Goal: Information Seeking & Learning: Learn about a topic

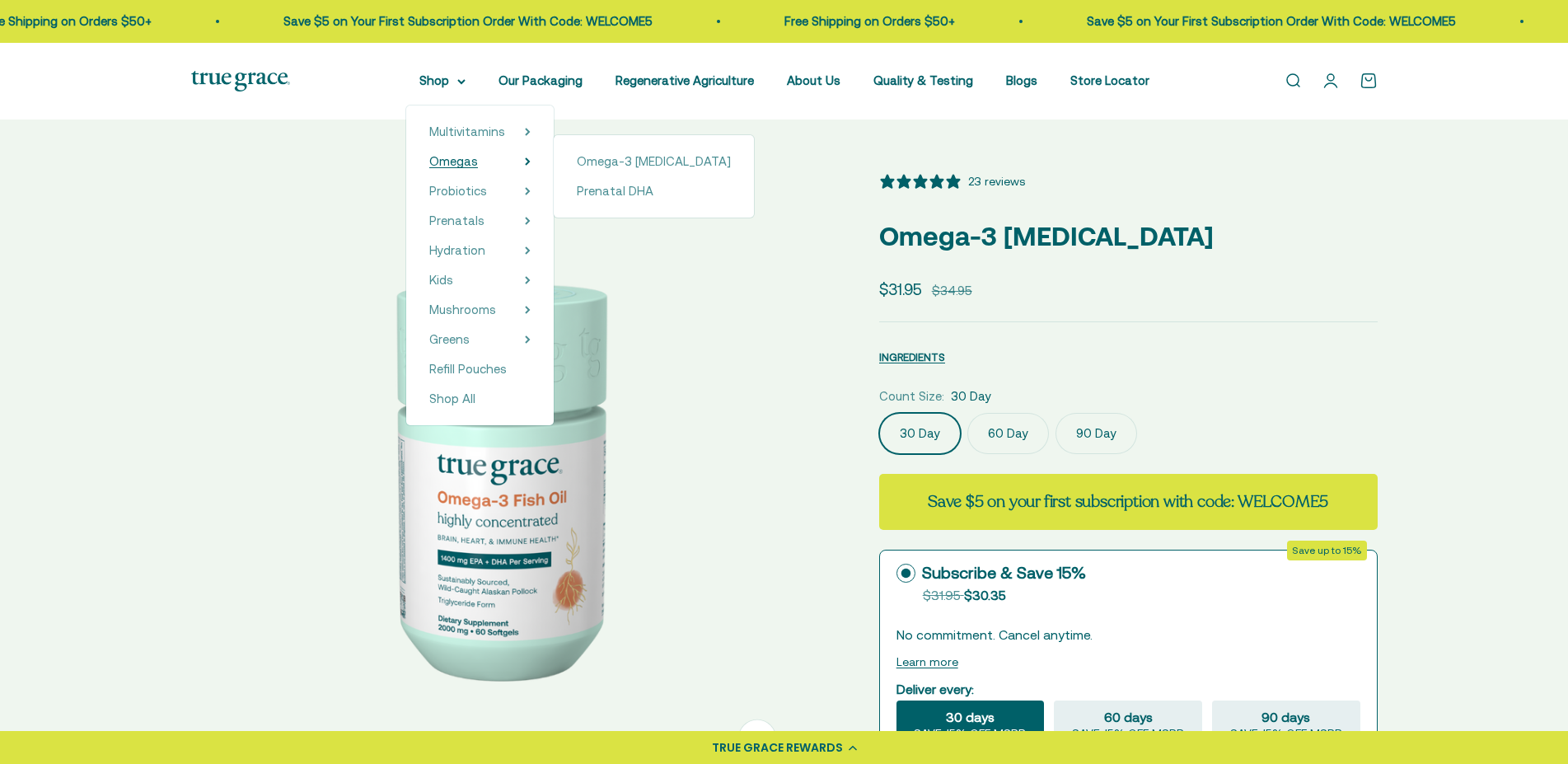
select select "3"
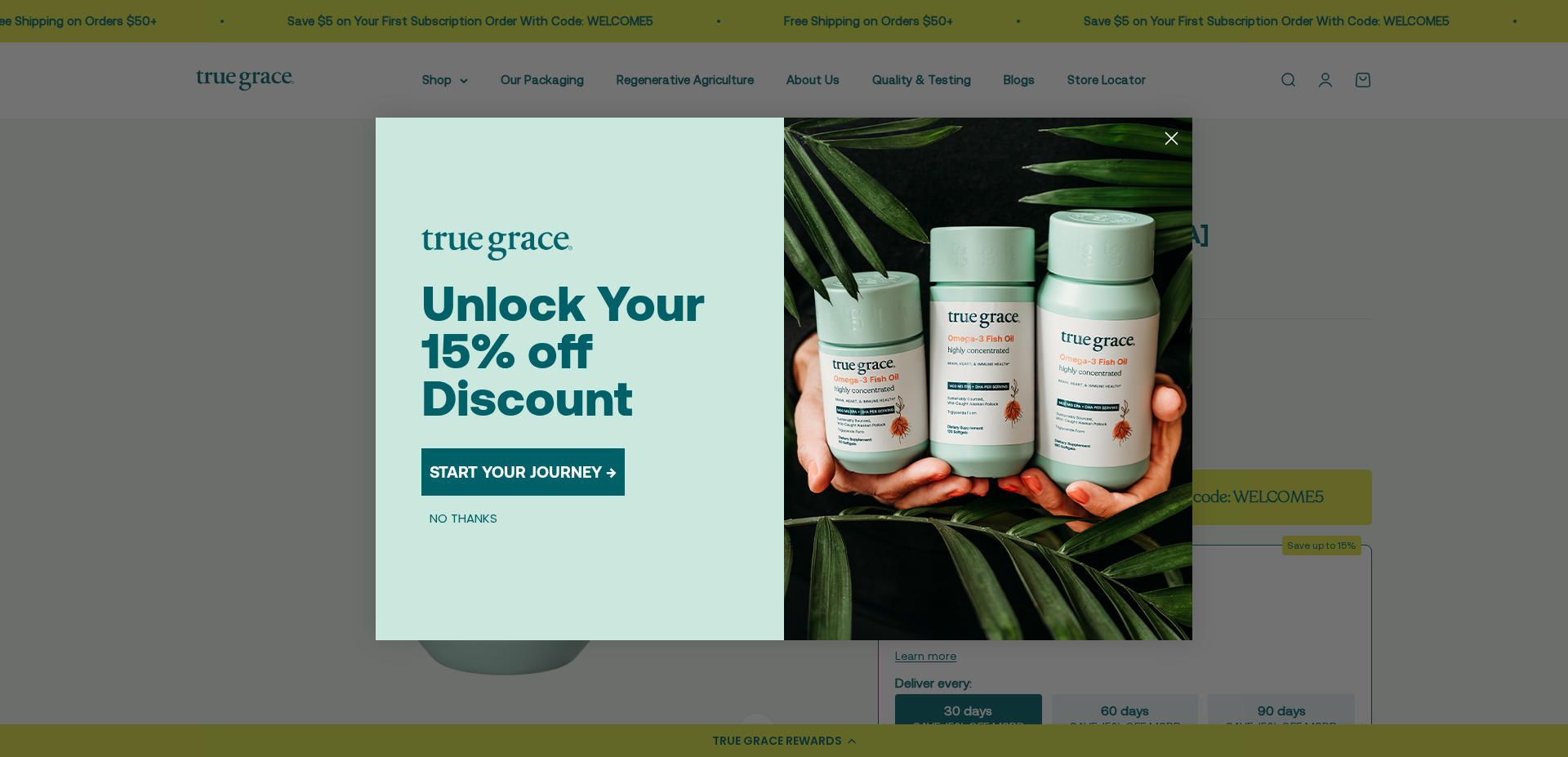
click at [1172, 132] on circle "Close dialog" at bounding box center [1171, 137] width 27 height 27
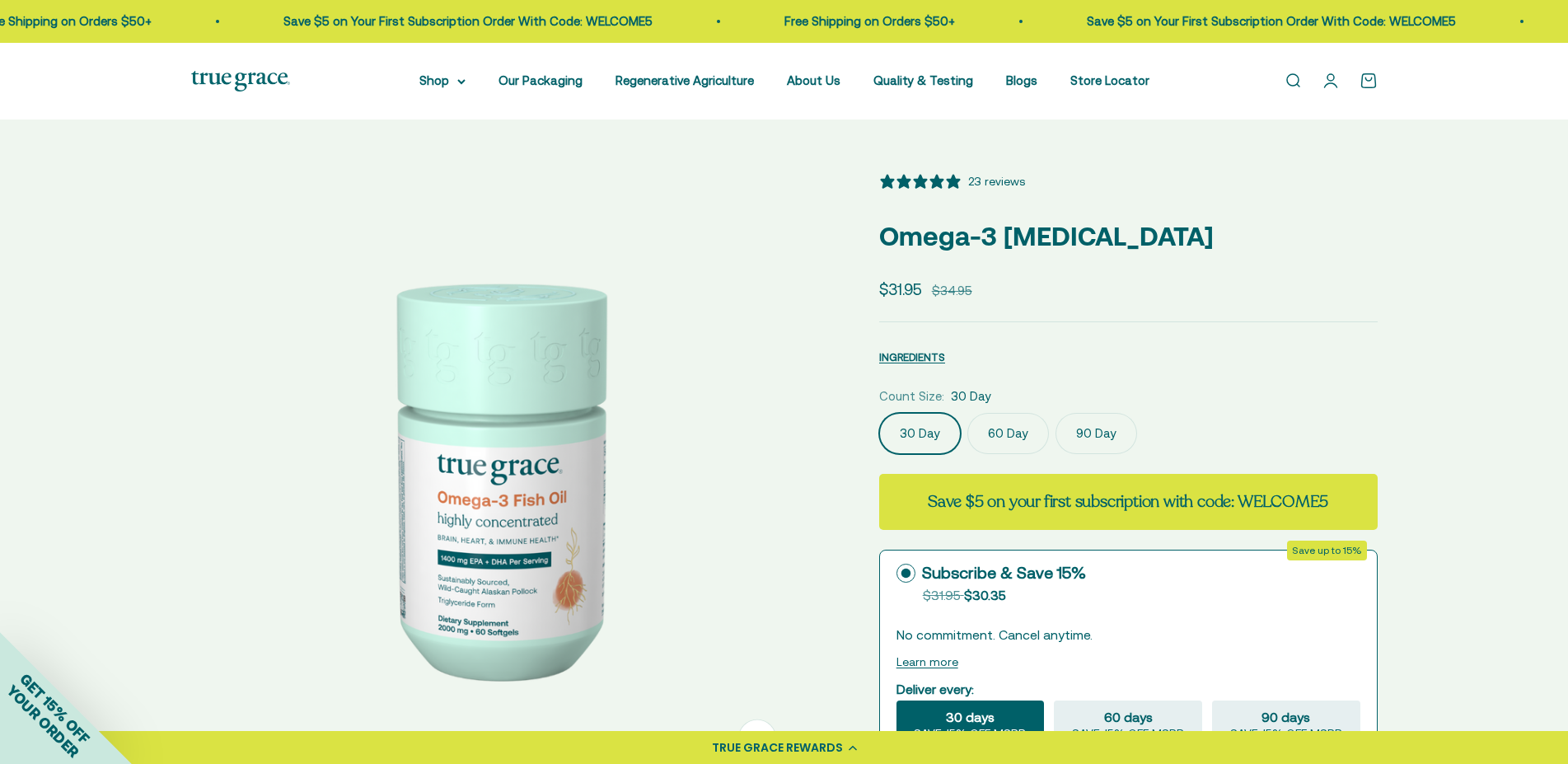
click at [221, 80] on img at bounding box center [241, 81] width 99 height 21
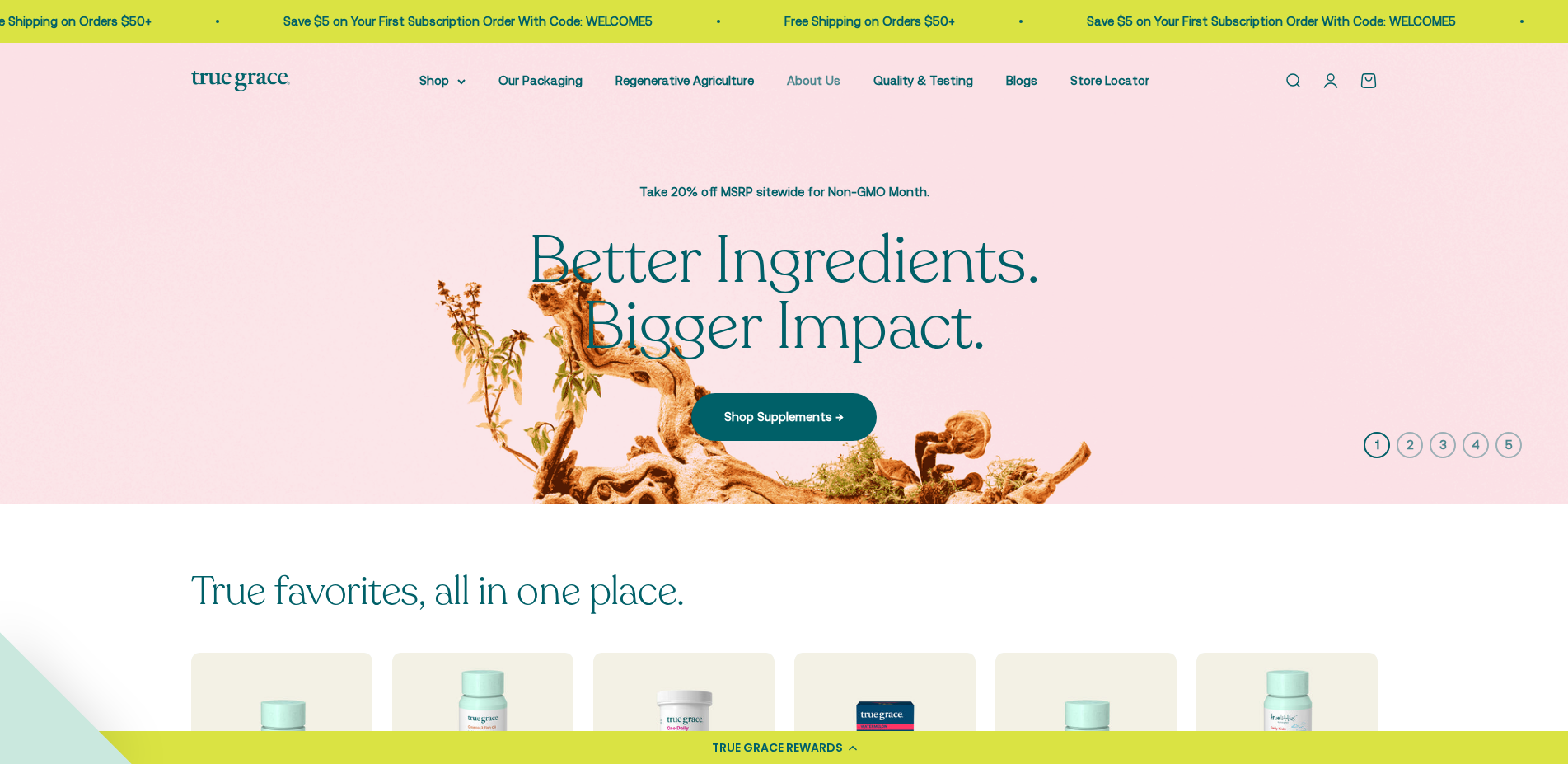
click at [810, 79] on link "About Us" at bounding box center [814, 80] width 54 height 14
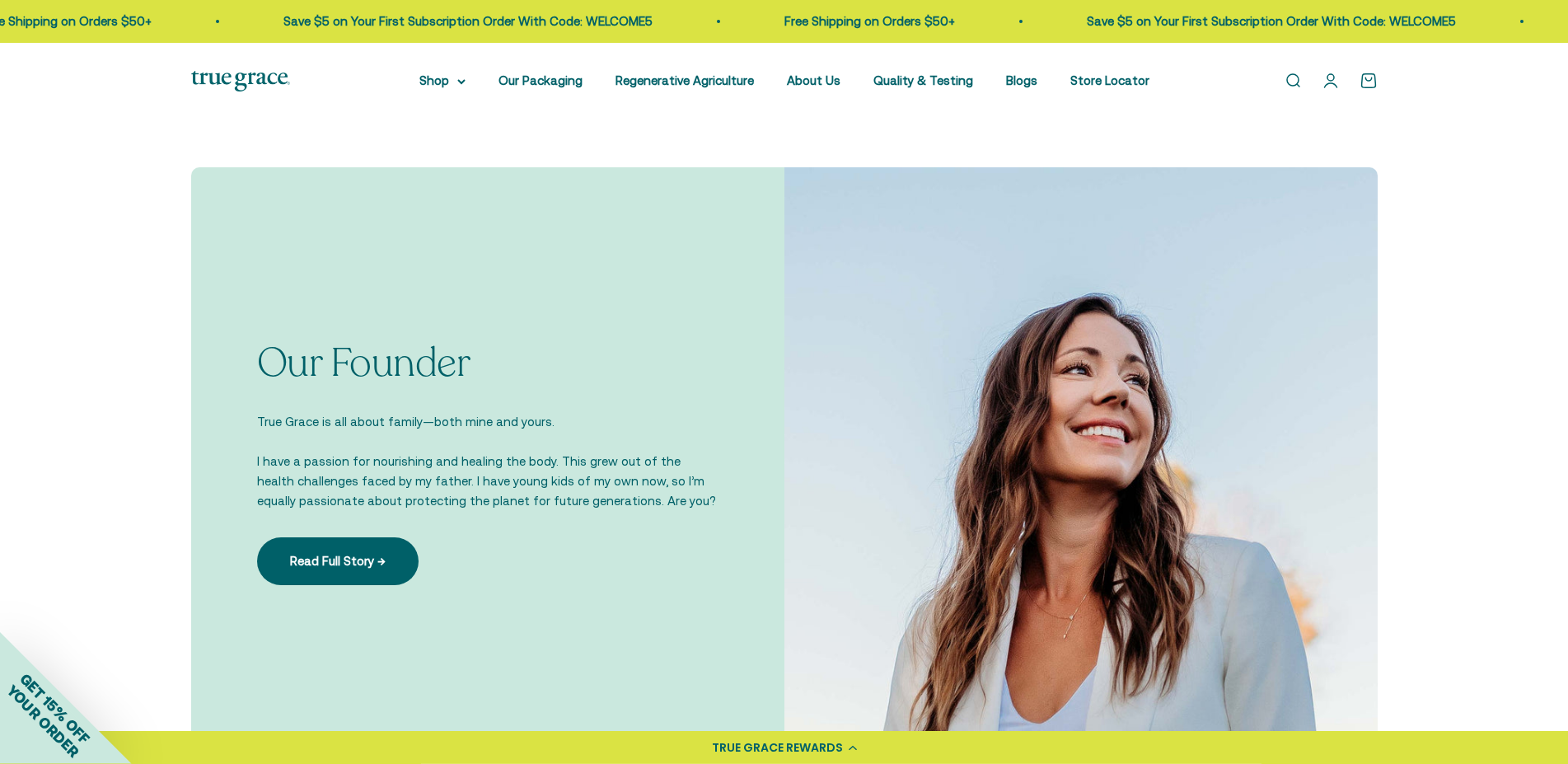
scroll to position [1093, 0]
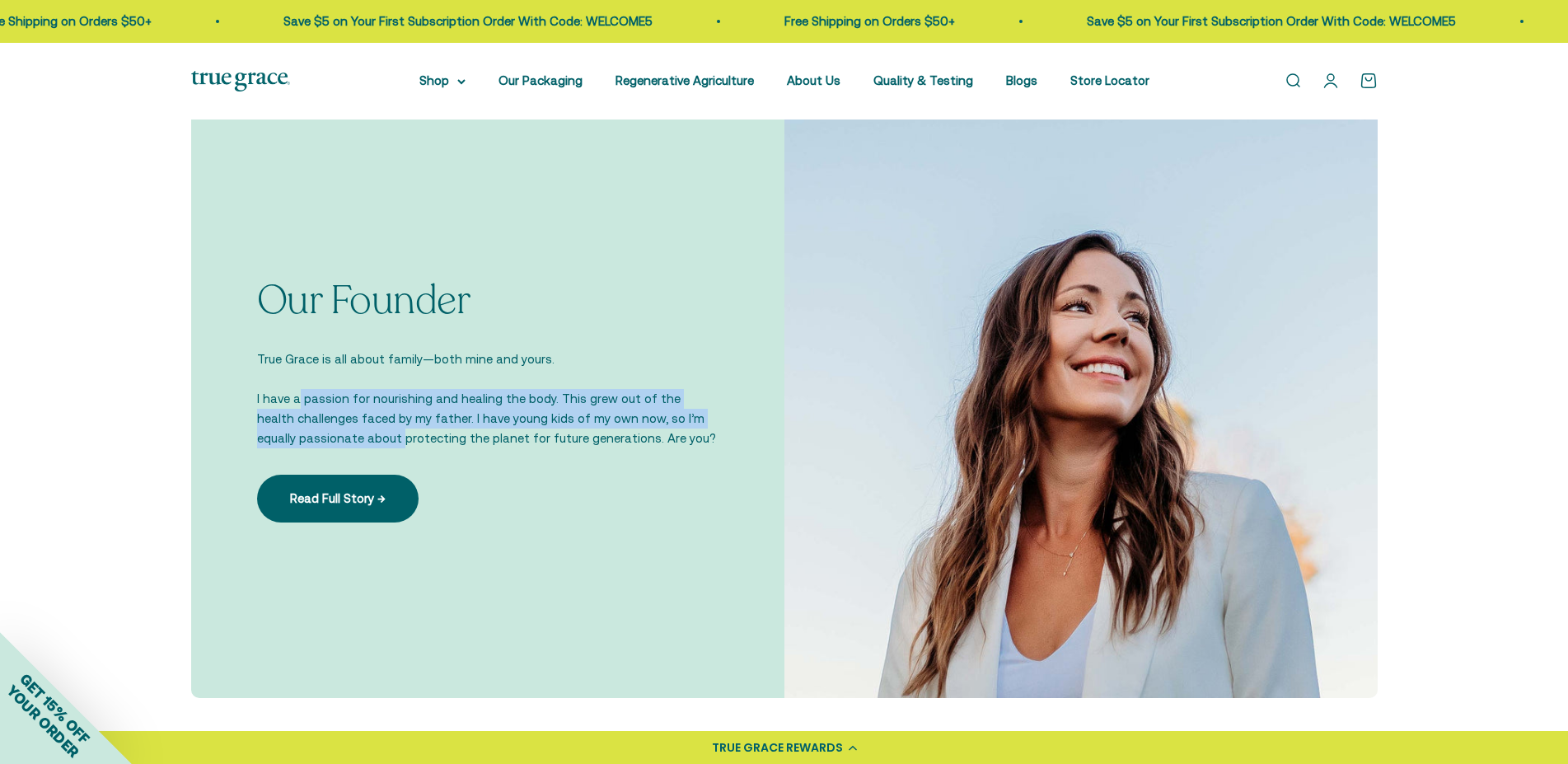
drag, startPoint x: 299, startPoint y: 395, endPoint x: 356, endPoint y: 428, distance: 65.9
click at [356, 428] on p "I have a passion for nourishing and healing the body. This grew out of the heal…" at bounding box center [487, 419] width 461 height 60
click at [405, 421] on p "I have a passion for nourishing and healing the body. This grew out of the heal…" at bounding box center [487, 419] width 461 height 60
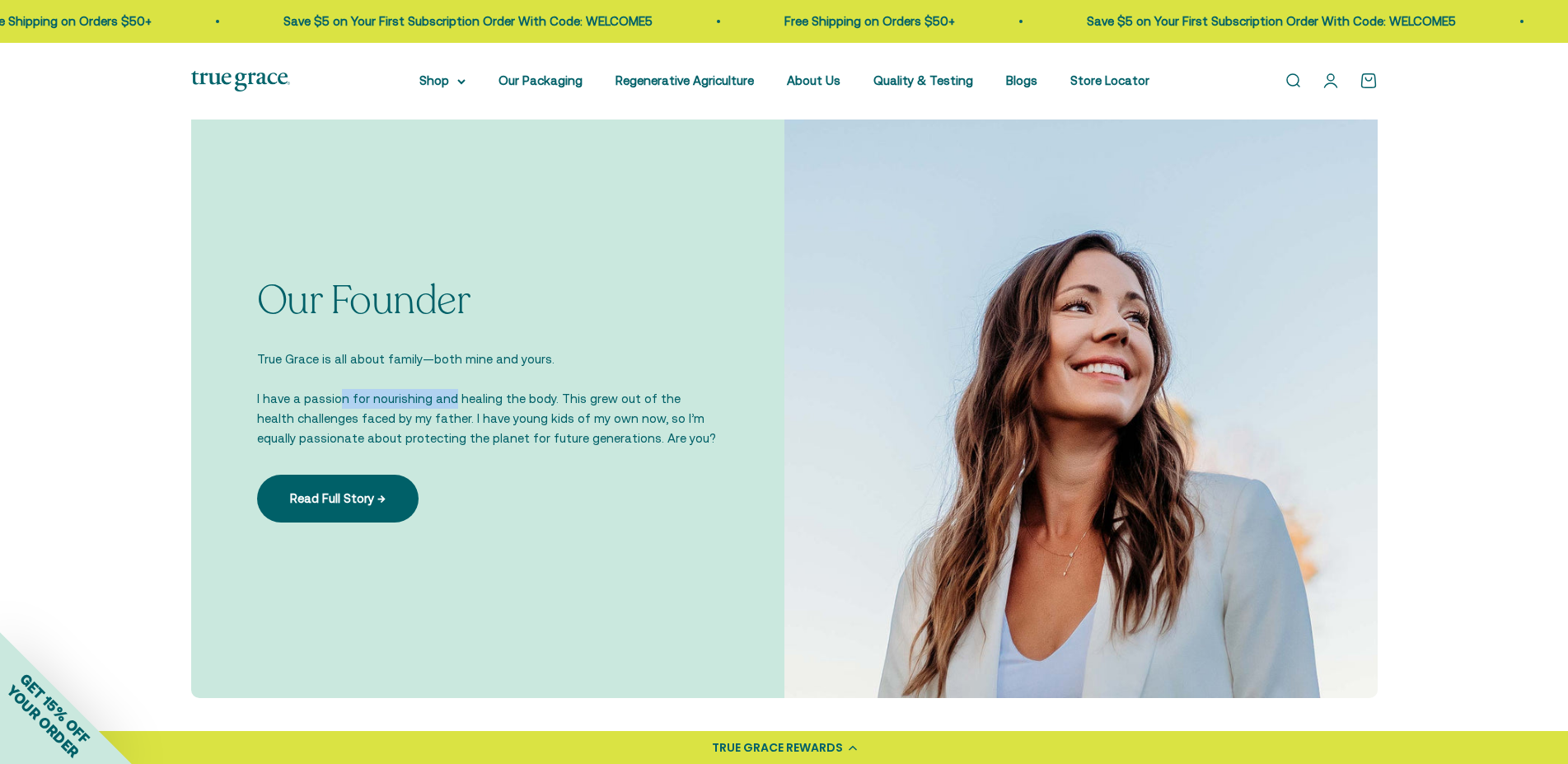
drag, startPoint x: 337, startPoint y: 396, endPoint x: 446, endPoint y: 405, distance: 109.4
click at [446, 405] on p "I have a passion for nourishing and healing the body. This grew out of the heal…" at bounding box center [487, 419] width 461 height 60
click at [453, 405] on p "I have a passion for nourishing and healing the body. This grew out of the heal…" at bounding box center [487, 419] width 461 height 60
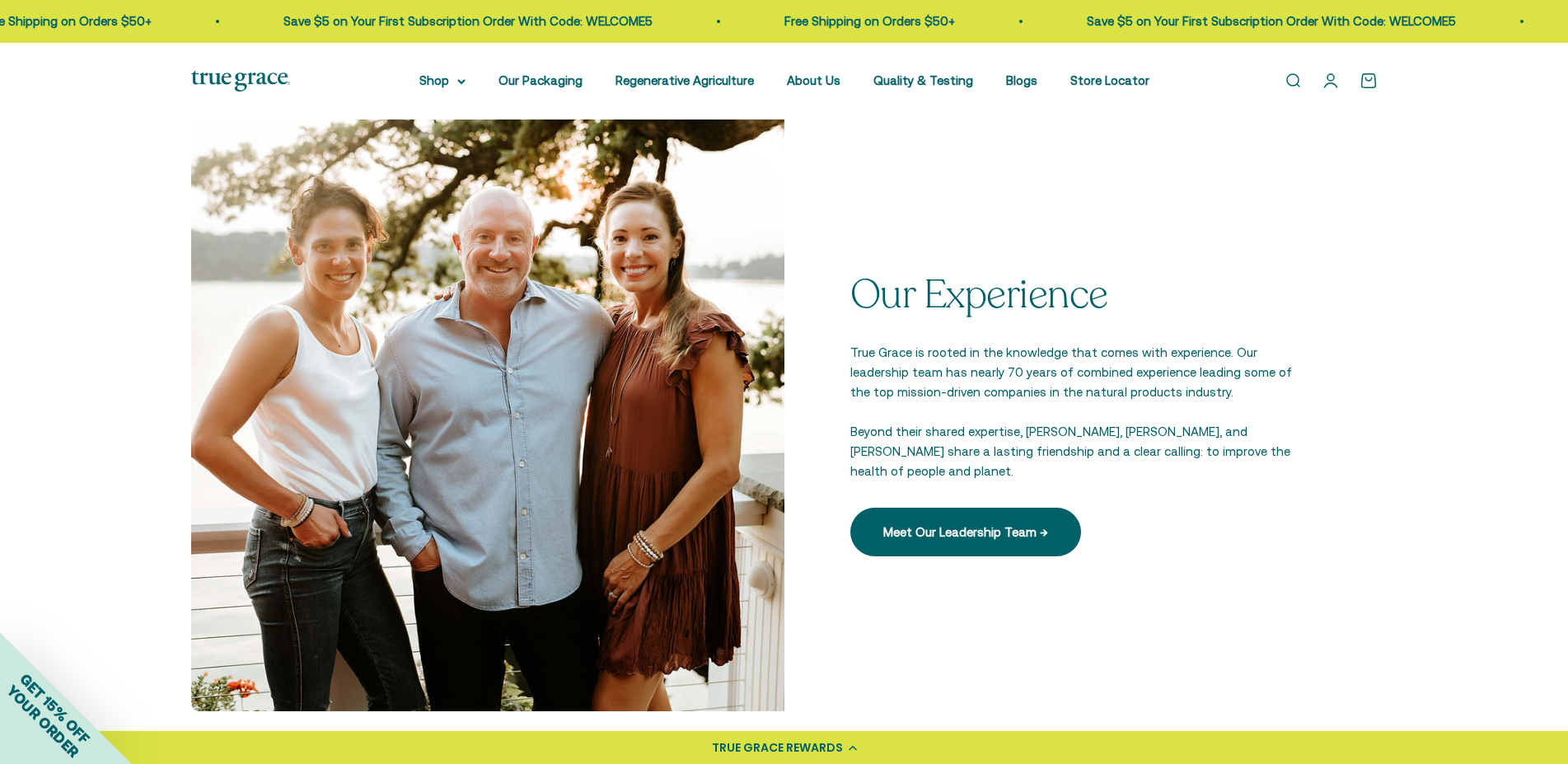
scroll to position [2521, 0]
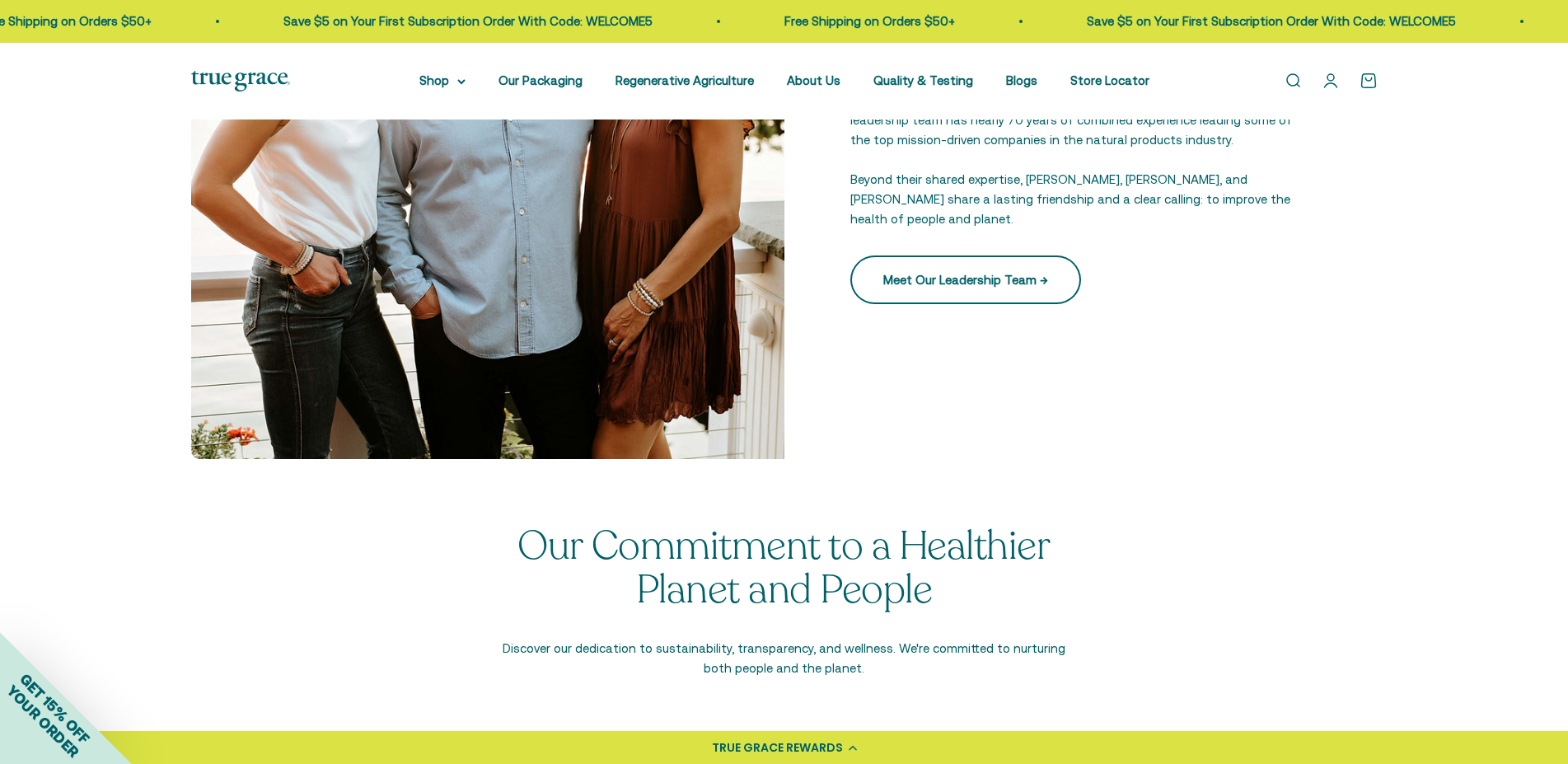
click at [960, 286] on link "Meet Our Leadership Team →" at bounding box center [966, 279] width 231 height 48
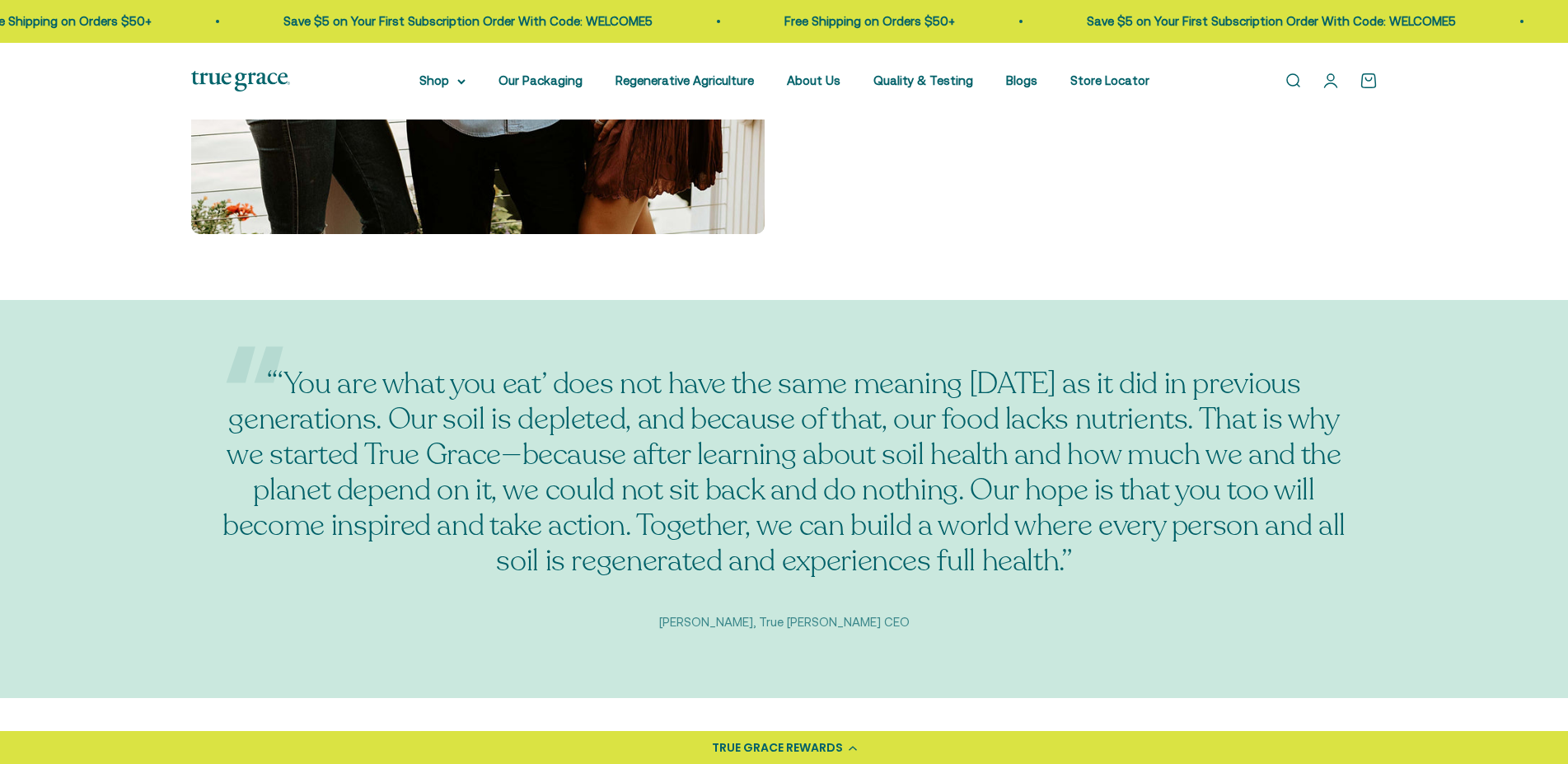
scroll to position [925, 0]
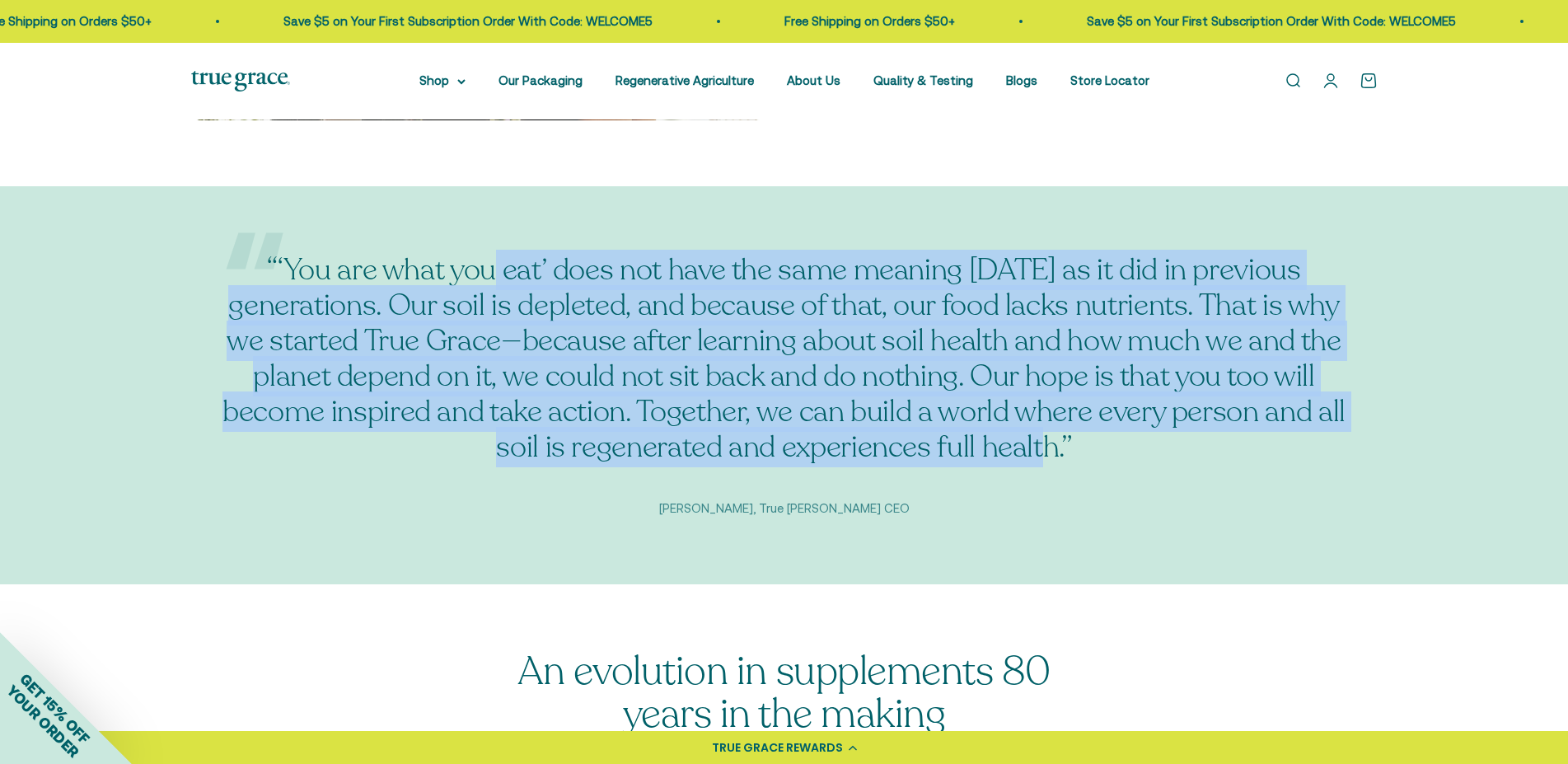
drag, startPoint x: 498, startPoint y: 254, endPoint x: 1057, endPoint y: 459, distance: 595.4
click at [1057, 459] on blockquote "“‘You are what you eat’ does not have the same meaning today as it did in previ…" at bounding box center [784, 358] width 1134 height 214
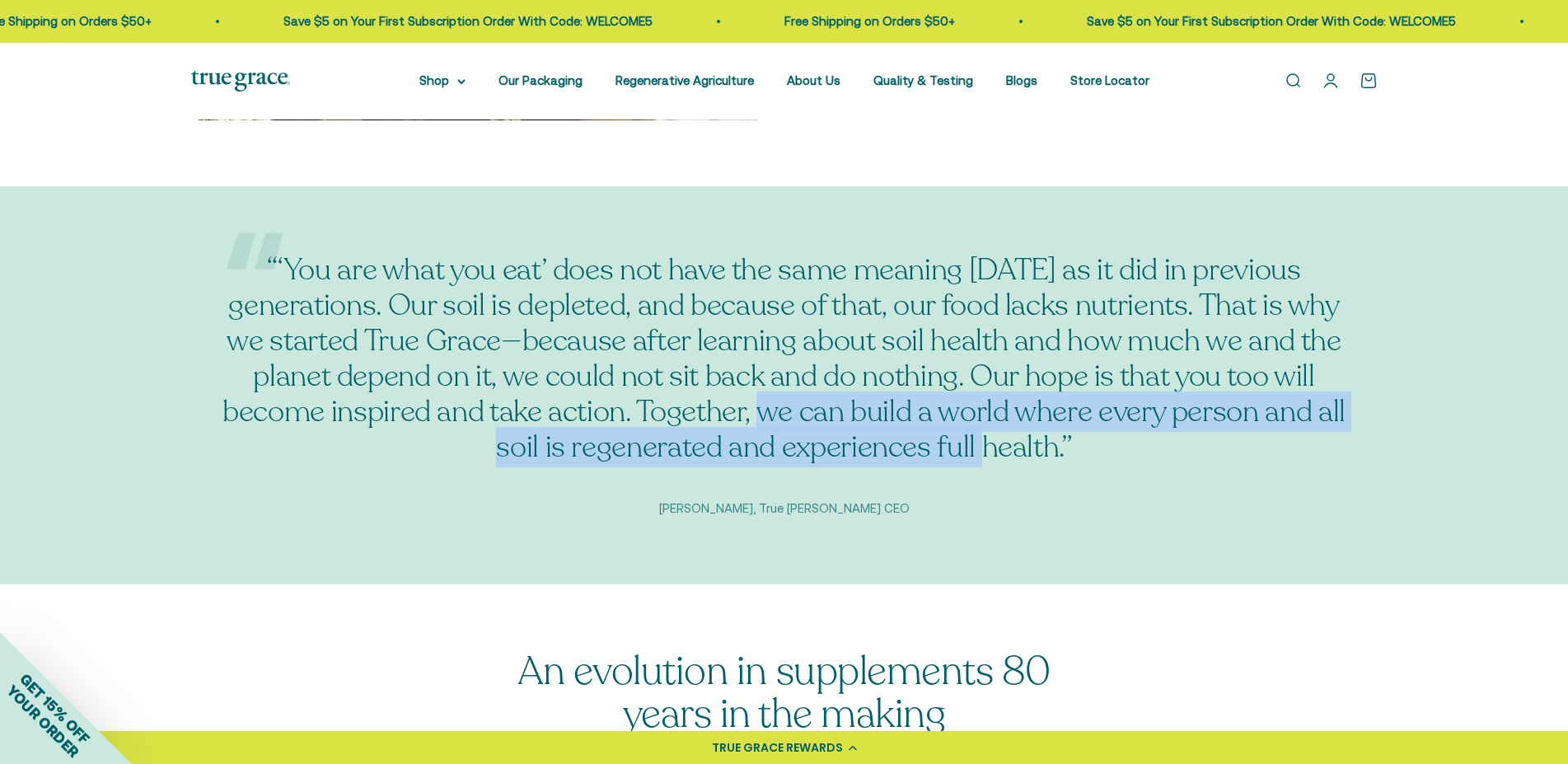
drag, startPoint x: 772, startPoint y: 405, endPoint x: 1006, endPoint y: 446, distance: 237.6
click at [999, 446] on blockquote "“‘You are what you eat’ does not have the same meaning today as it did in previ…" at bounding box center [784, 358] width 1134 height 214
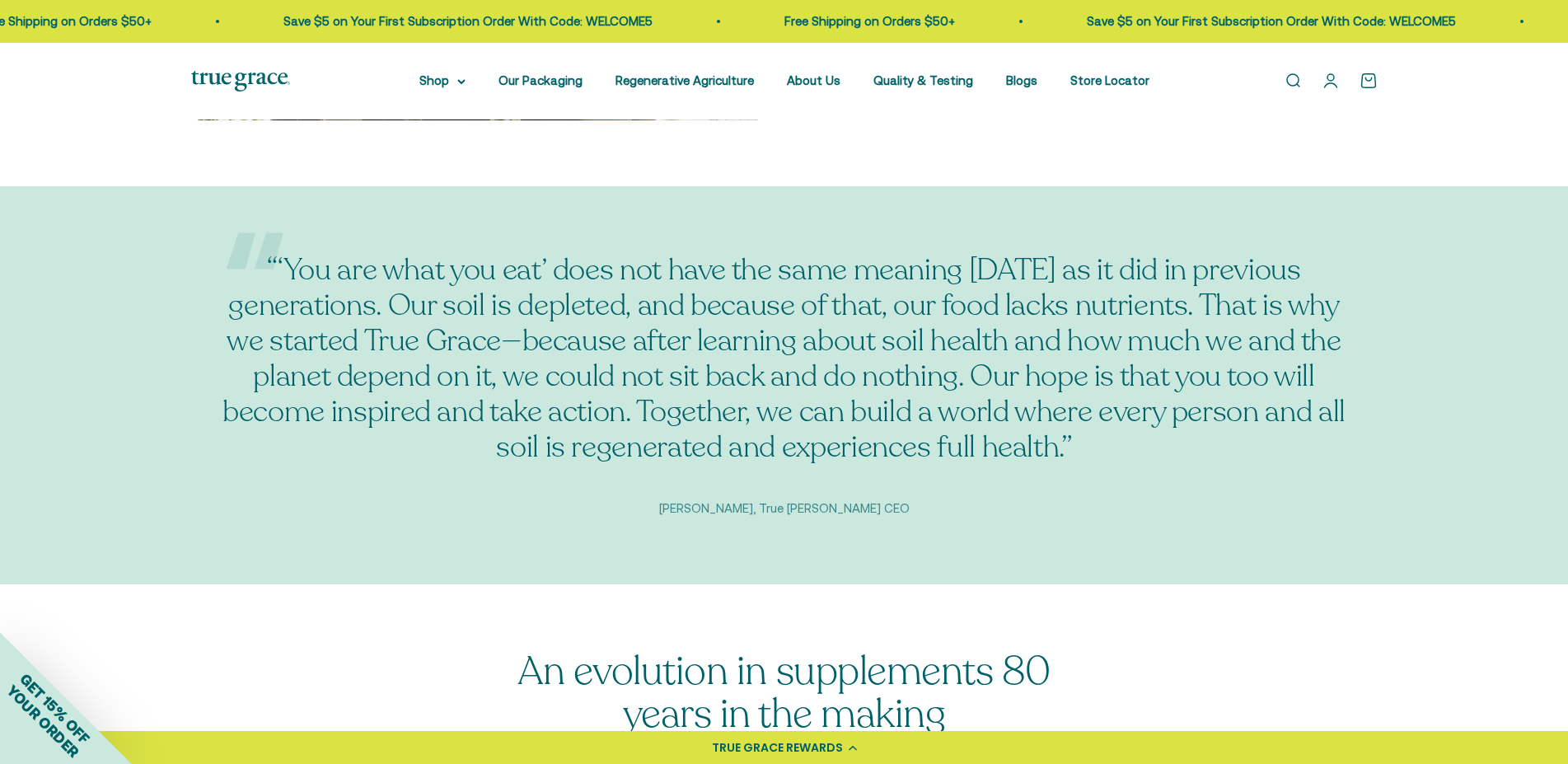
click at [1011, 446] on blockquote "“‘You are what you eat’ does not have the same meaning today as it did in previ…" at bounding box center [784, 358] width 1134 height 214
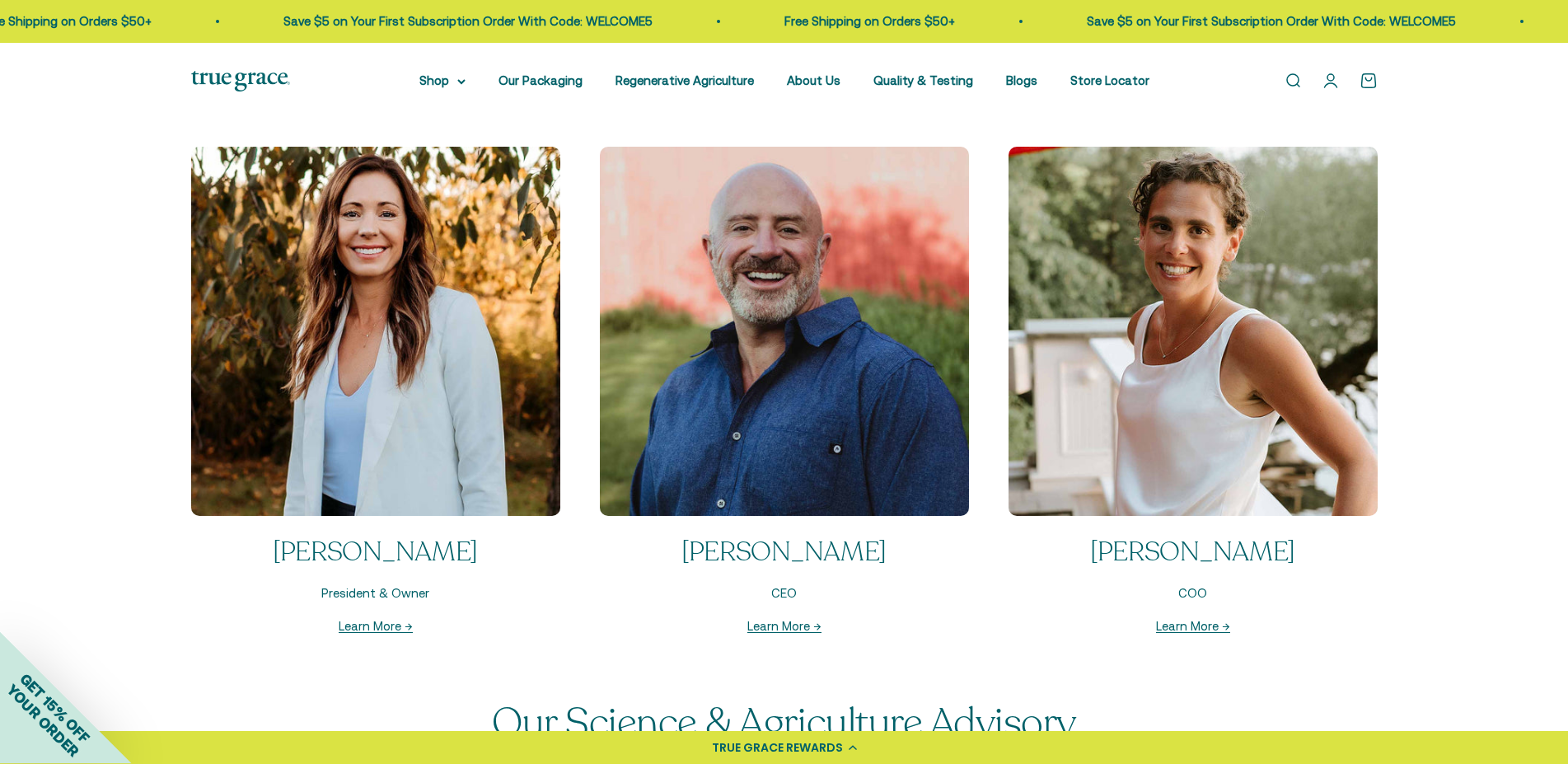
scroll to position [1681, 0]
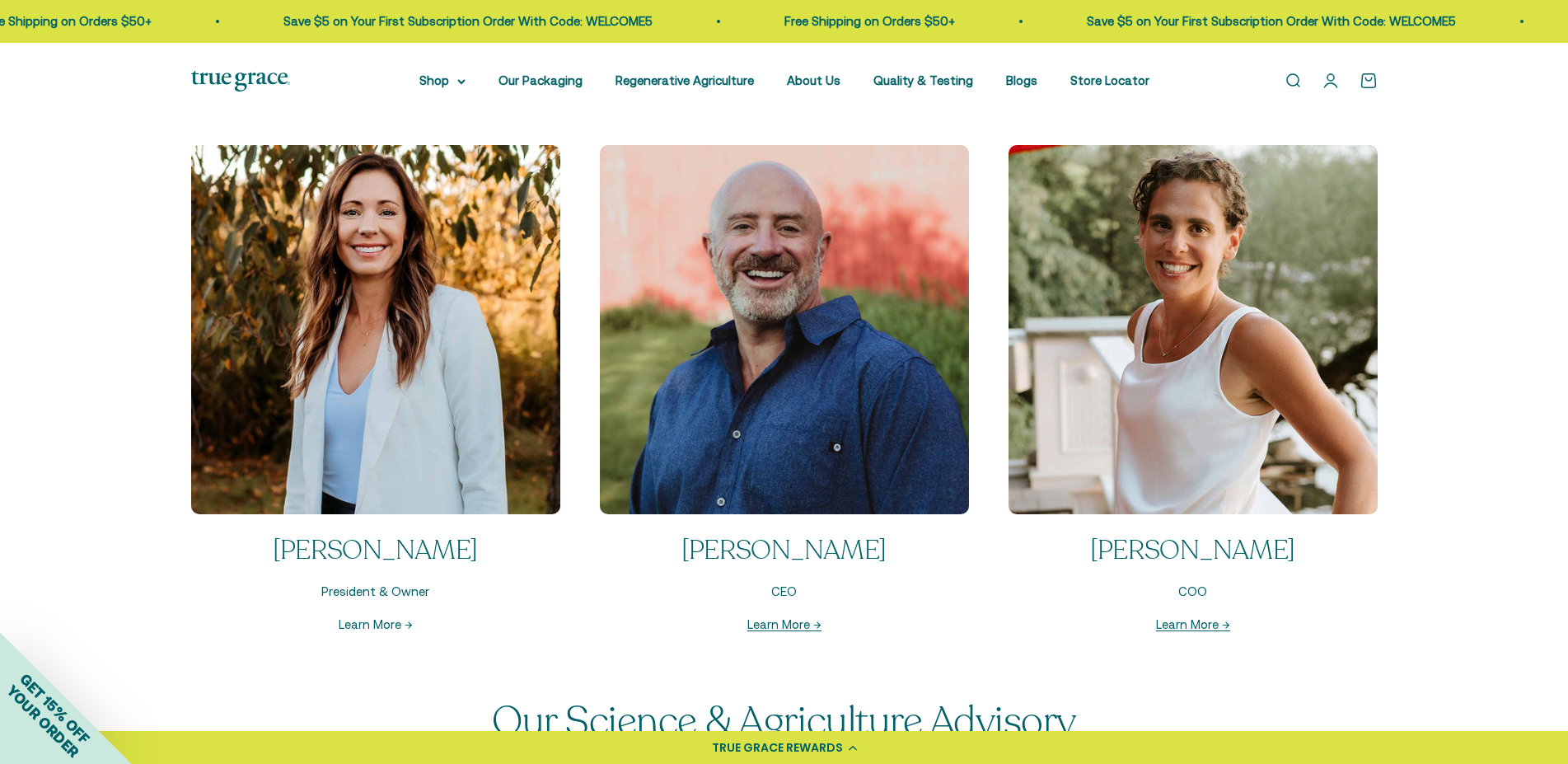
click at [375, 627] on link "Learn More →" at bounding box center [376, 624] width 74 height 14
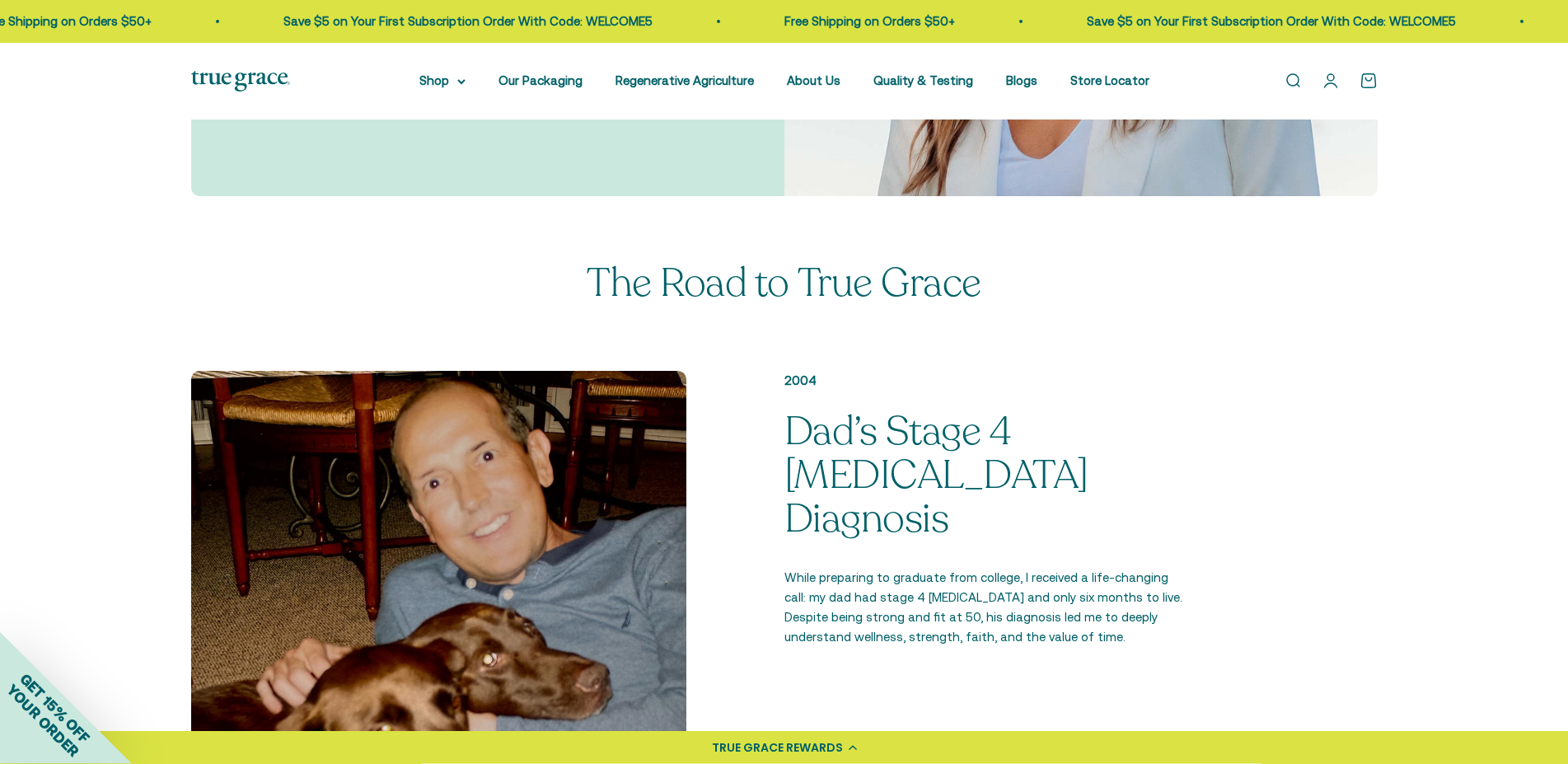
scroll to position [504, 0]
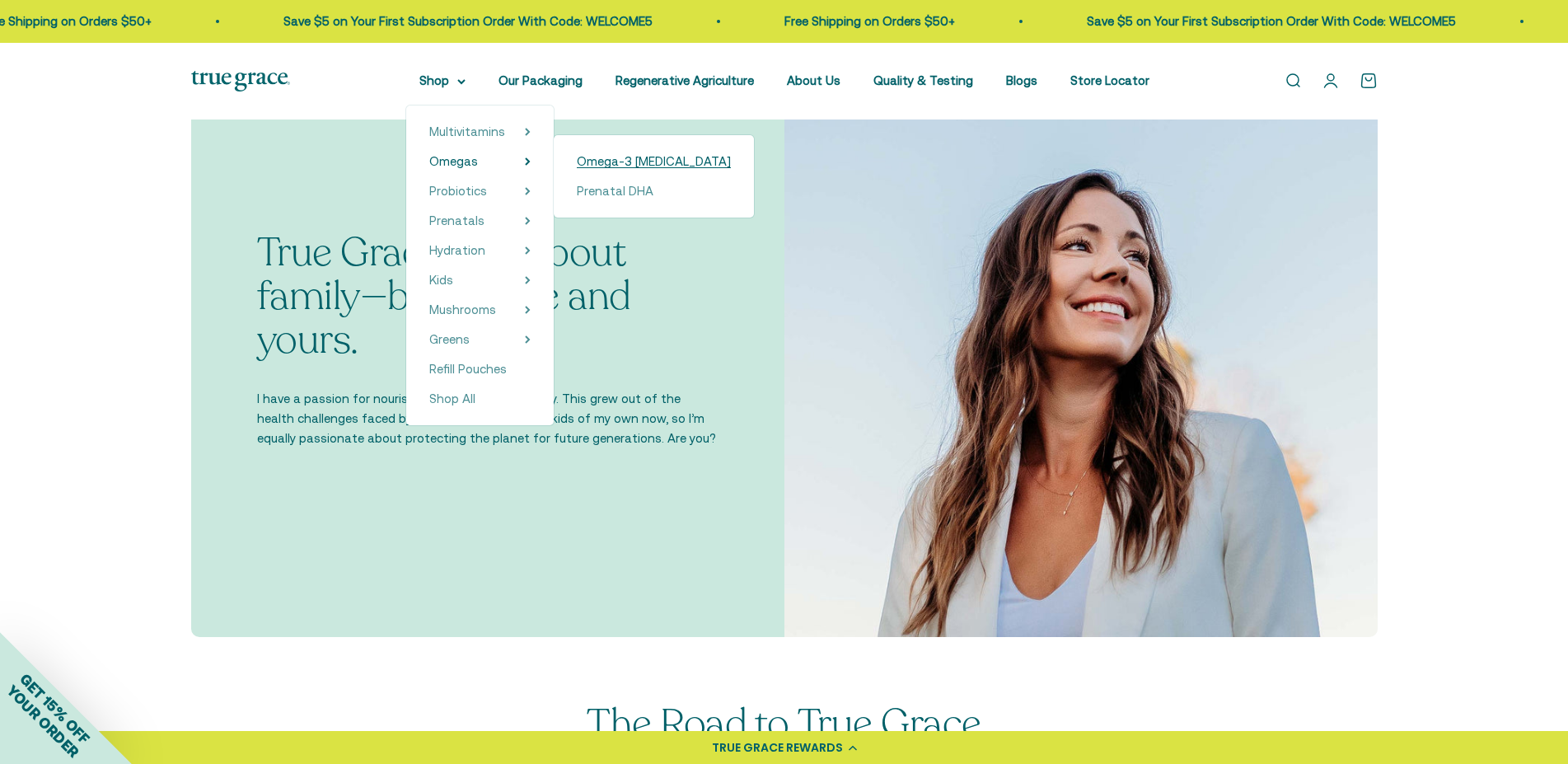
click at [614, 164] on span "Omega-3 [MEDICAL_DATA]" at bounding box center [654, 161] width 154 height 14
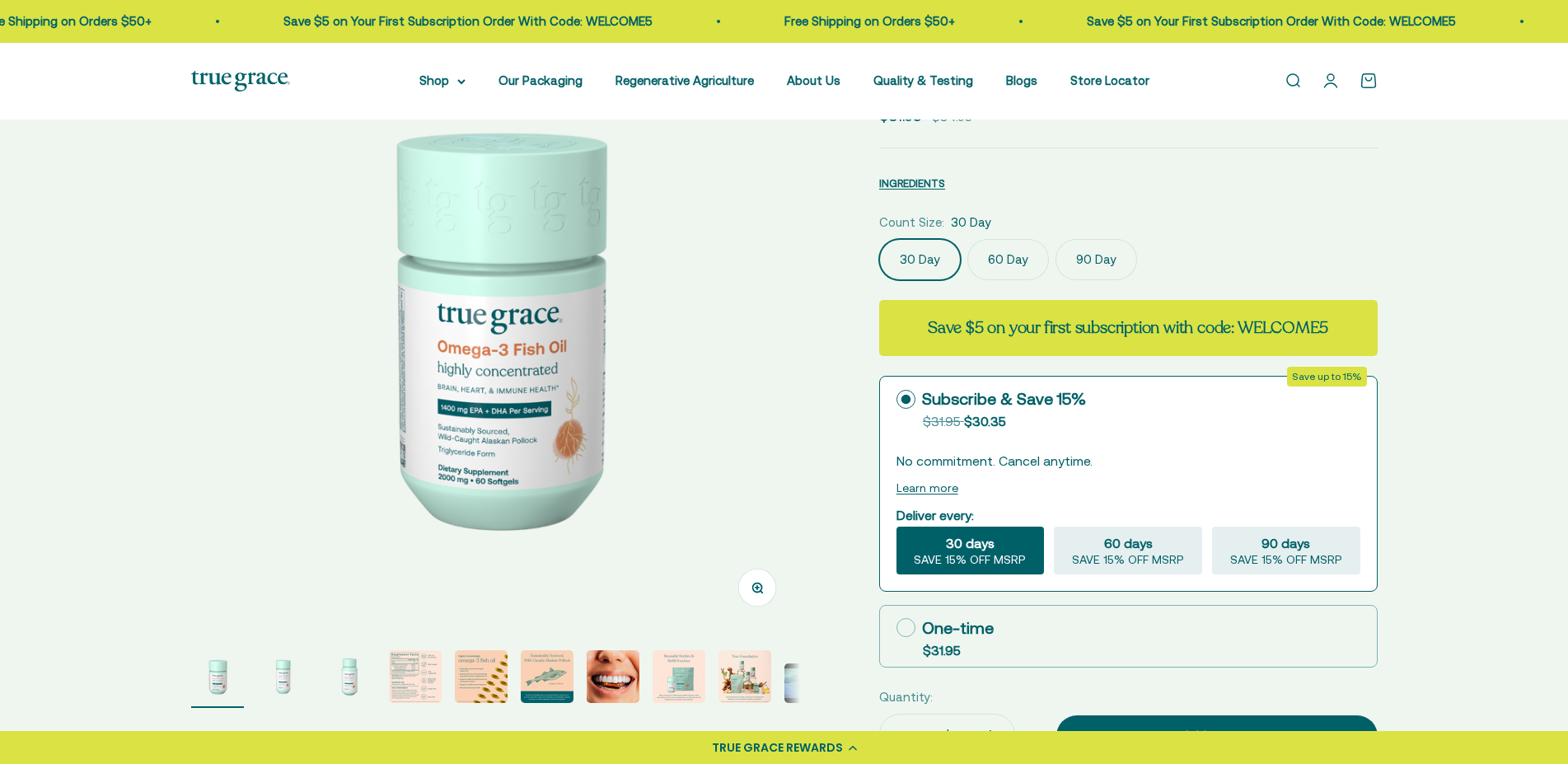
scroll to position [497, 0]
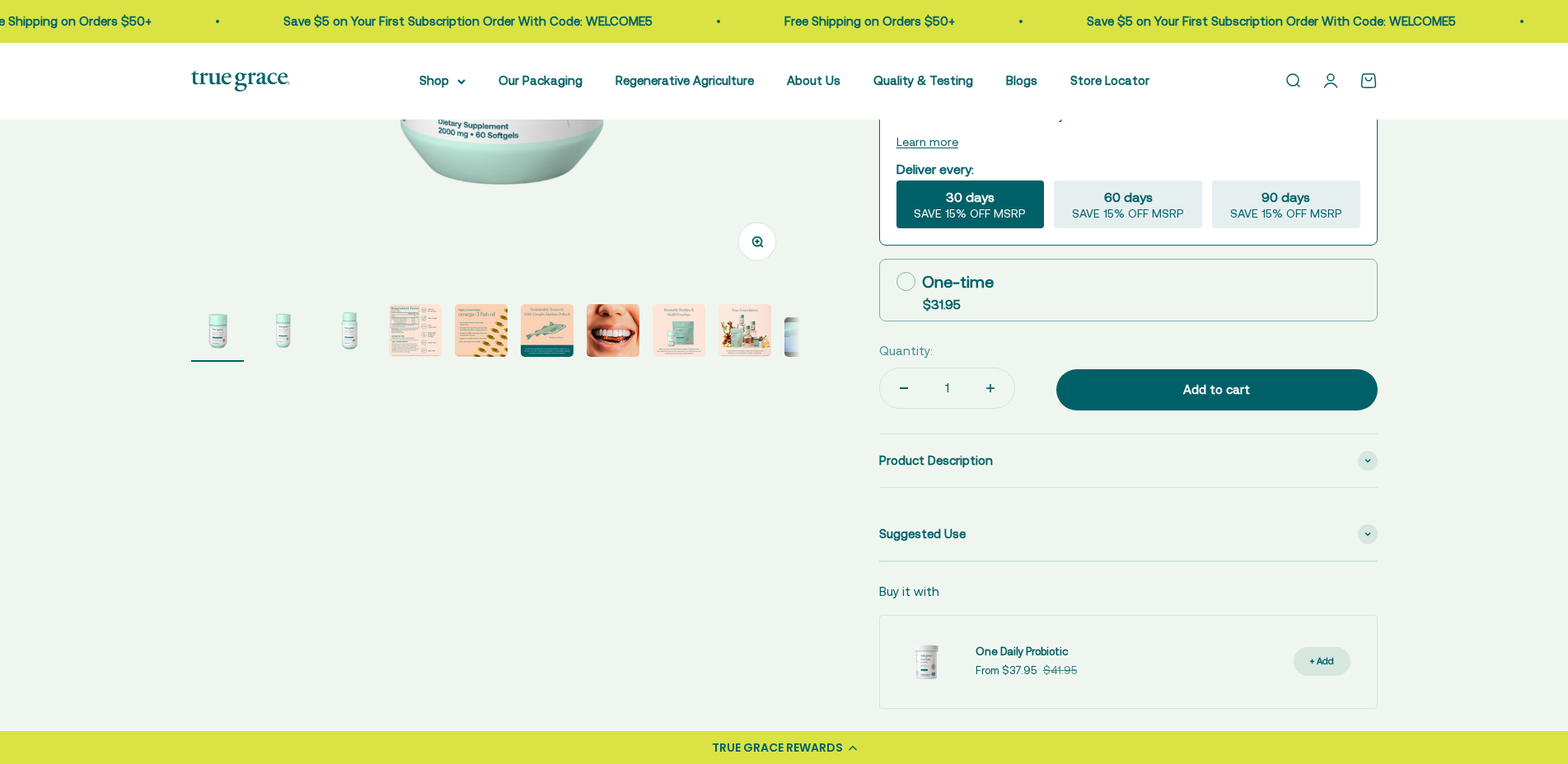
select select "3"
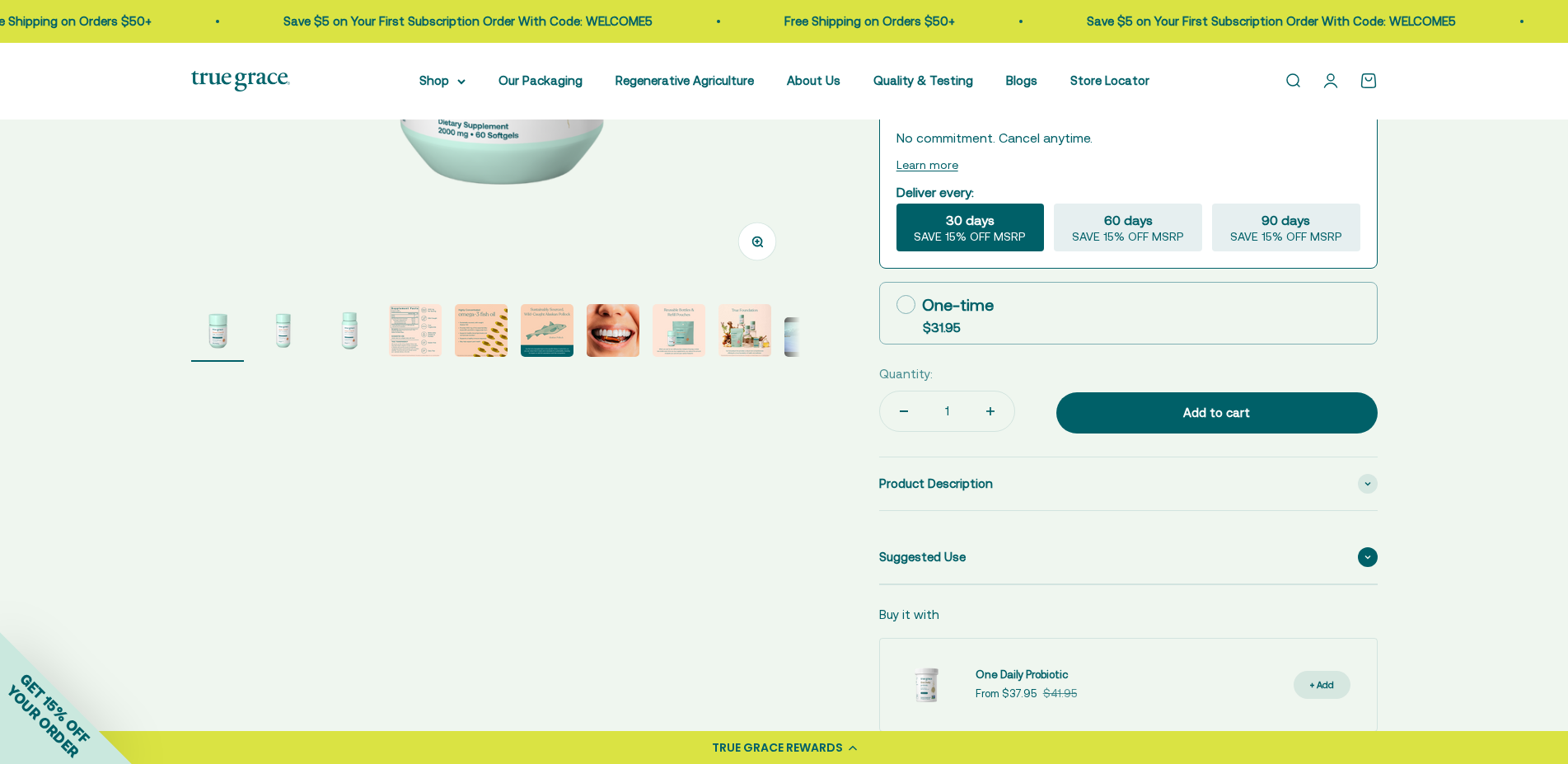
click at [1203, 545] on div "Suggested Use" at bounding box center [1128, 556] width 498 height 53
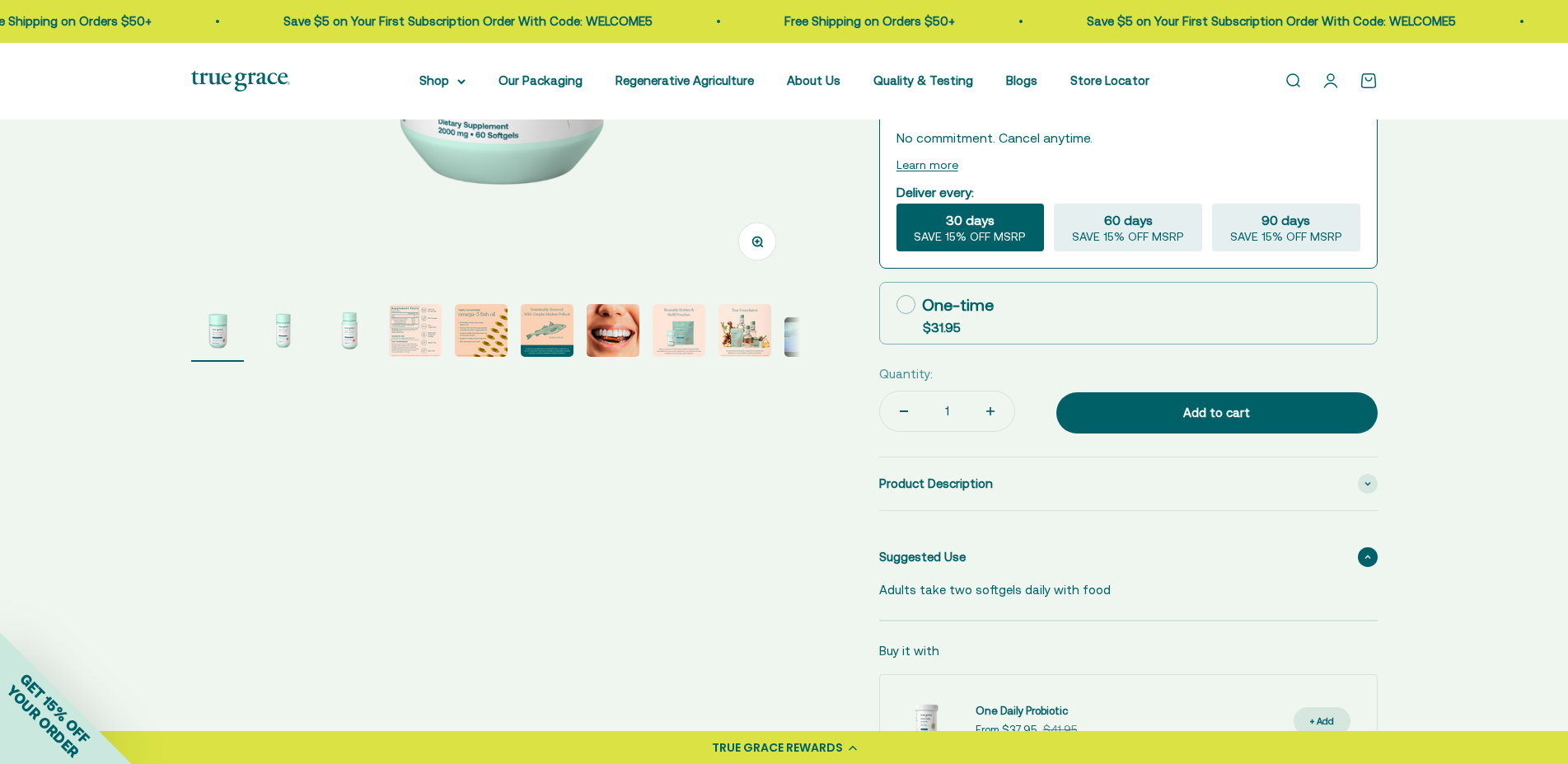
click at [1061, 541] on div "Suggested Use" at bounding box center [1128, 556] width 498 height 53
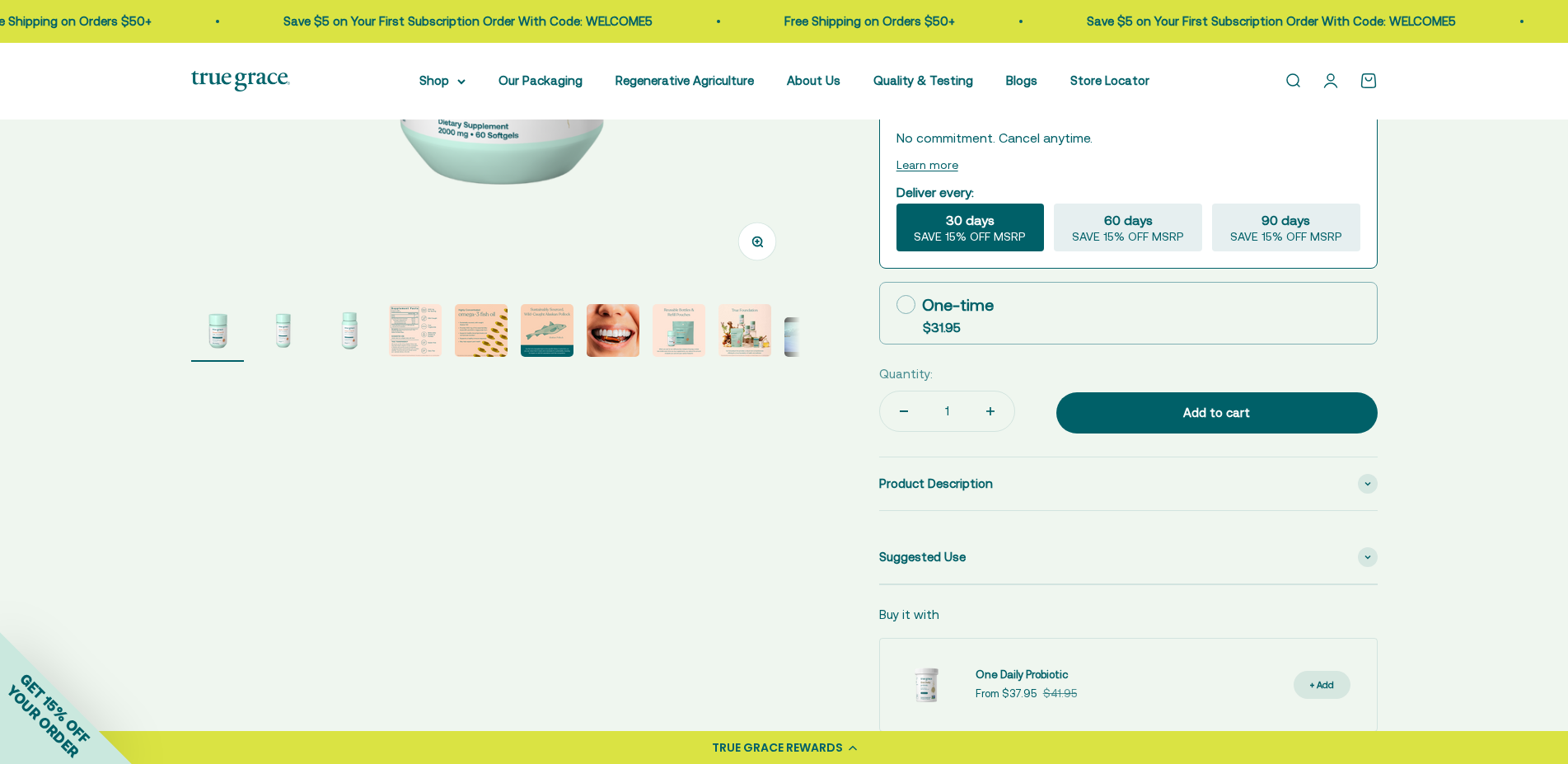
click at [1077, 611] on div "Buy it with" at bounding box center [1128, 614] width 498 height 20
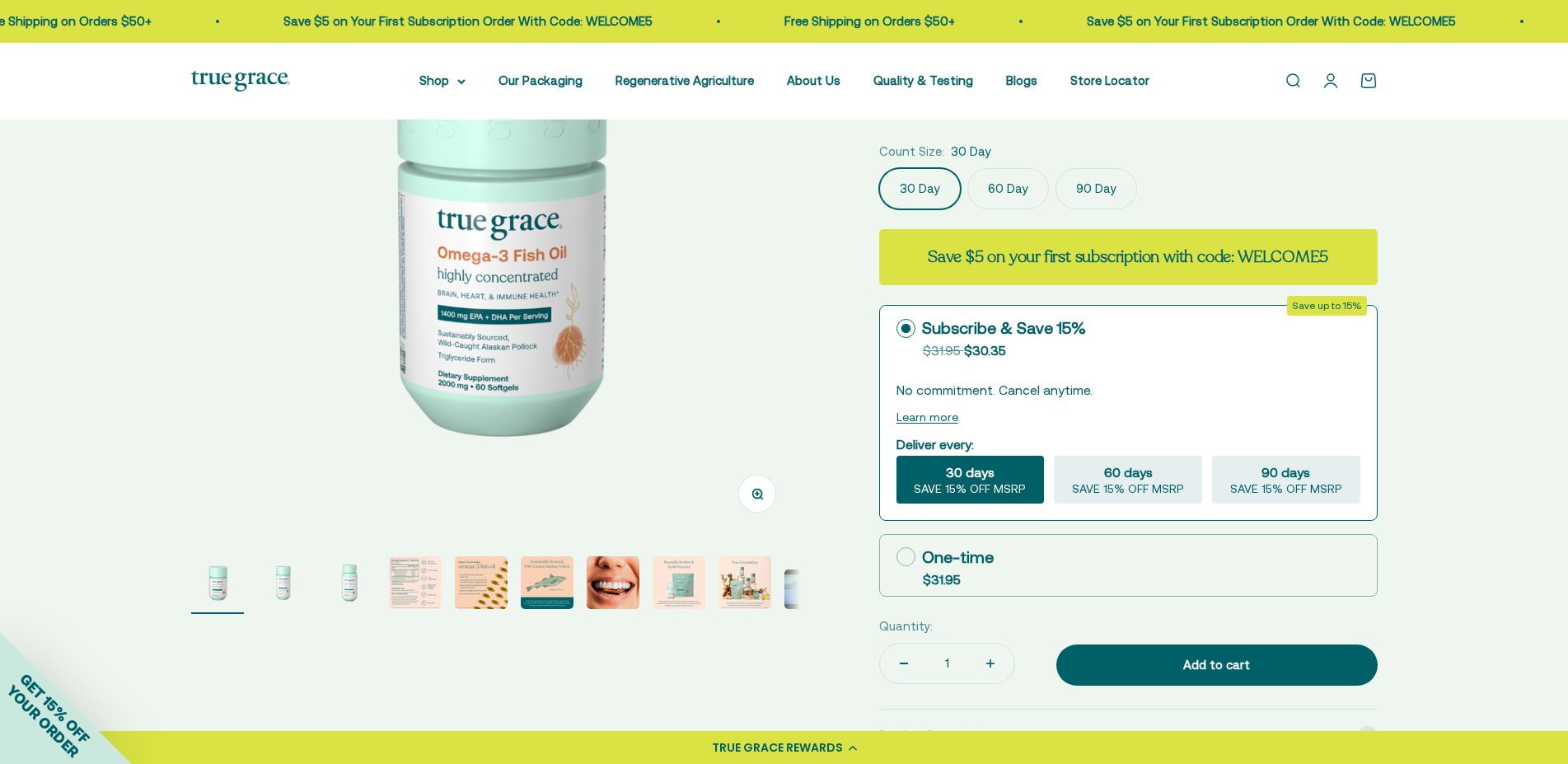
scroll to position [0, 0]
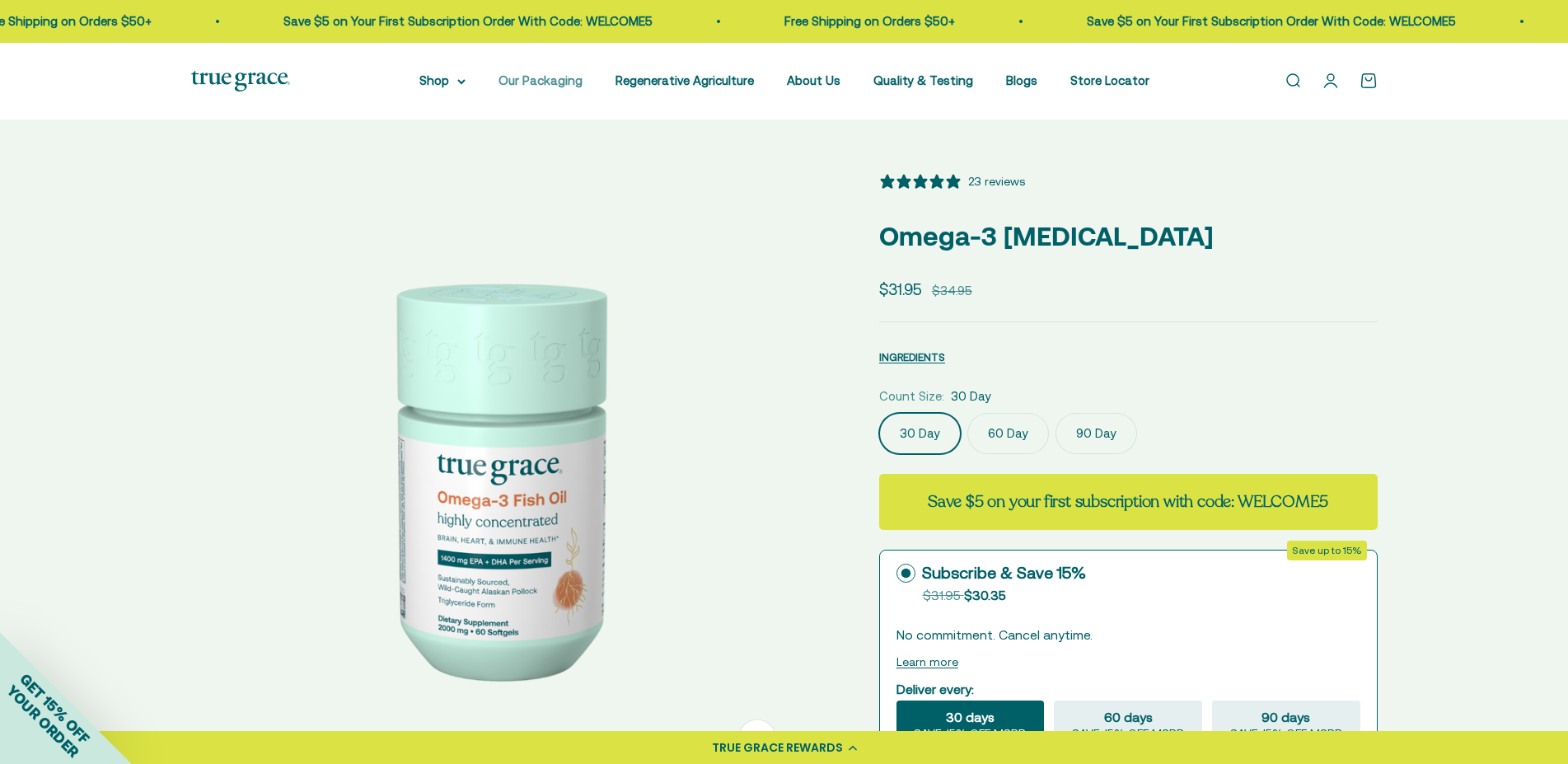
click at [567, 80] on link "Our Packaging" at bounding box center [540, 80] width 84 height 14
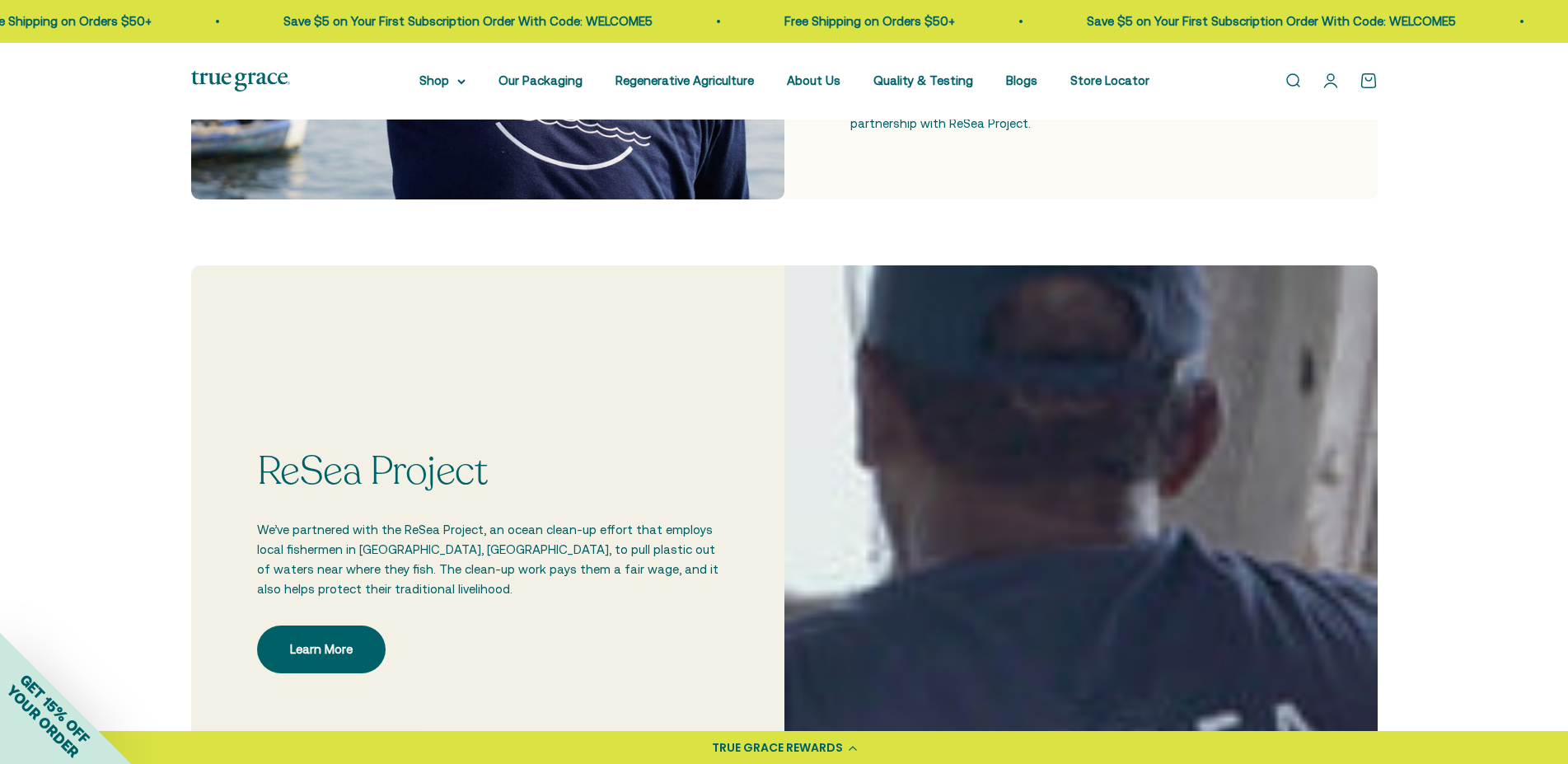
scroll to position [756, 0]
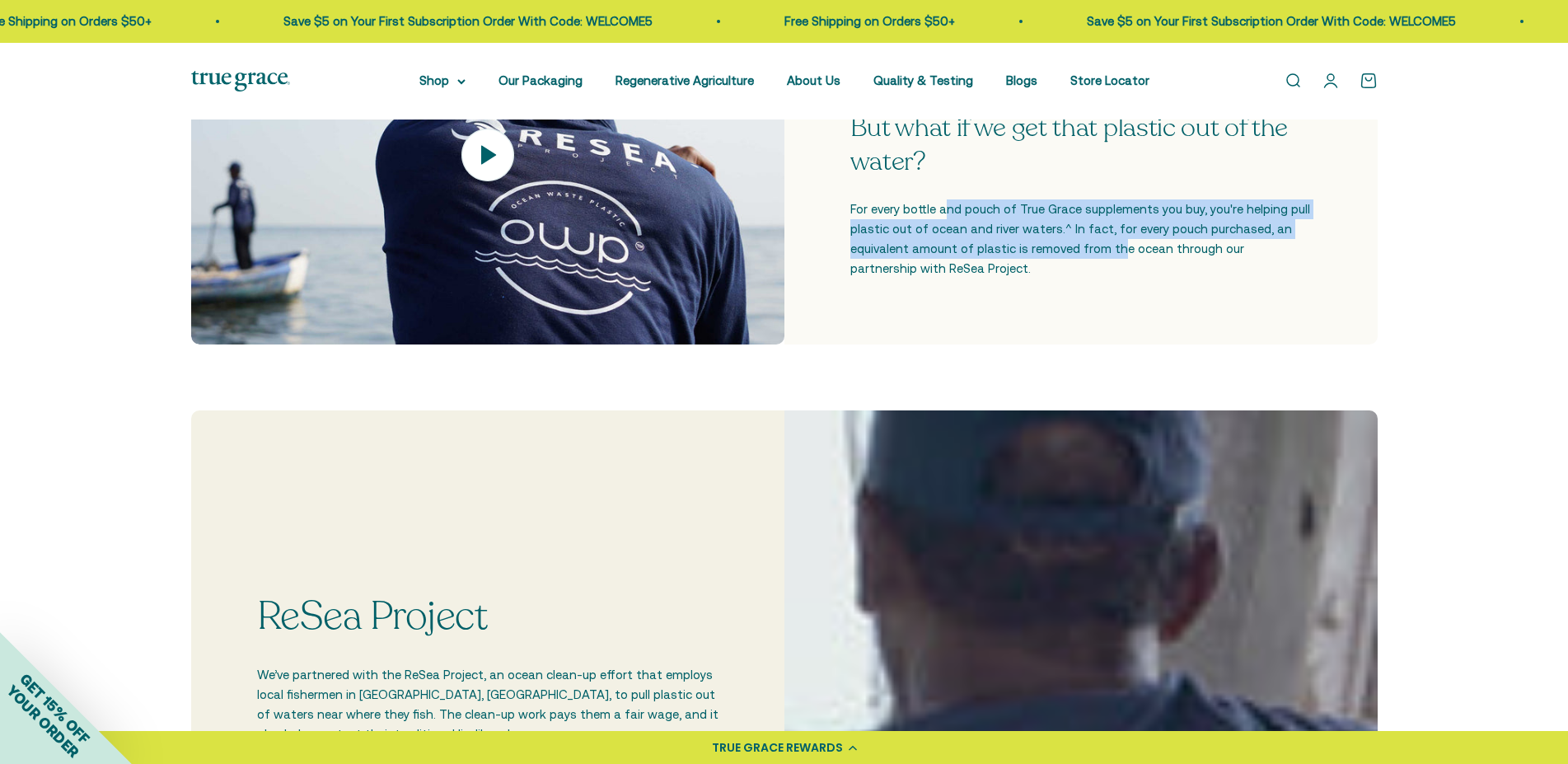
drag, startPoint x: 946, startPoint y: 205, endPoint x: 1109, endPoint y: 255, distance: 170.5
click at [1109, 255] on p "For every bottle and pouch of True Grace supplements you buy, you're helping pu…" at bounding box center [1081, 238] width 461 height 79
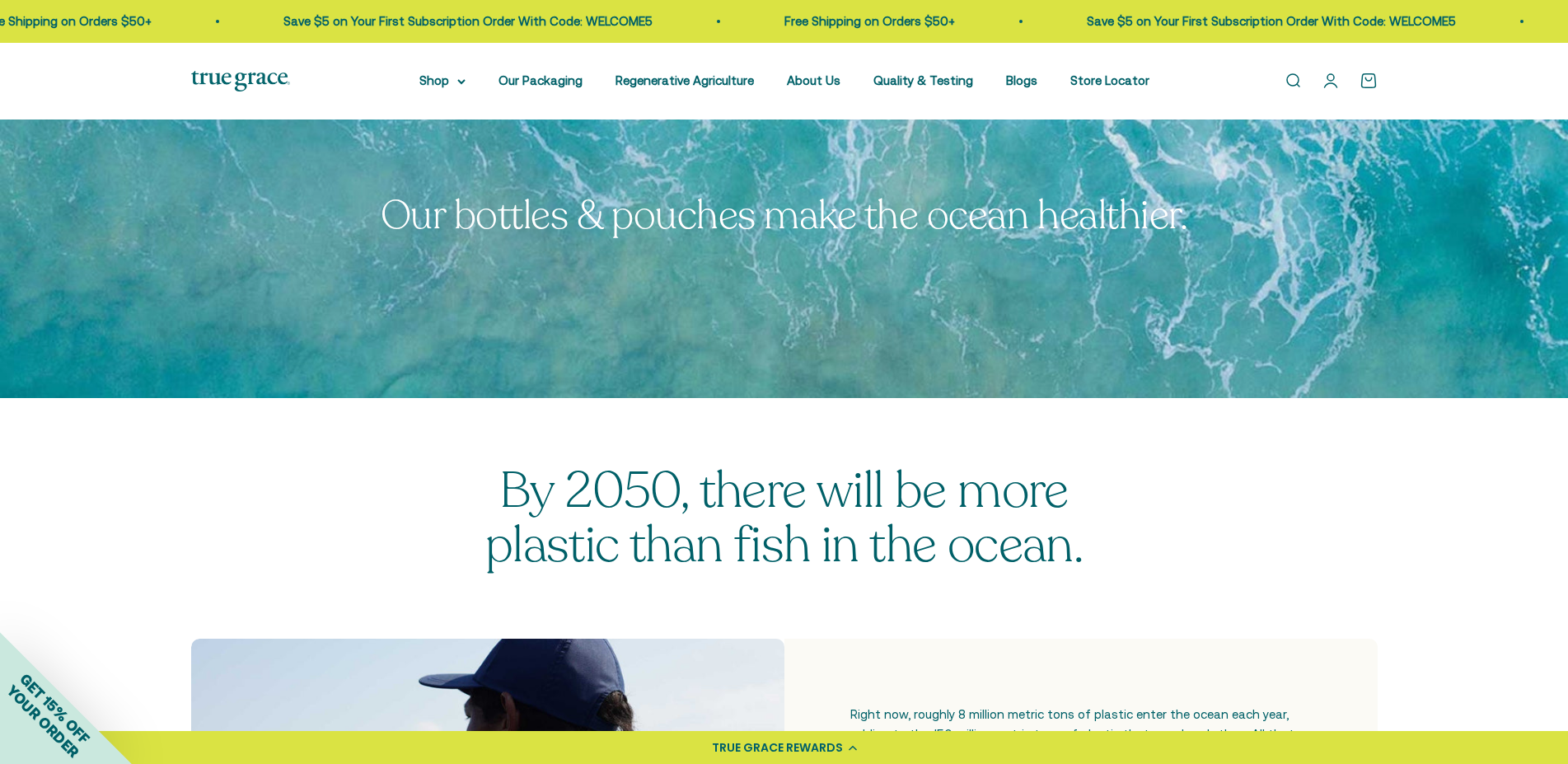
scroll to position [0, 0]
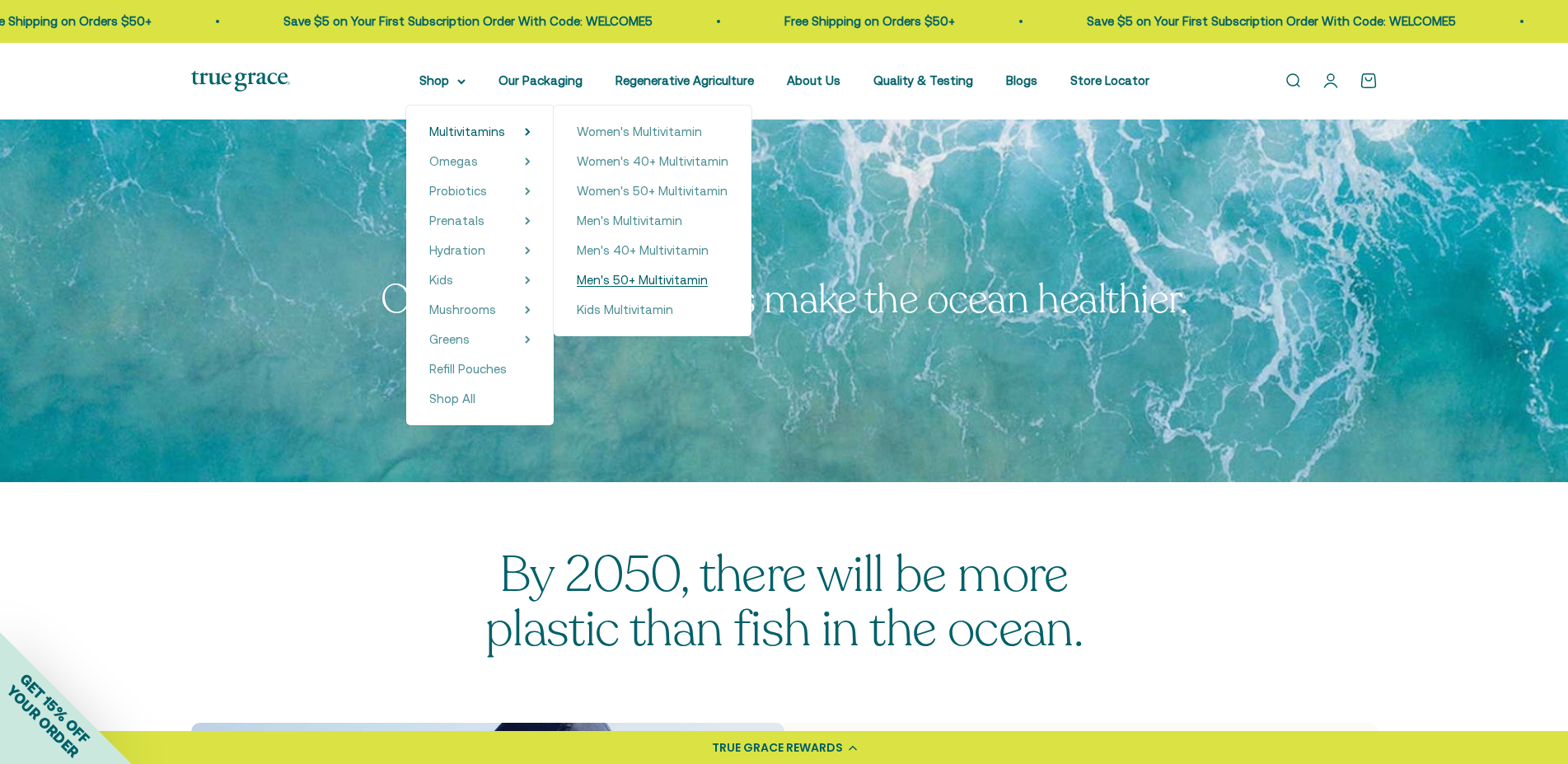
click at [642, 283] on span "Men's 50+ Multivitamin" at bounding box center [642, 279] width 131 height 14
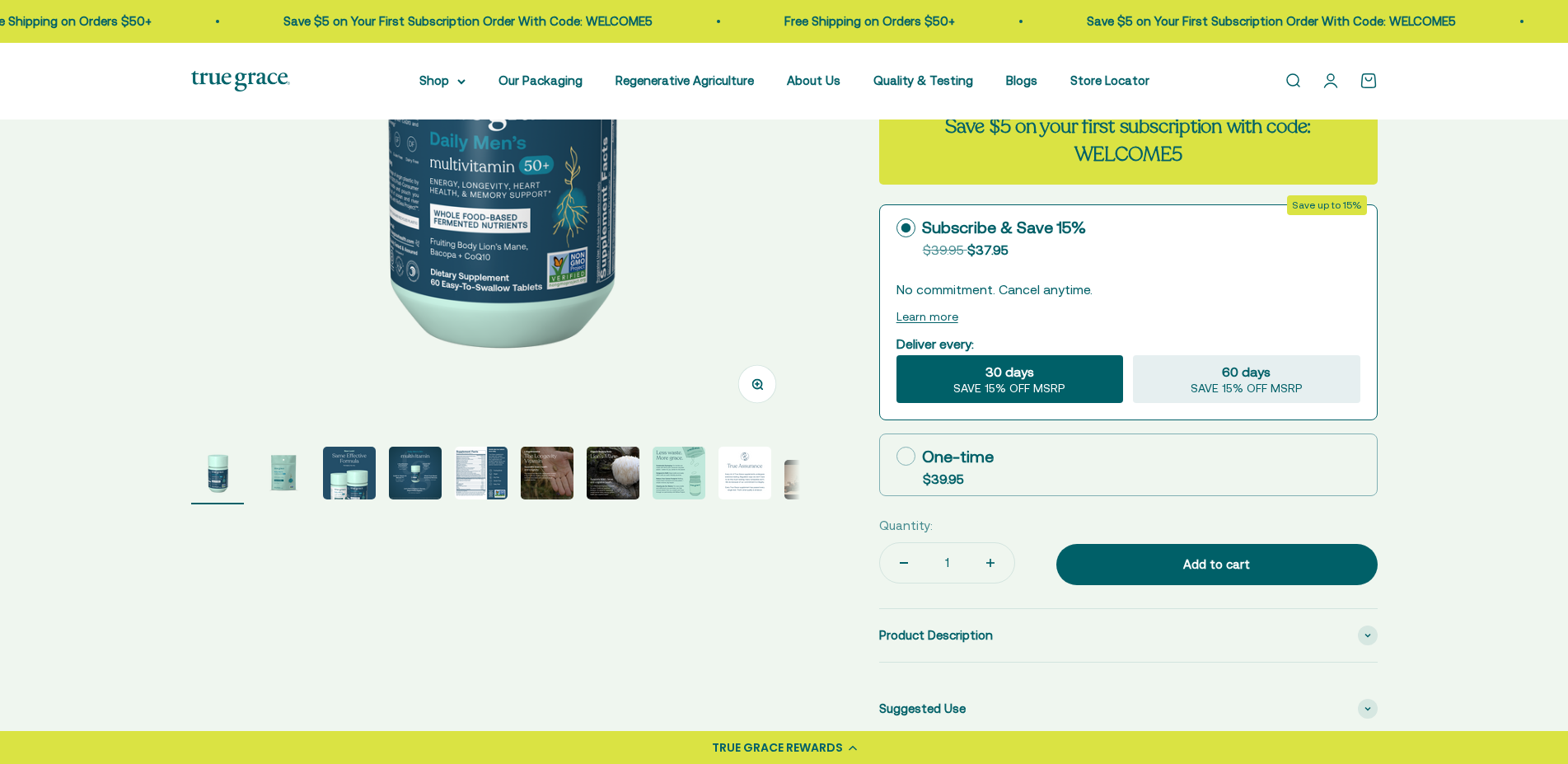
select select "3"
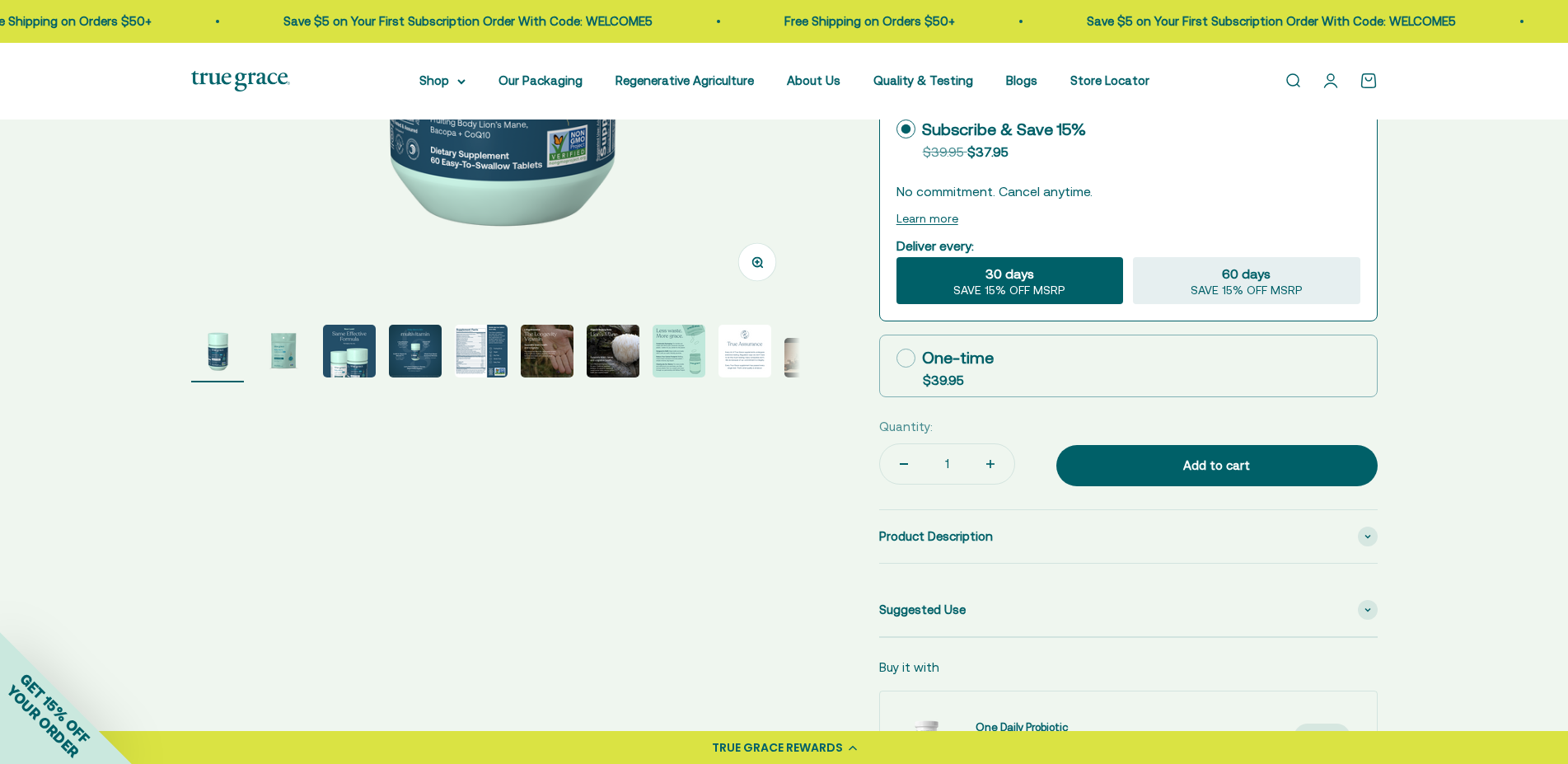
scroll to position [488, 0]
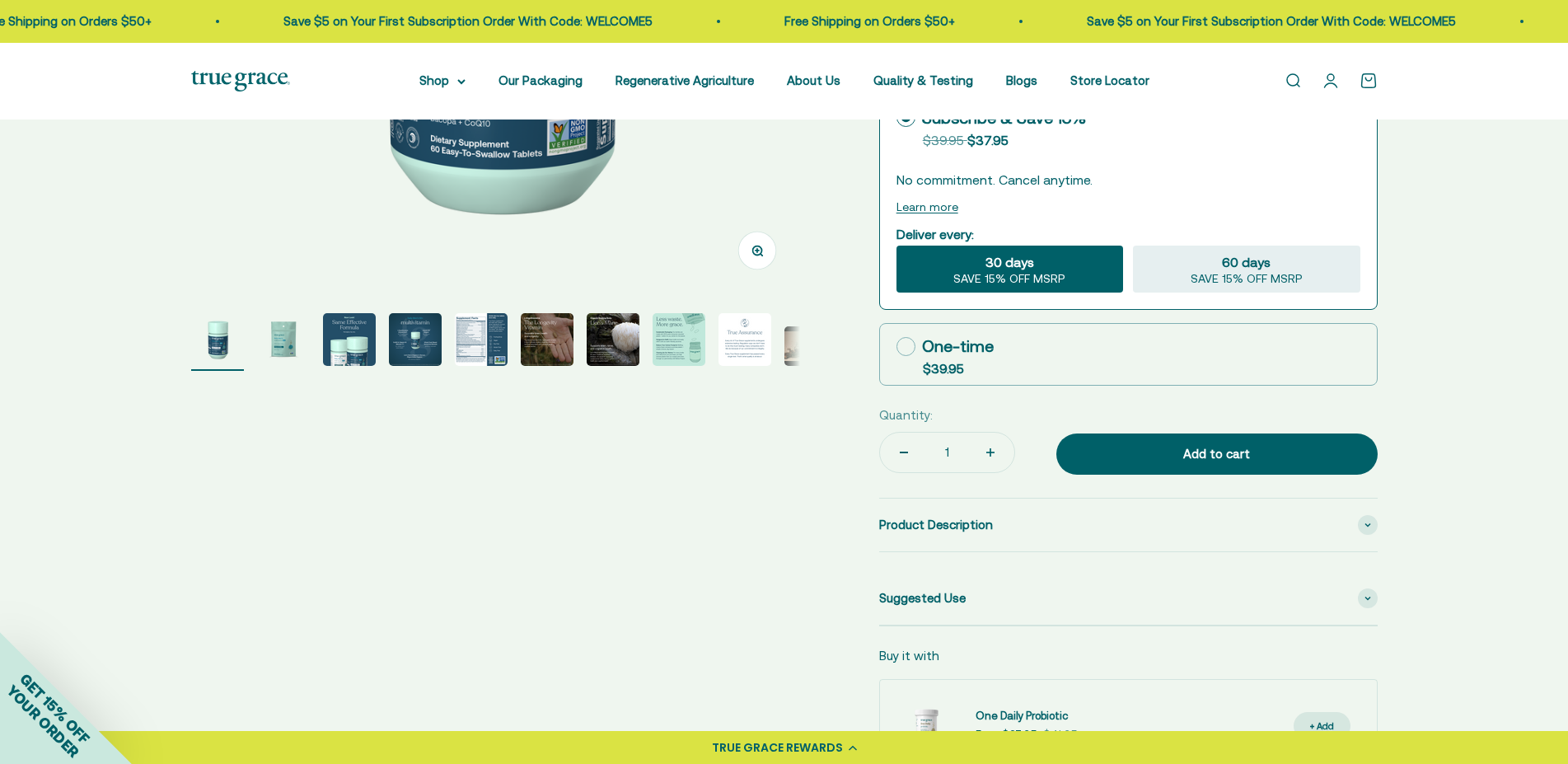
click at [604, 336] on img "Go to item 7" at bounding box center [613, 339] width 53 height 53
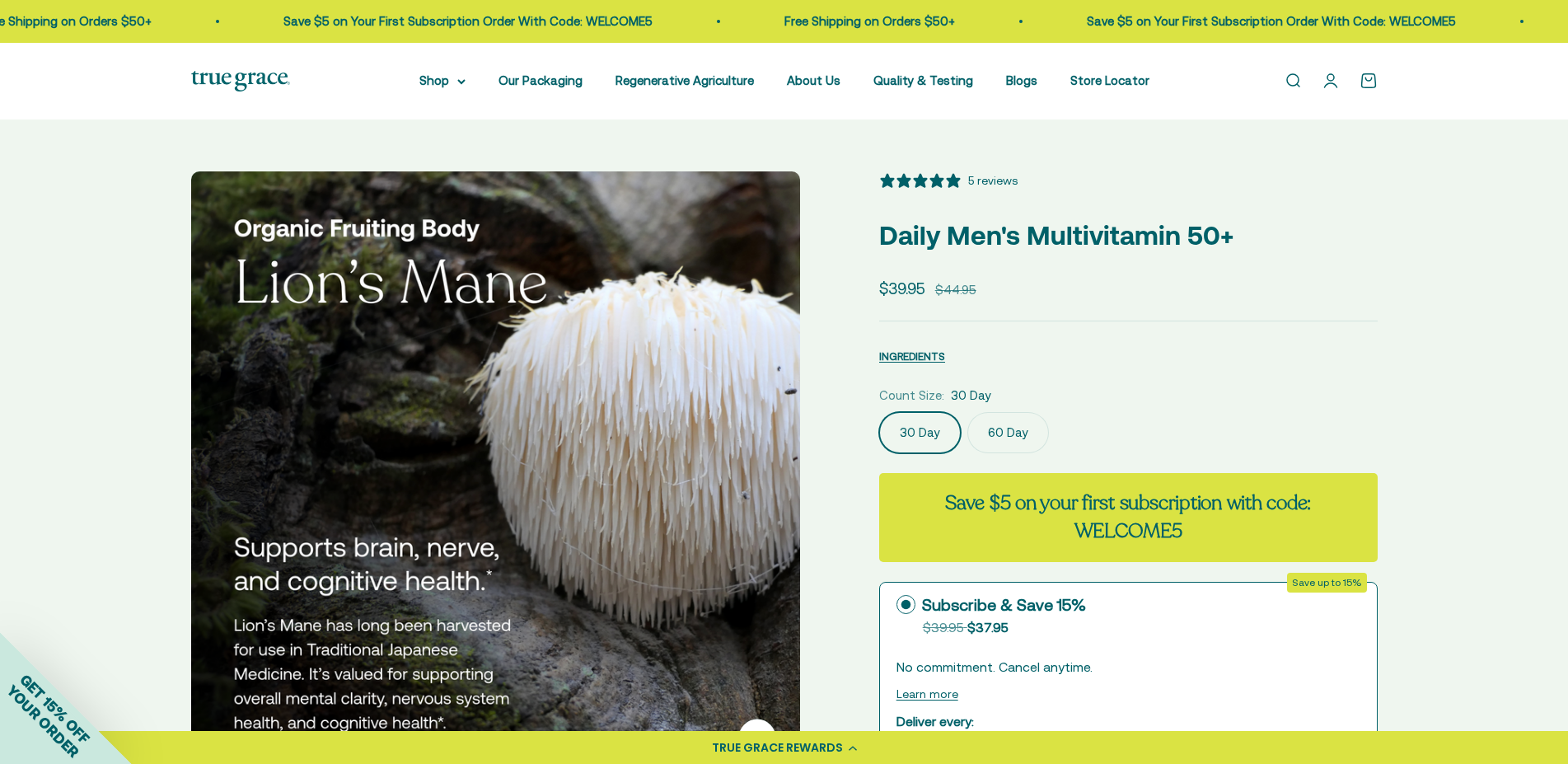
scroll to position [0, 0]
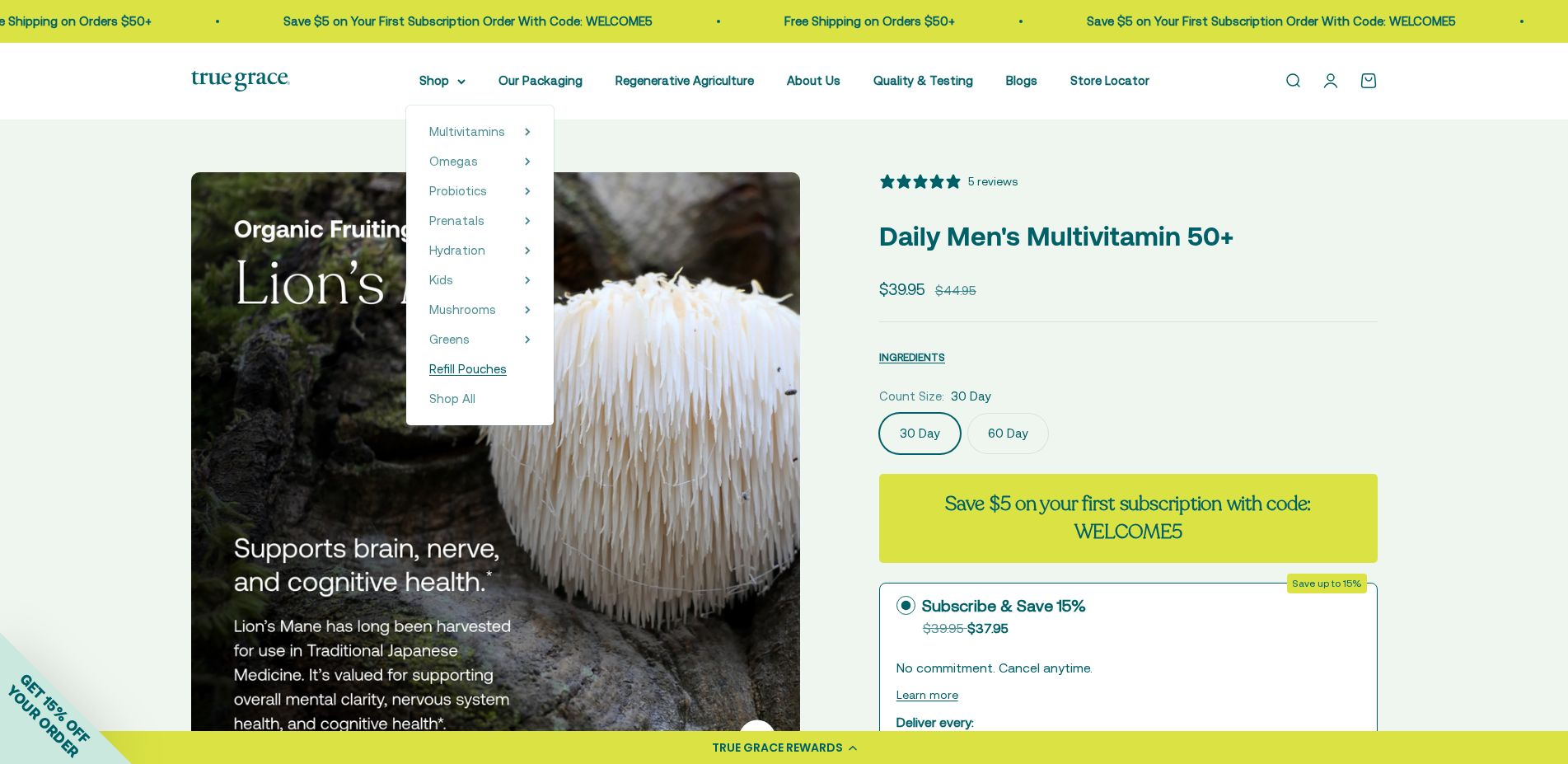
click at [469, 368] on span "Refill Pouches" at bounding box center [468, 369] width 78 height 14
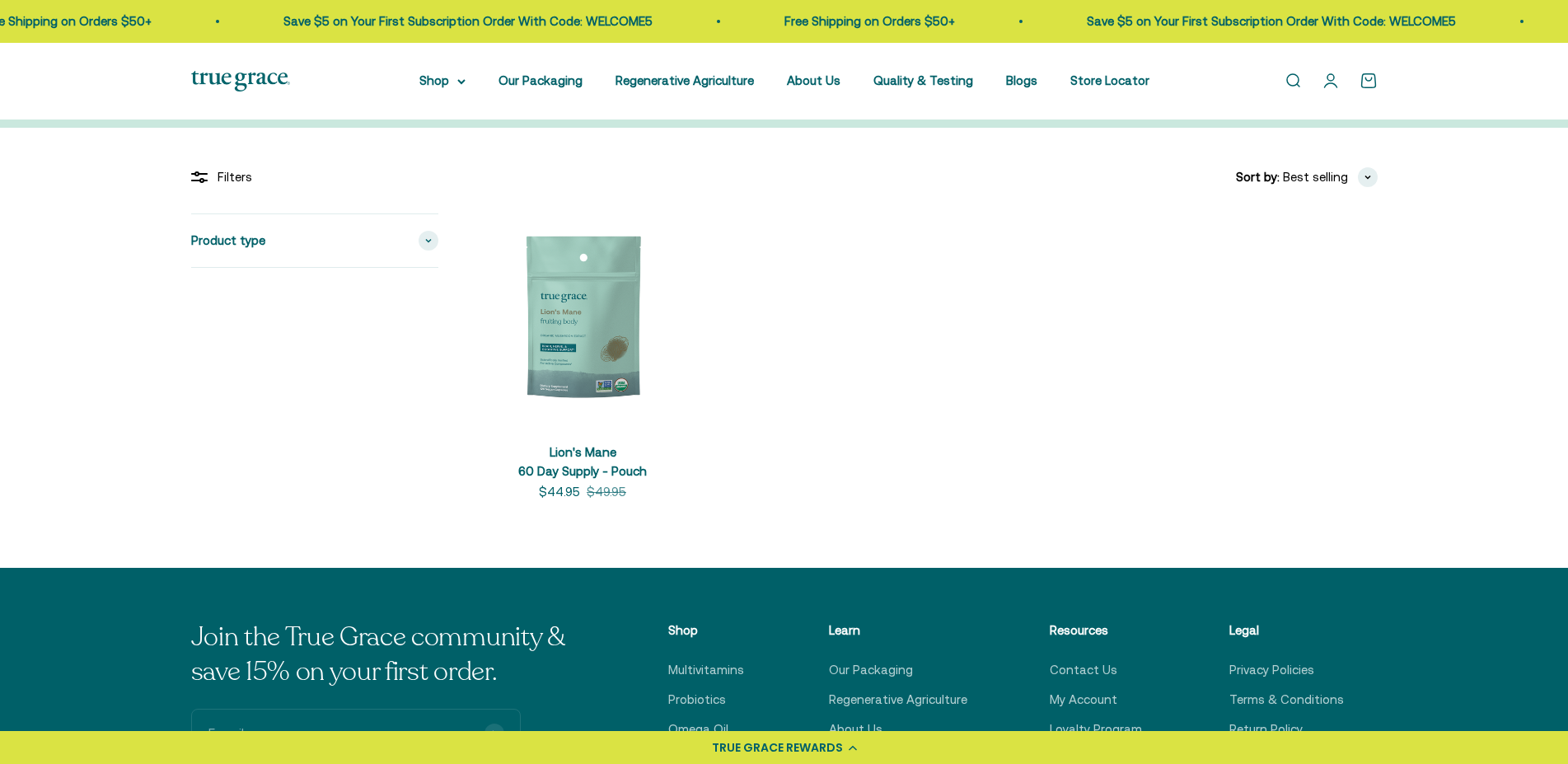
scroll to position [252, 0]
click at [316, 243] on div "Product type" at bounding box center [315, 241] width 247 height 53
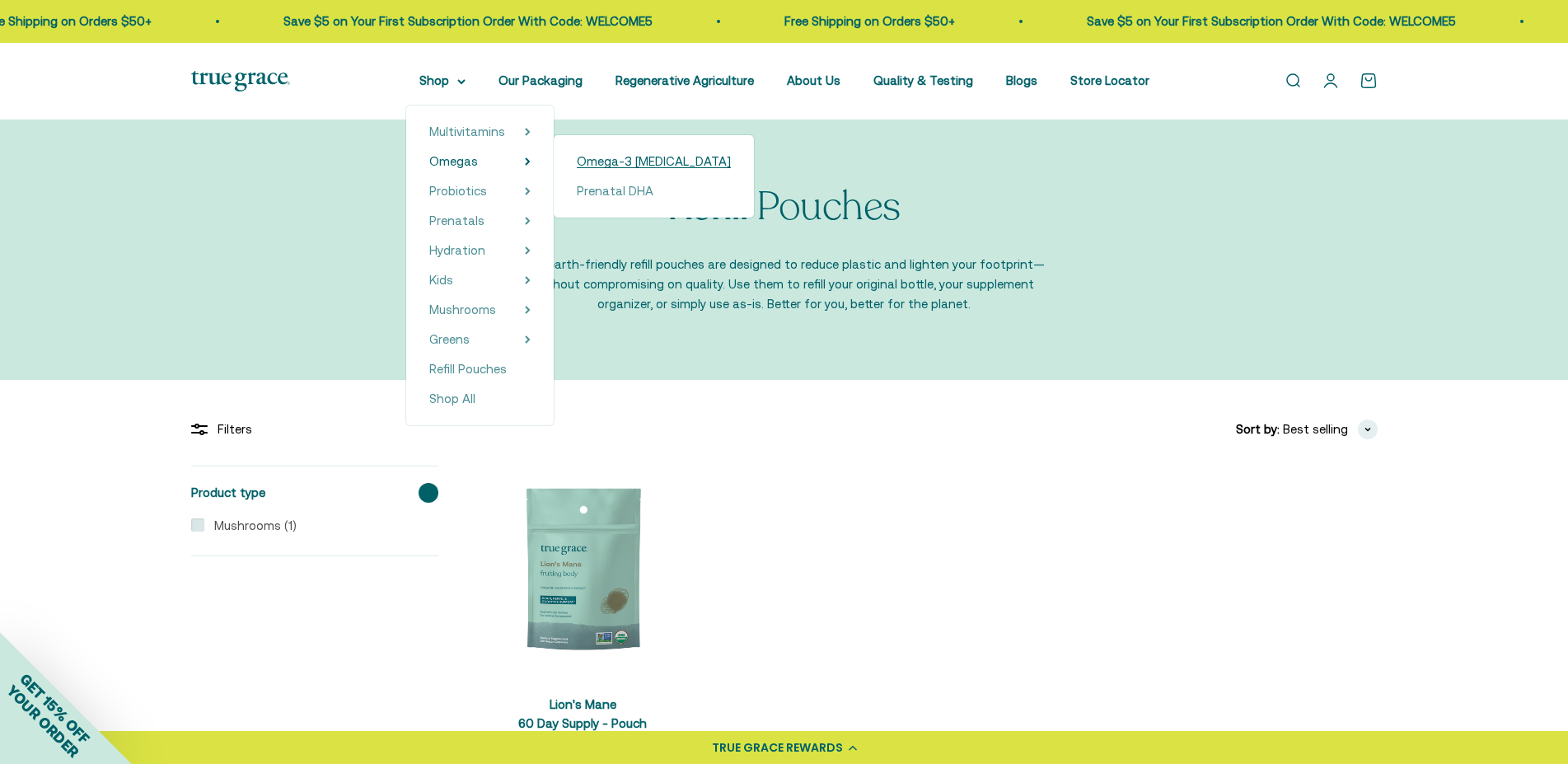
click at [590, 161] on span "Omega-3 [MEDICAL_DATA]" at bounding box center [654, 161] width 154 height 14
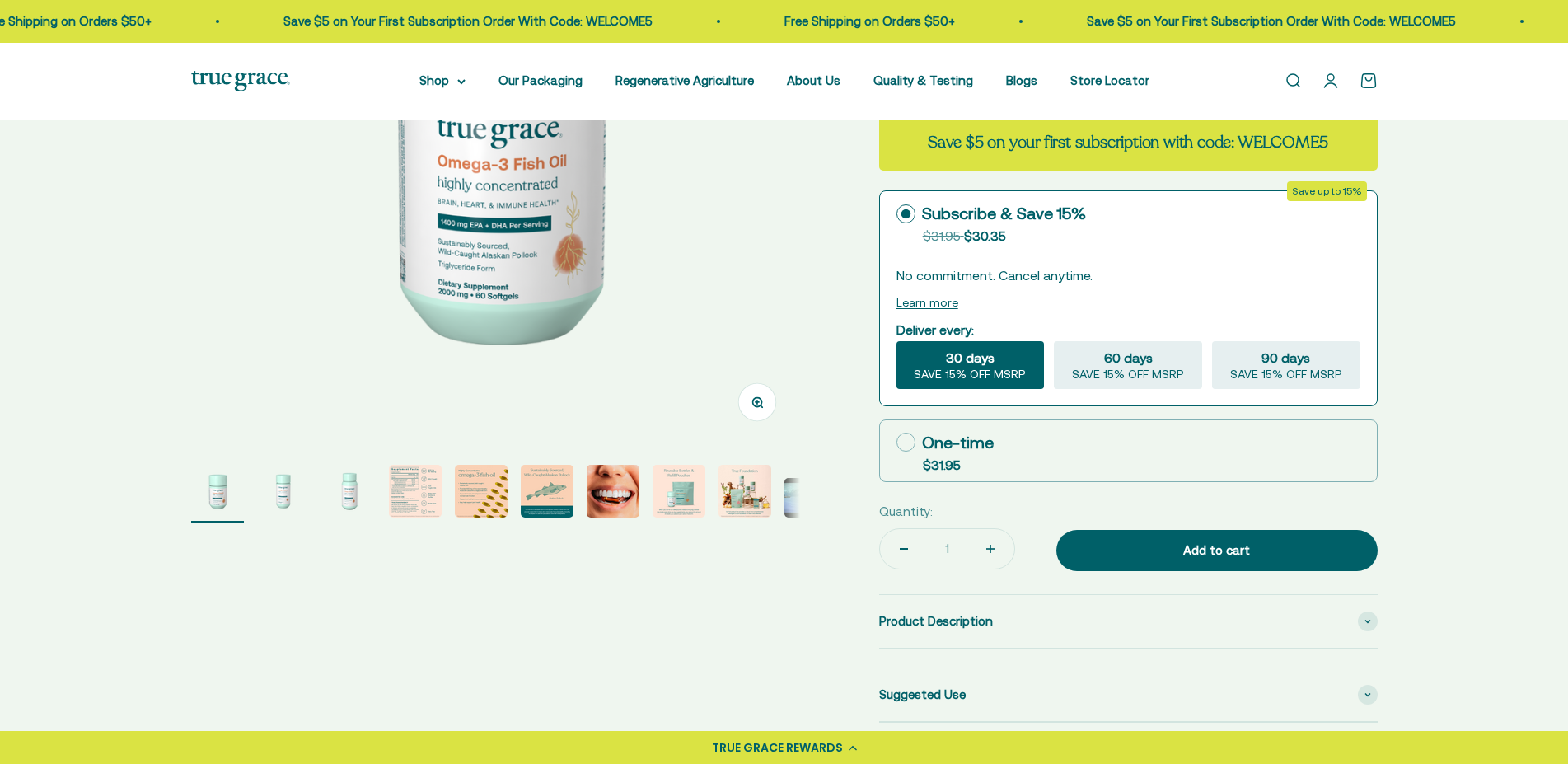
select select "3"
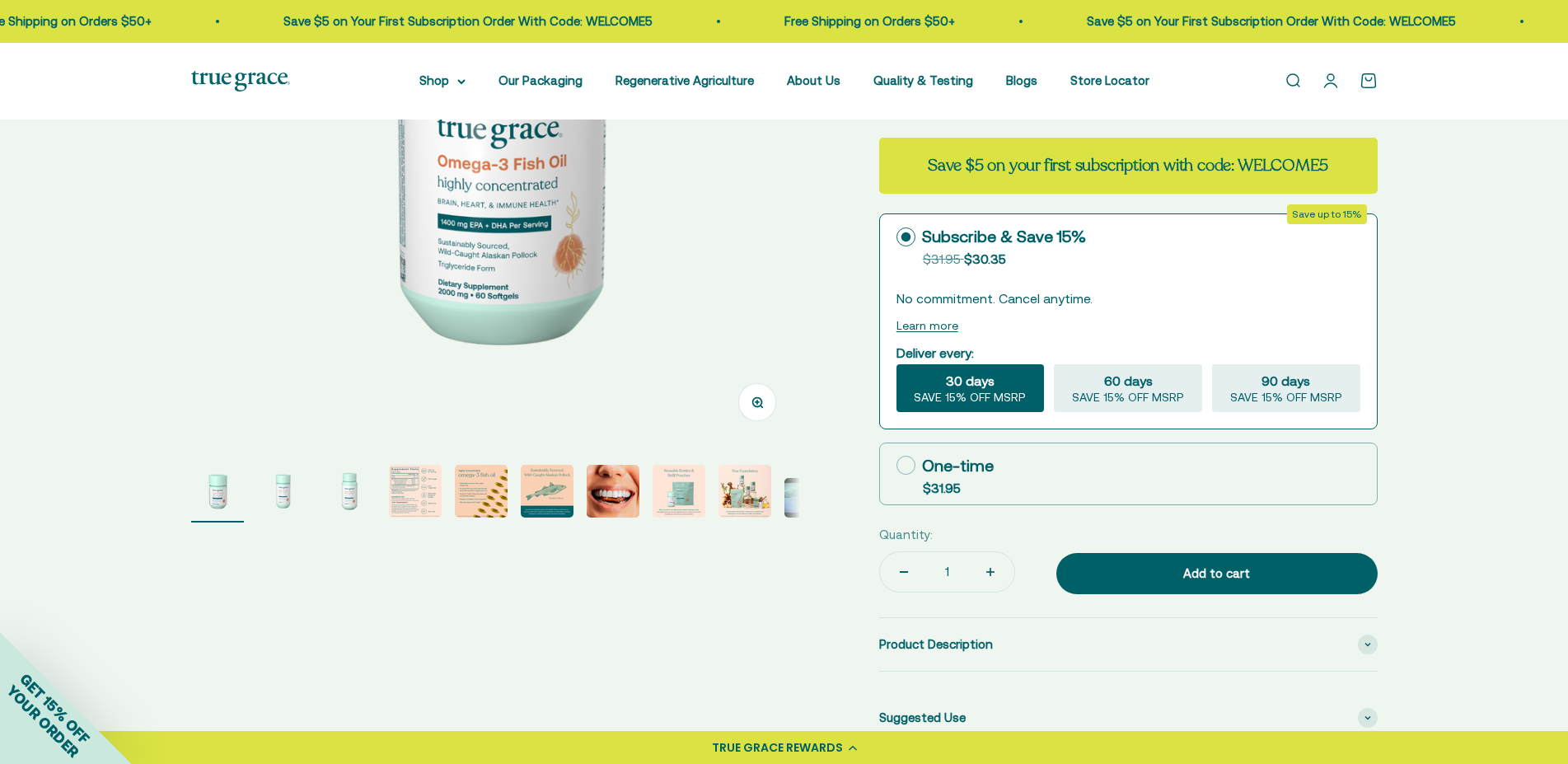
scroll to position [252, 0]
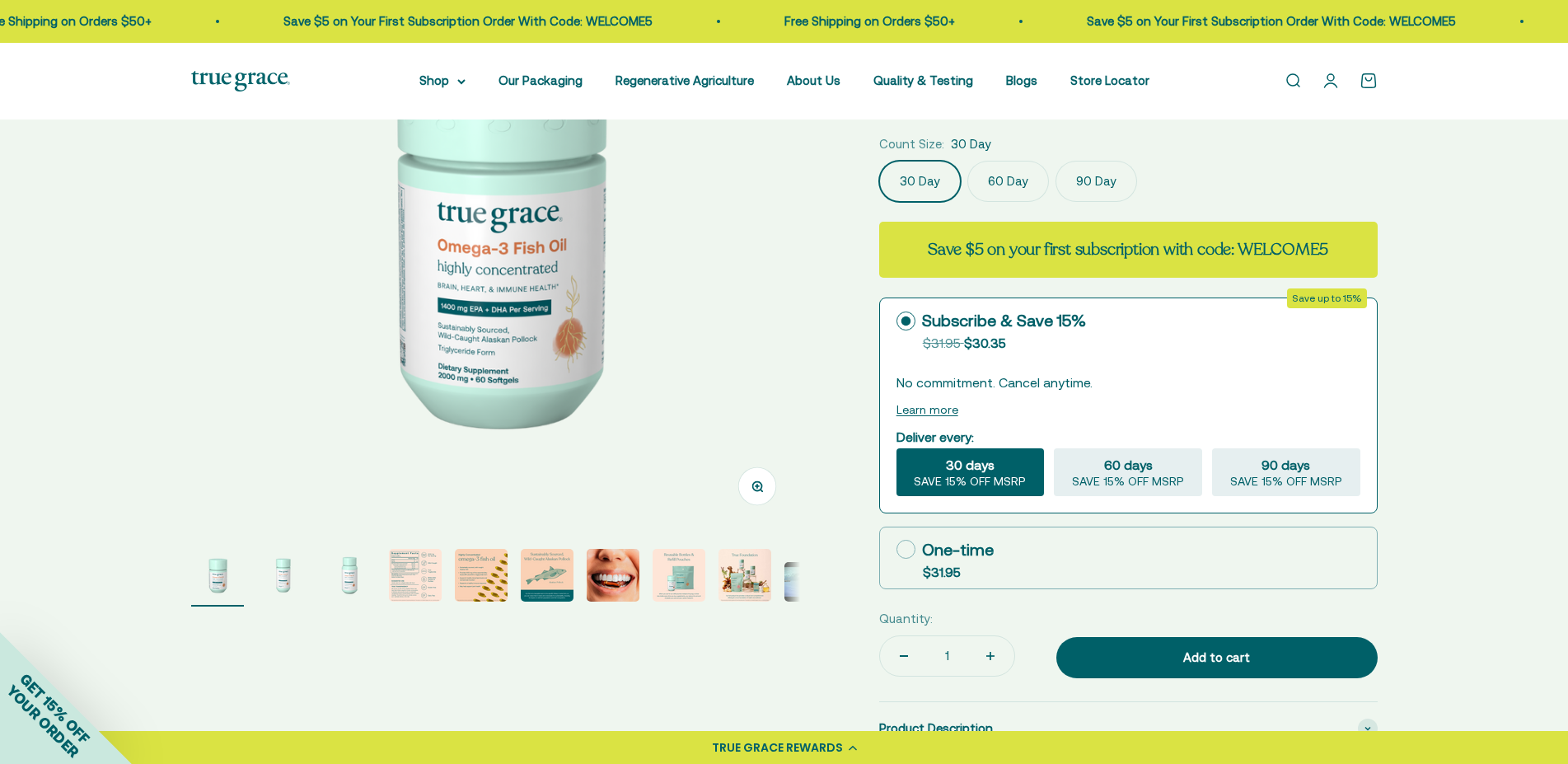
click at [941, 407] on button "Learn more" at bounding box center [927, 409] width 61 height 13
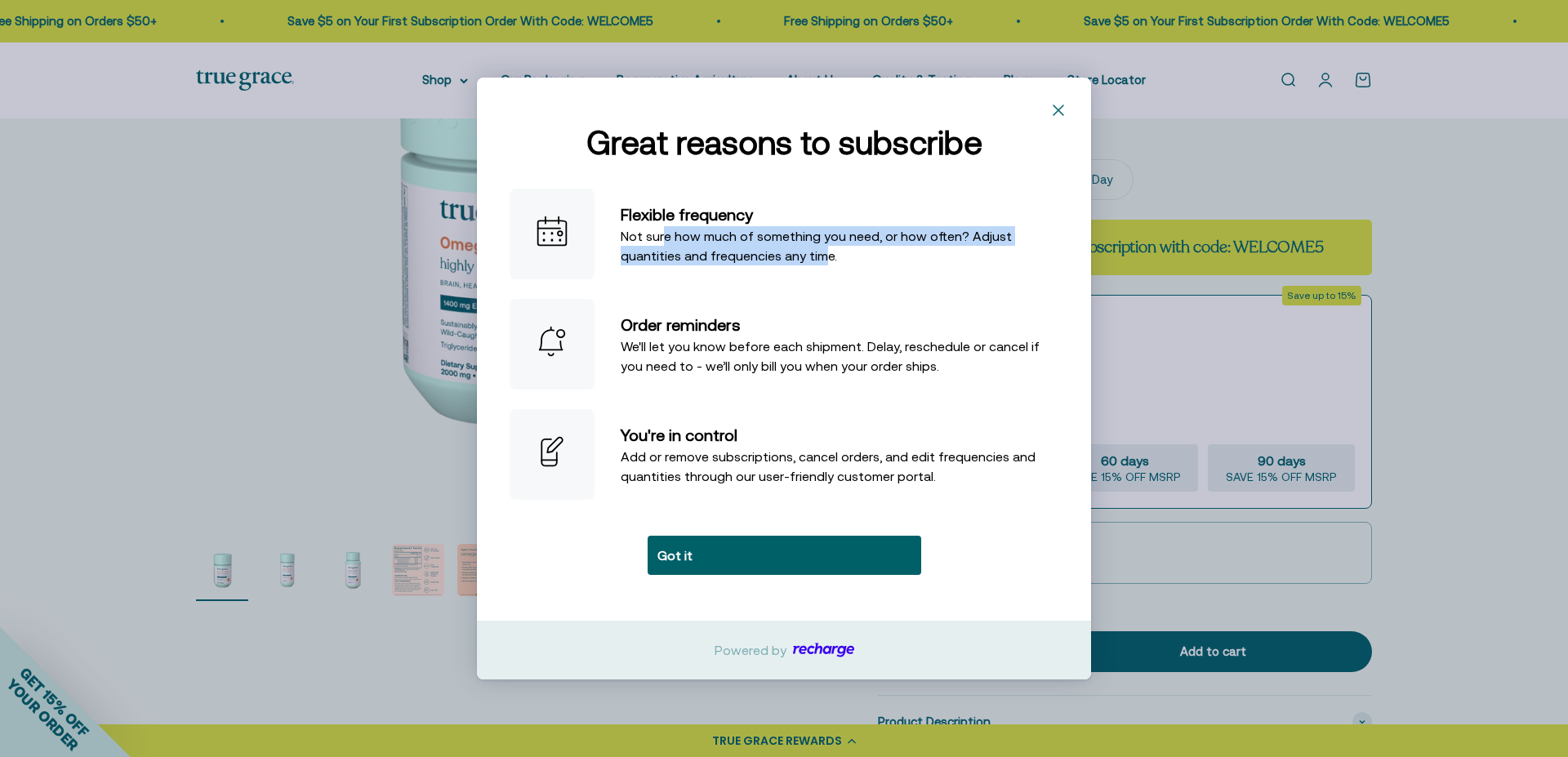
drag, startPoint x: 658, startPoint y: 233, endPoint x: 812, endPoint y: 259, distance: 156.2
click at [812, 259] on p "Not sure how much of something you need, or how often? Adjust quantities and fr…" at bounding box center [839, 246] width 437 height 39
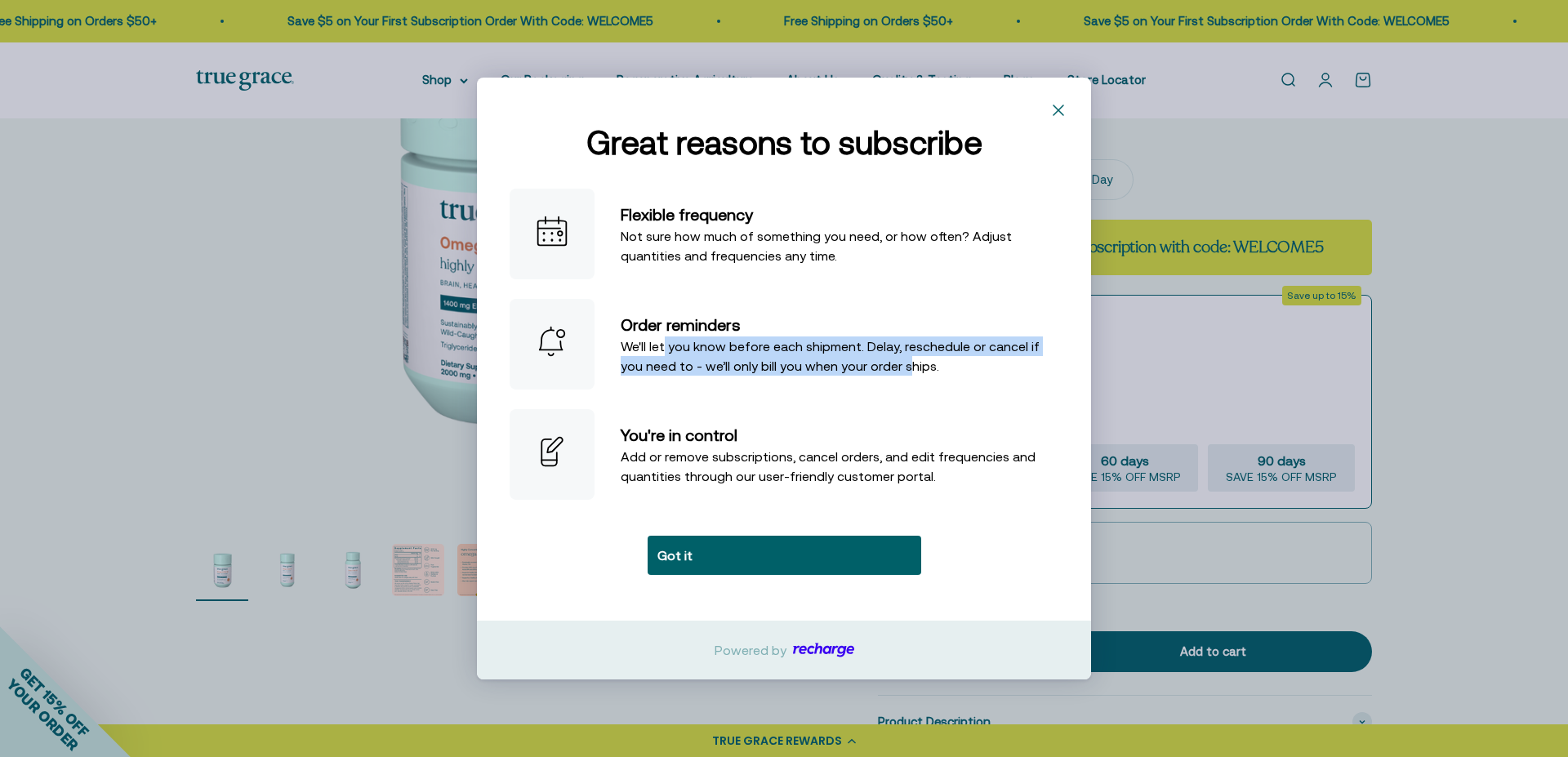
drag, startPoint x: 660, startPoint y: 348, endPoint x: 877, endPoint y: 365, distance: 217.7
click at [877, 365] on p "We'll let you know before each shipment. Delay, reschedule or cancel if you nee…" at bounding box center [839, 356] width 437 height 39
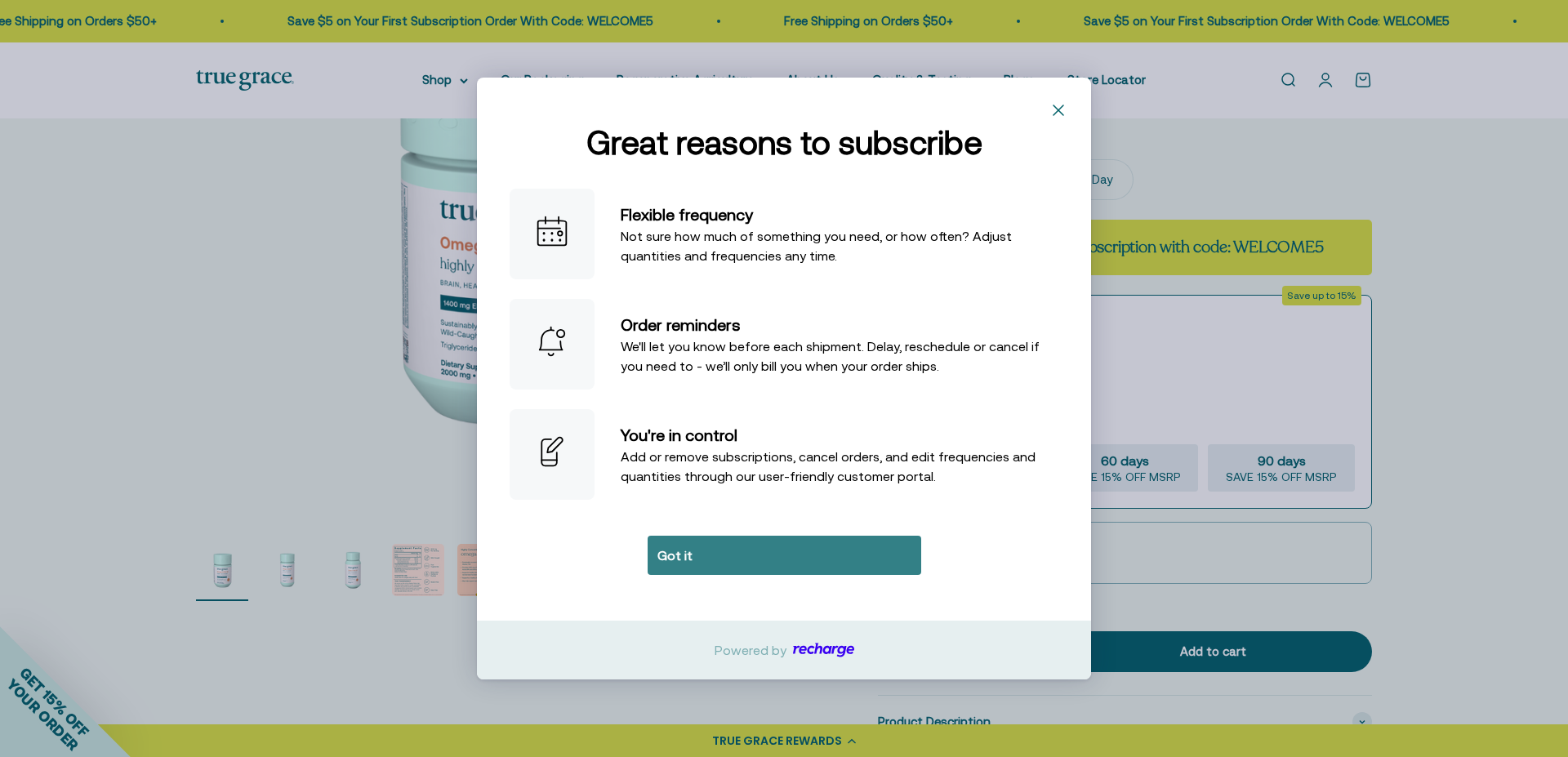
click at [742, 540] on button "Got it" at bounding box center [784, 556] width 273 height 39
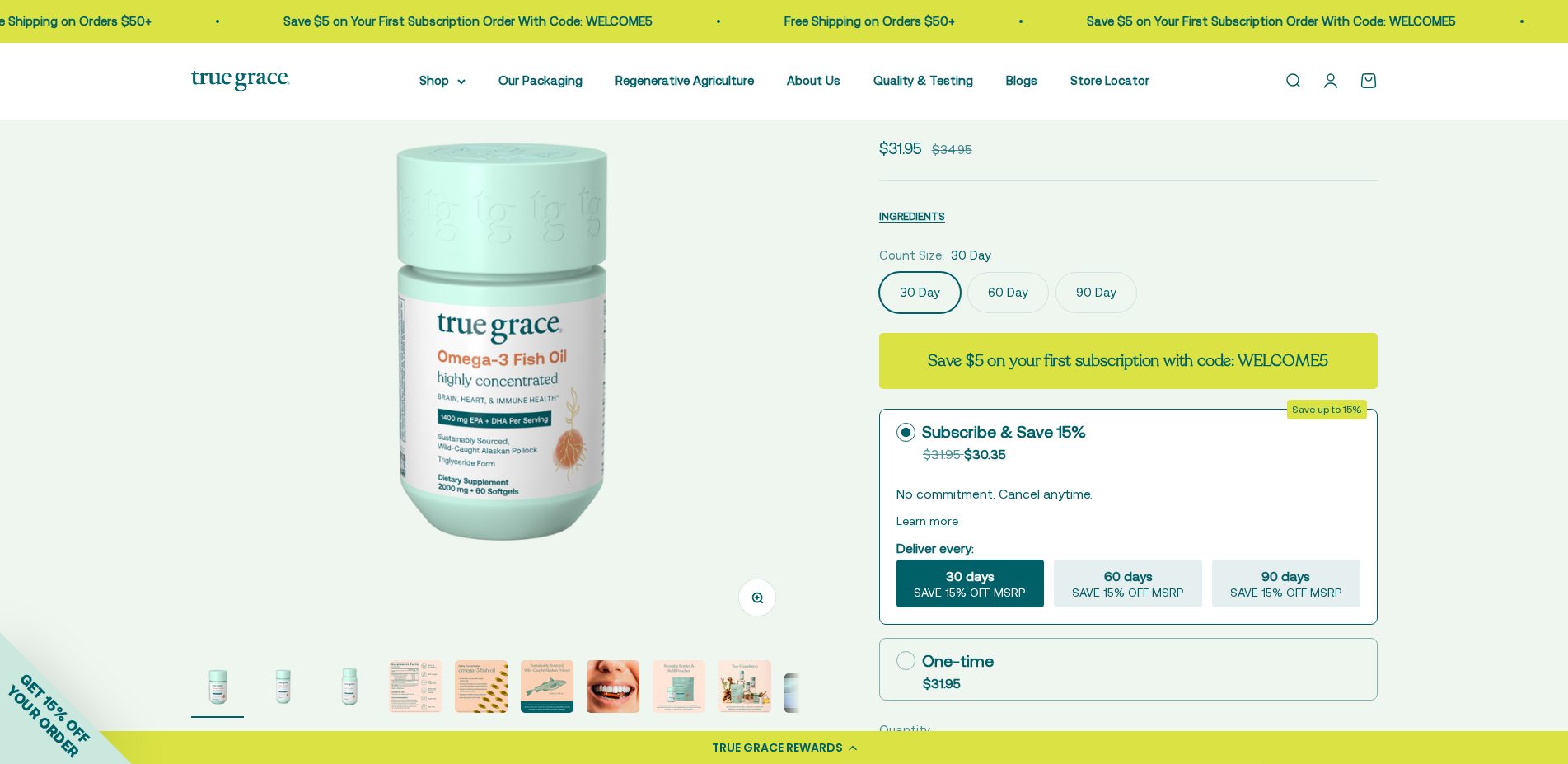
scroll to position [0, 0]
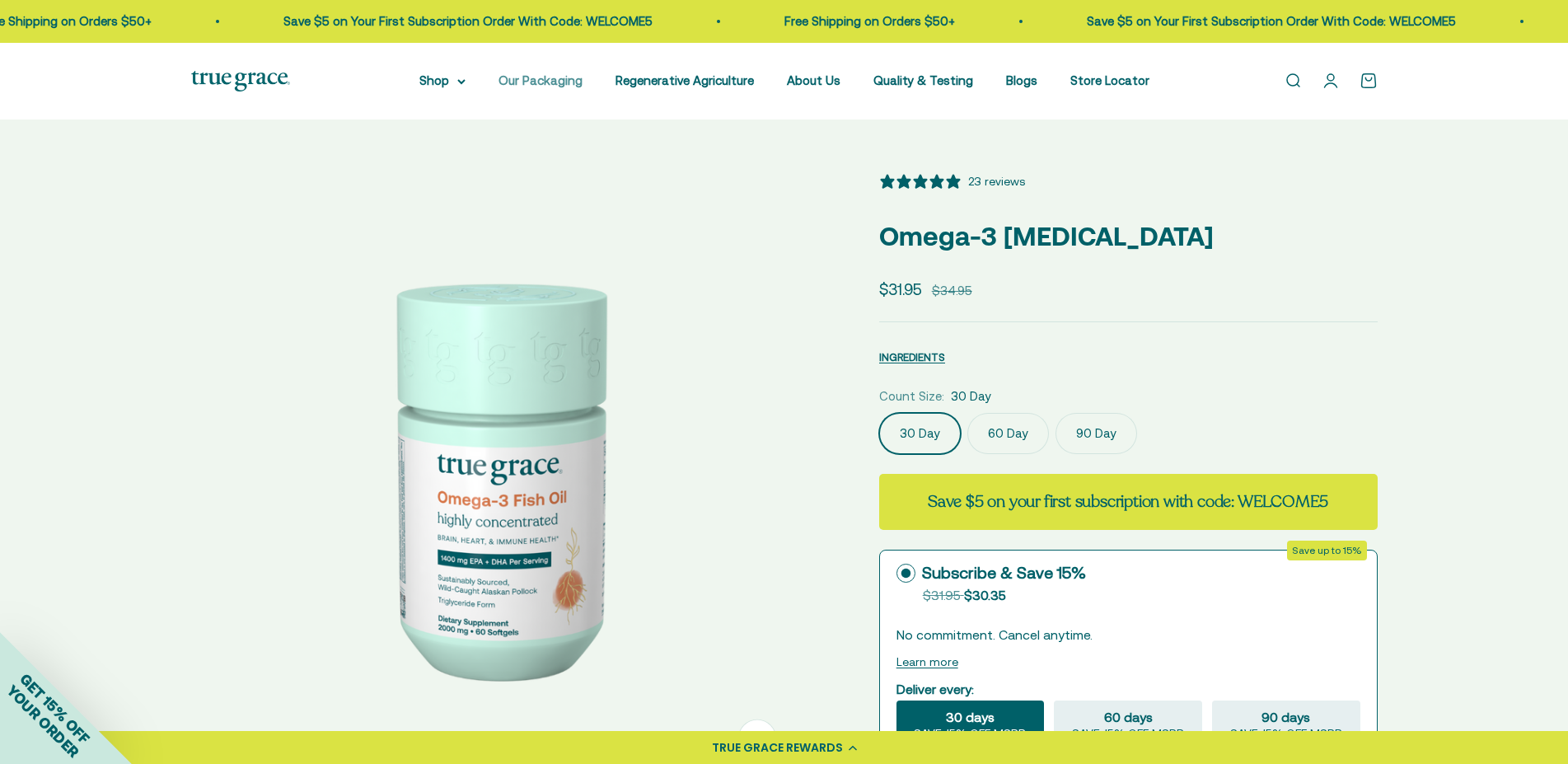
click at [546, 79] on link "Our Packaging" at bounding box center [540, 80] width 84 height 14
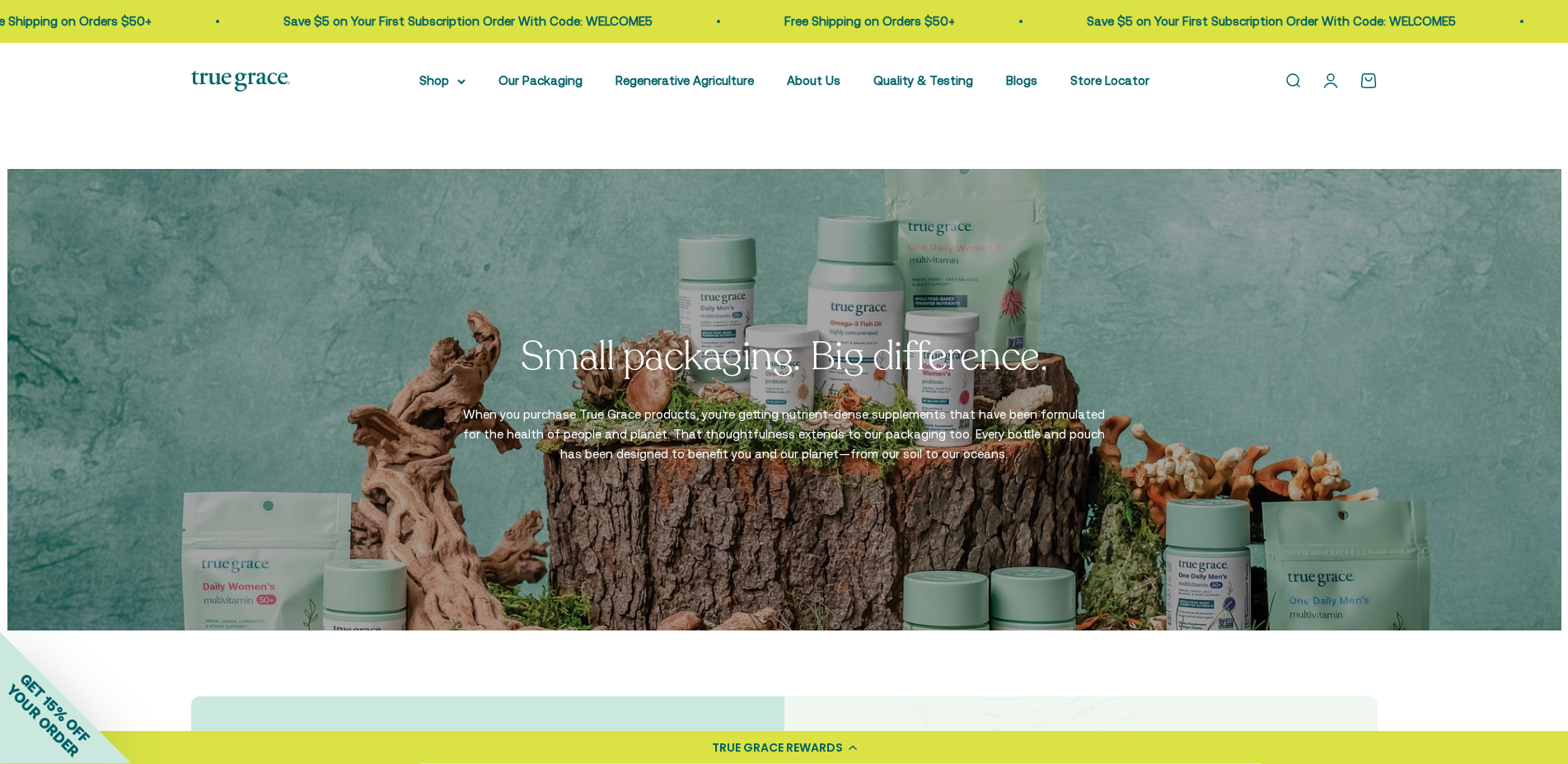
scroll to position [2605, 0]
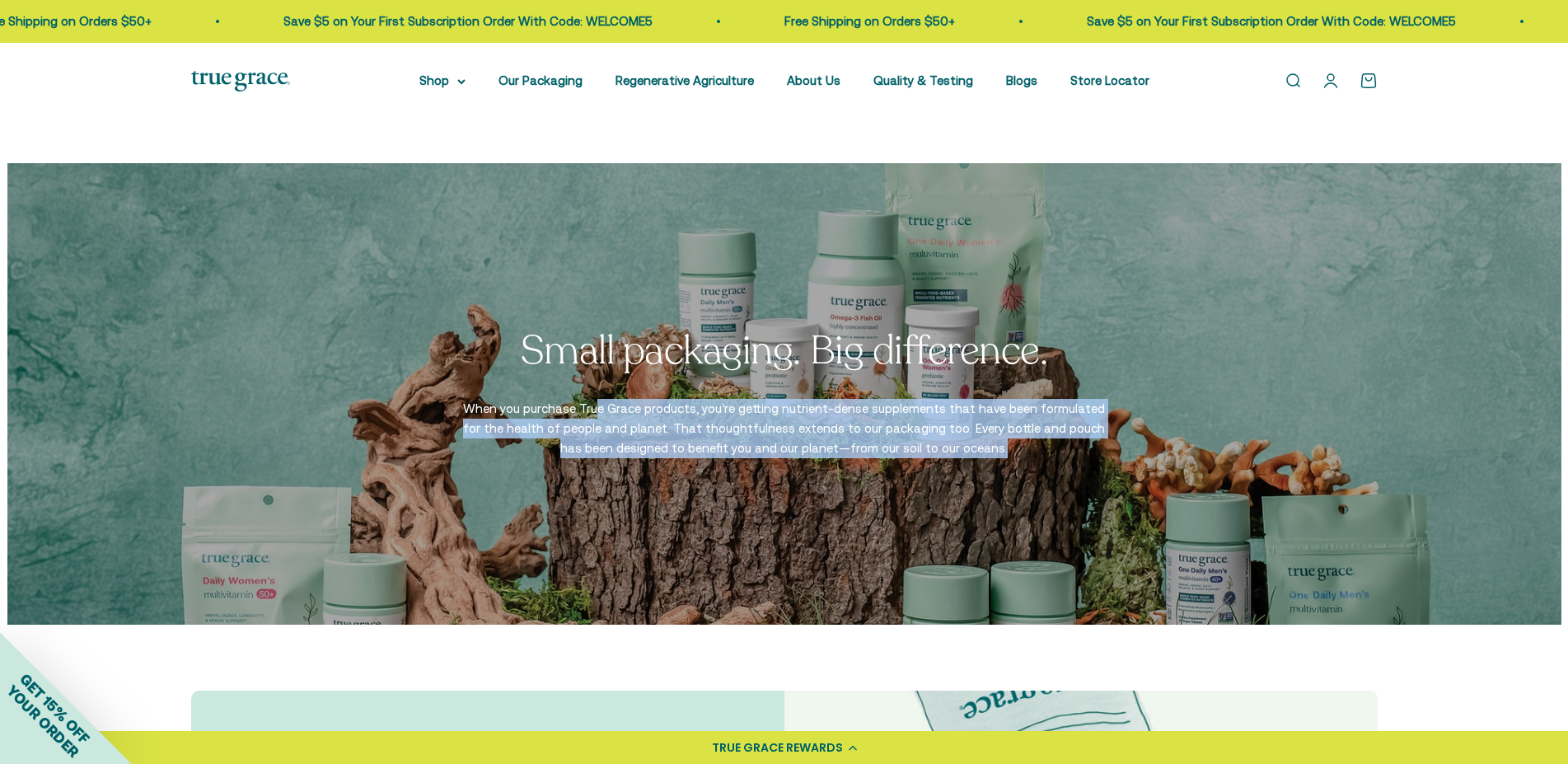
drag, startPoint x: 595, startPoint y: 407, endPoint x: 1061, endPoint y: 447, distance: 467.7
click at [1061, 447] on p "When you purchase True Grace products, you’re getting nutrient-dense supplement…" at bounding box center [784, 428] width 643 height 60
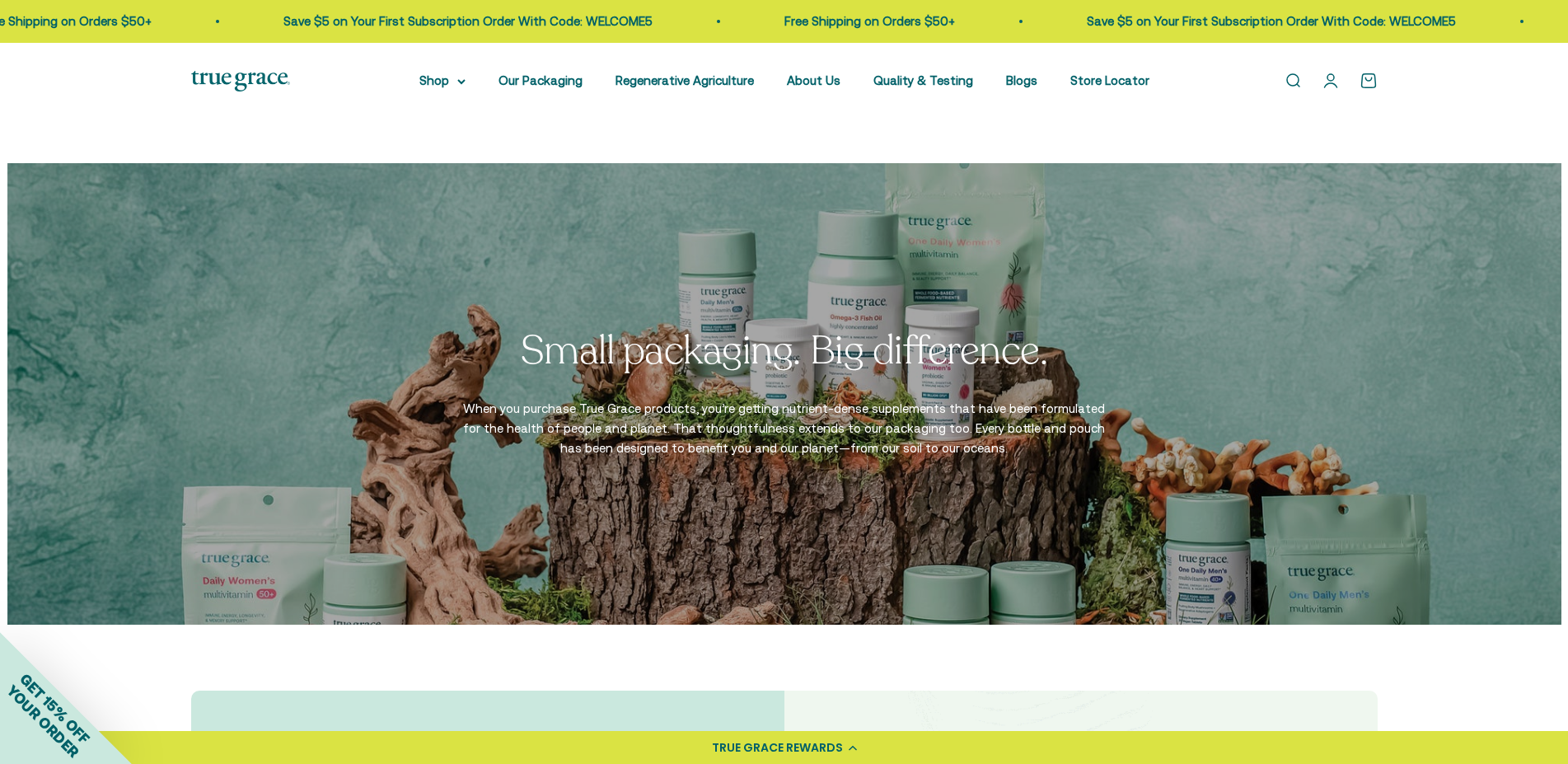
click at [1061, 447] on p "When you purchase True Grace products, you’re getting nutrient-dense supplement…" at bounding box center [784, 428] width 643 height 60
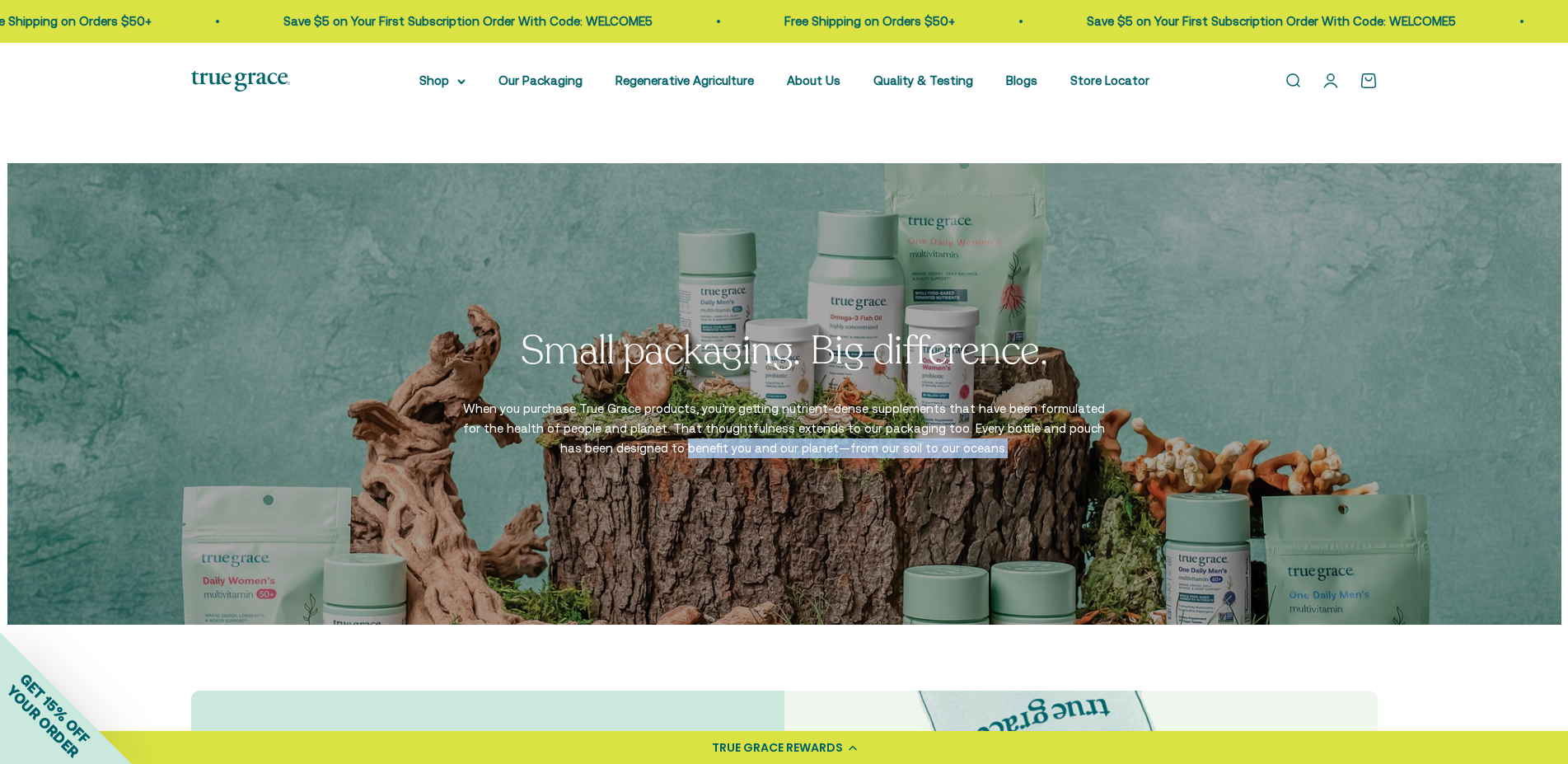
drag, startPoint x: 666, startPoint y: 452, endPoint x: 1030, endPoint y: 452, distance: 364.0
click at [1030, 452] on p "When you purchase True Grace products, you’re getting nutrient-dense supplement…" at bounding box center [784, 428] width 643 height 60
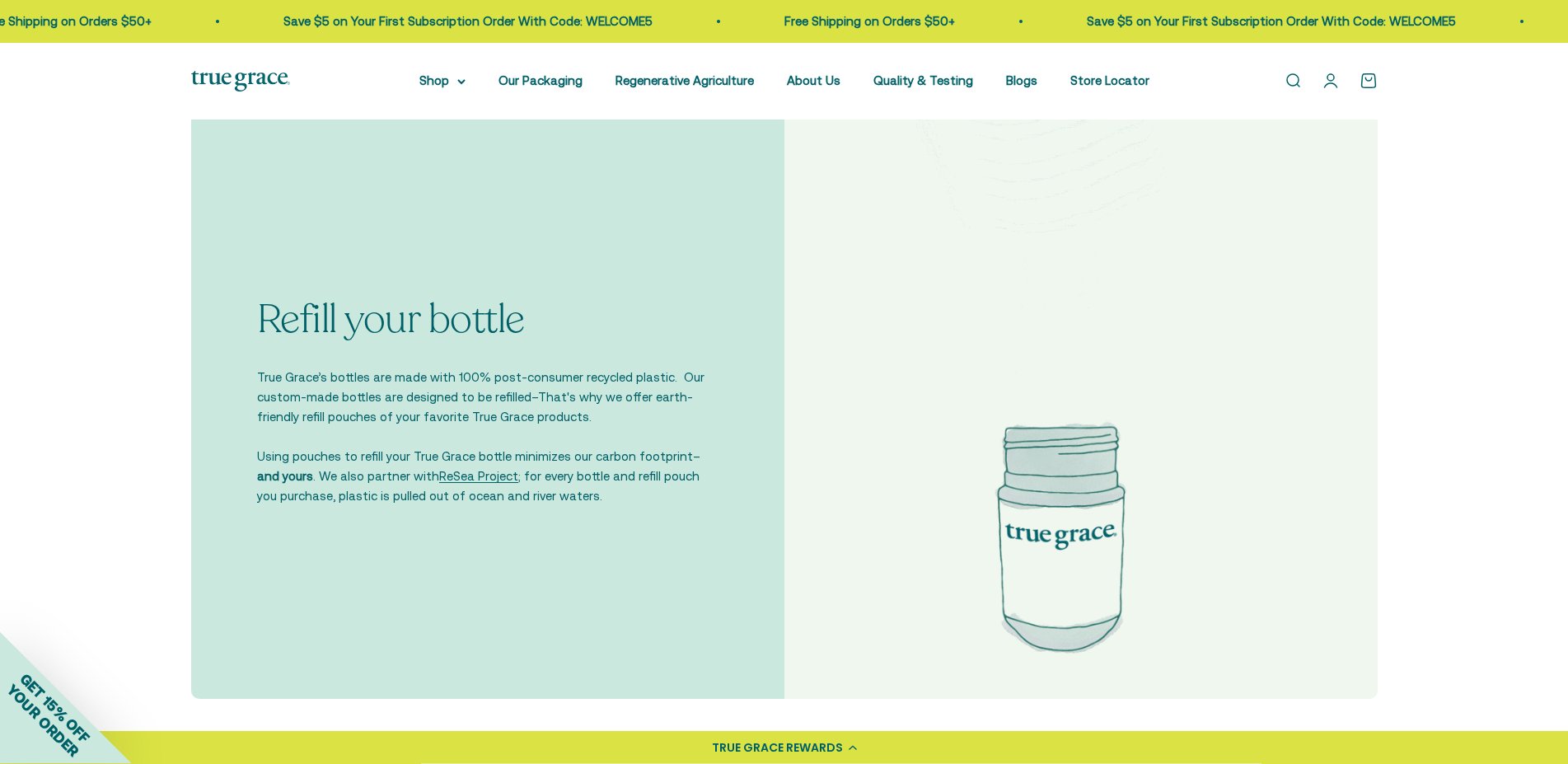
scroll to position [3194, 0]
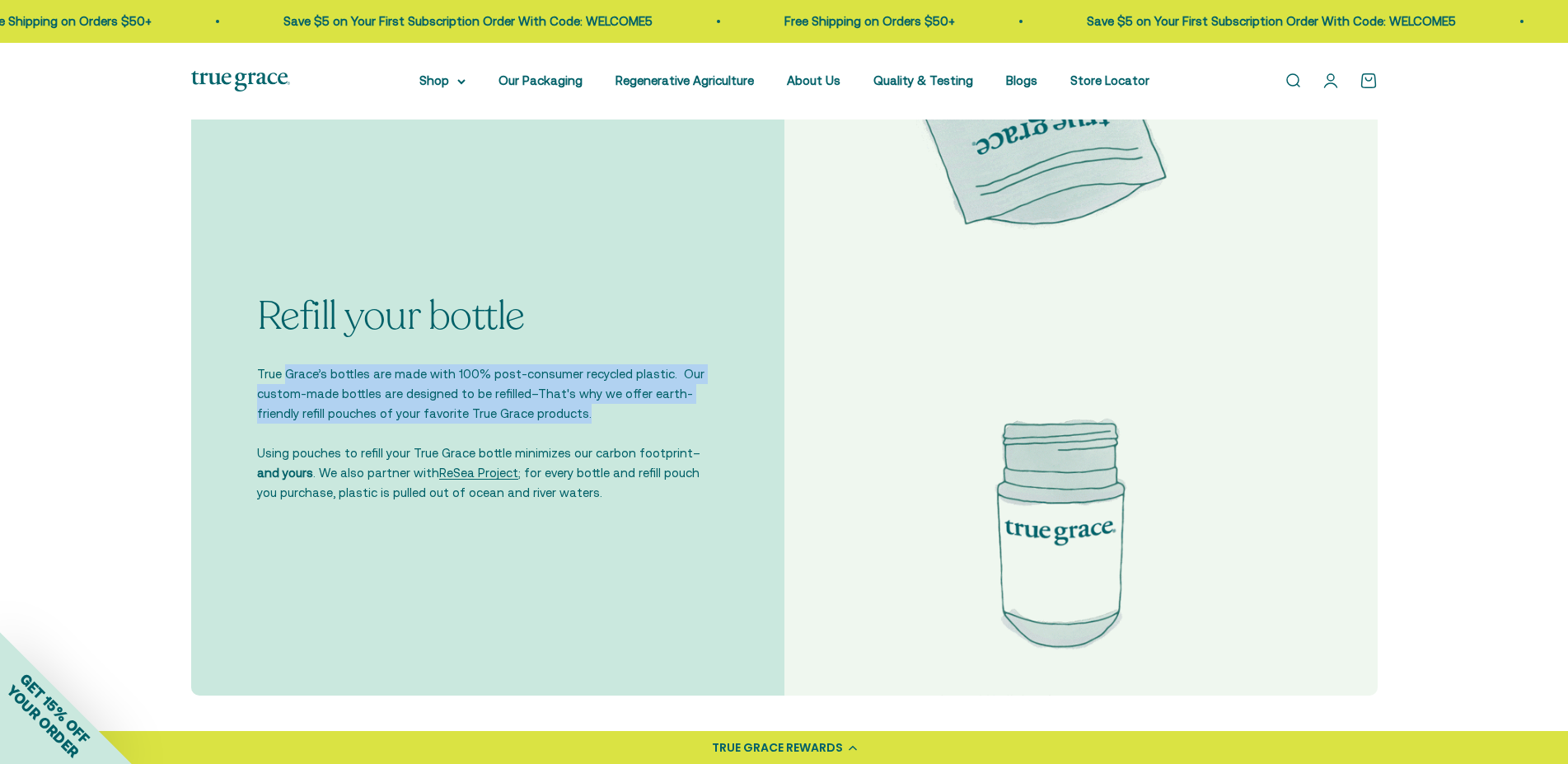
drag, startPoint x: 284, startPoint y: 378, endPoint x: 652, endPoint y: 411, distance: 369.5
click at [652, 411] on p "True Grace’s bottles are made with 100% post-consumer recycled plastic. Our cus…" at bounding box center [487, 394] width 461 height 60
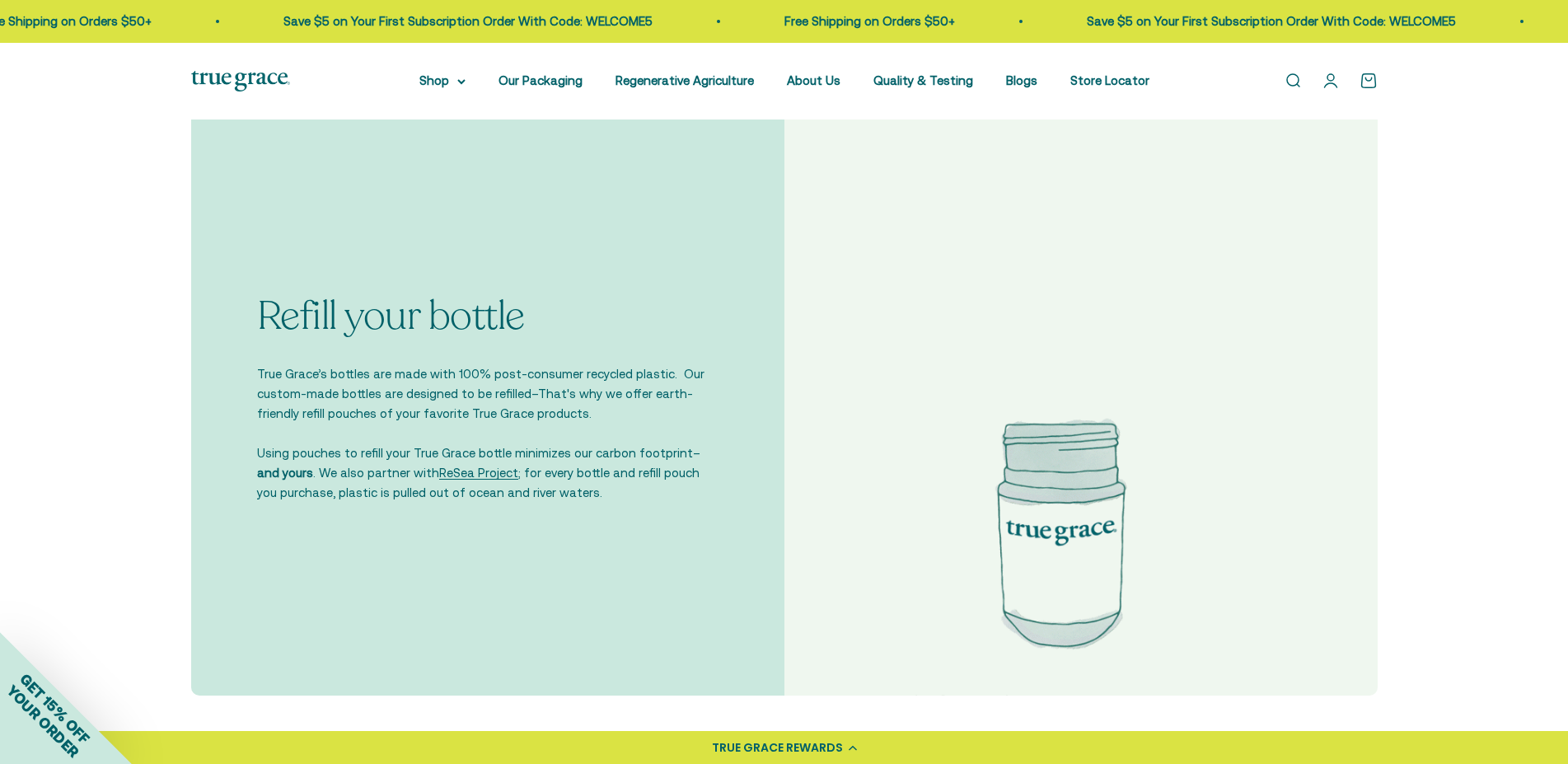
click at [652, 411] on p "True Grace’s bottles are made with 100% post-consumer recycled plastic. Our cus…" at bounding box center [487, 394] width 461 height 60
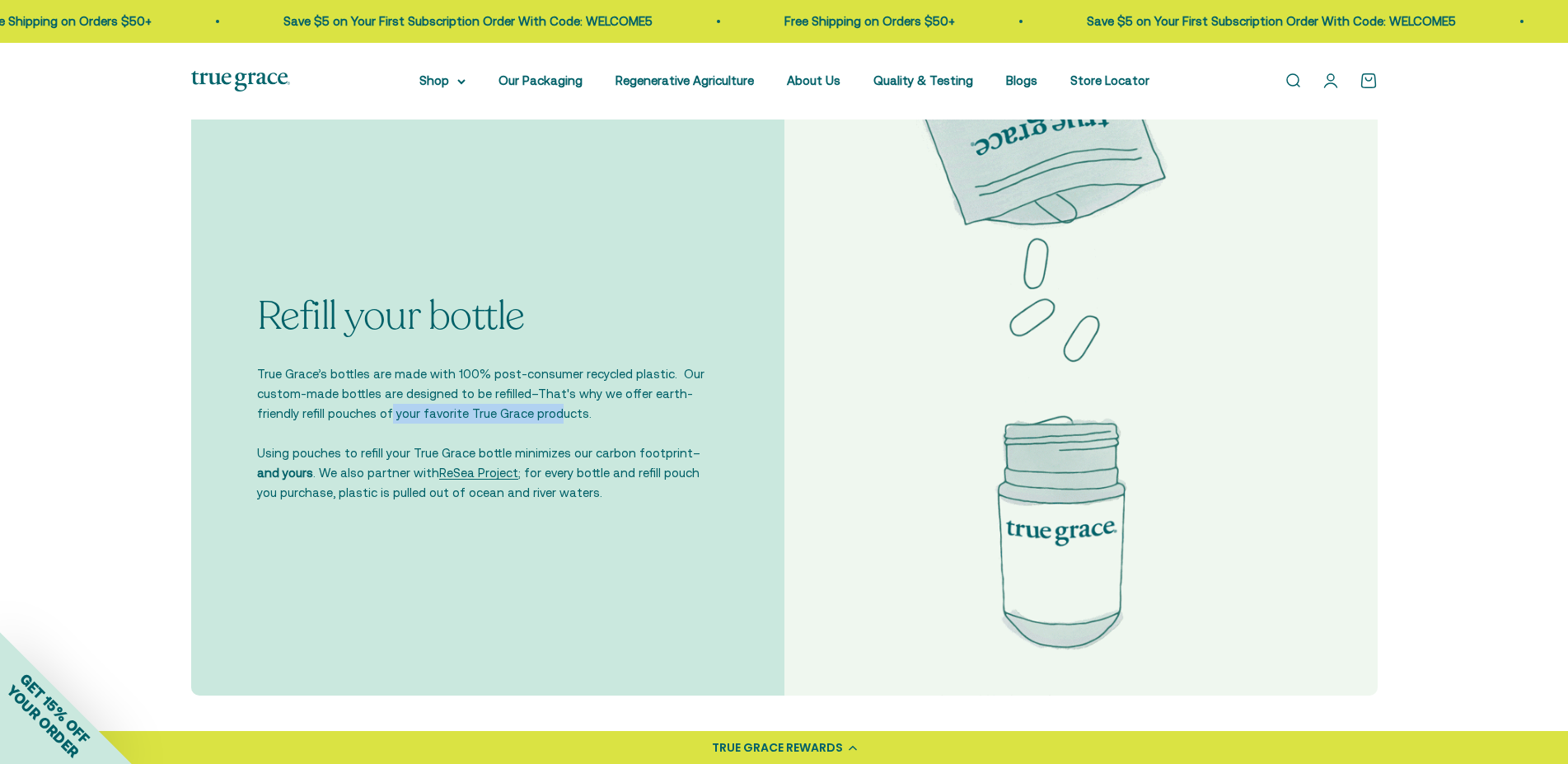
drag, startPoint x: 345, startPoint y: 412, endPoint x: 517, endPoint y: 412, distance: 172.0
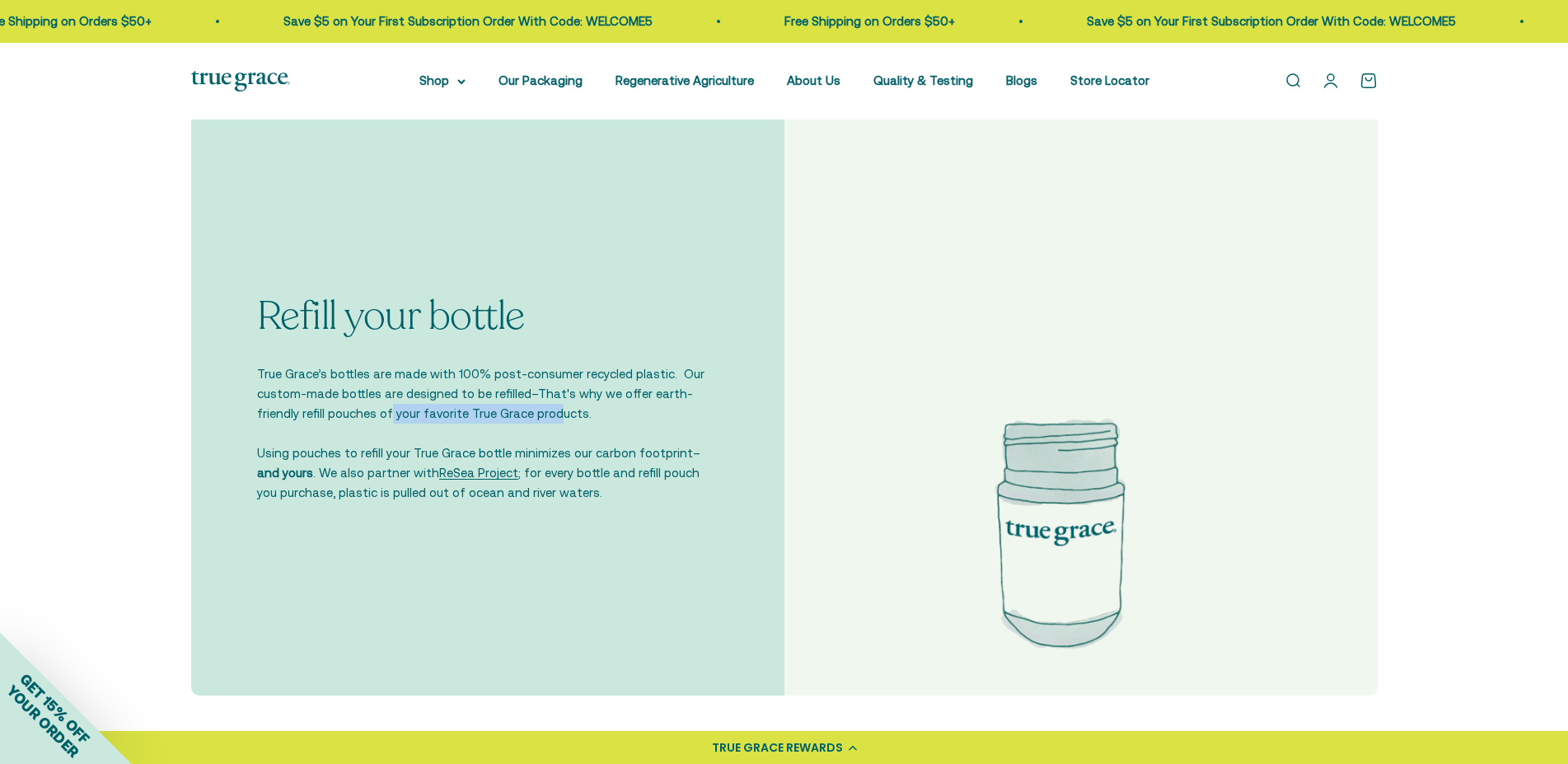
click at [517, 412] on p "True Grace’s bottles are made with 100% post-consumer recycled plastic. Our cus…" at bounding box center [487, 394] width 461 height 60
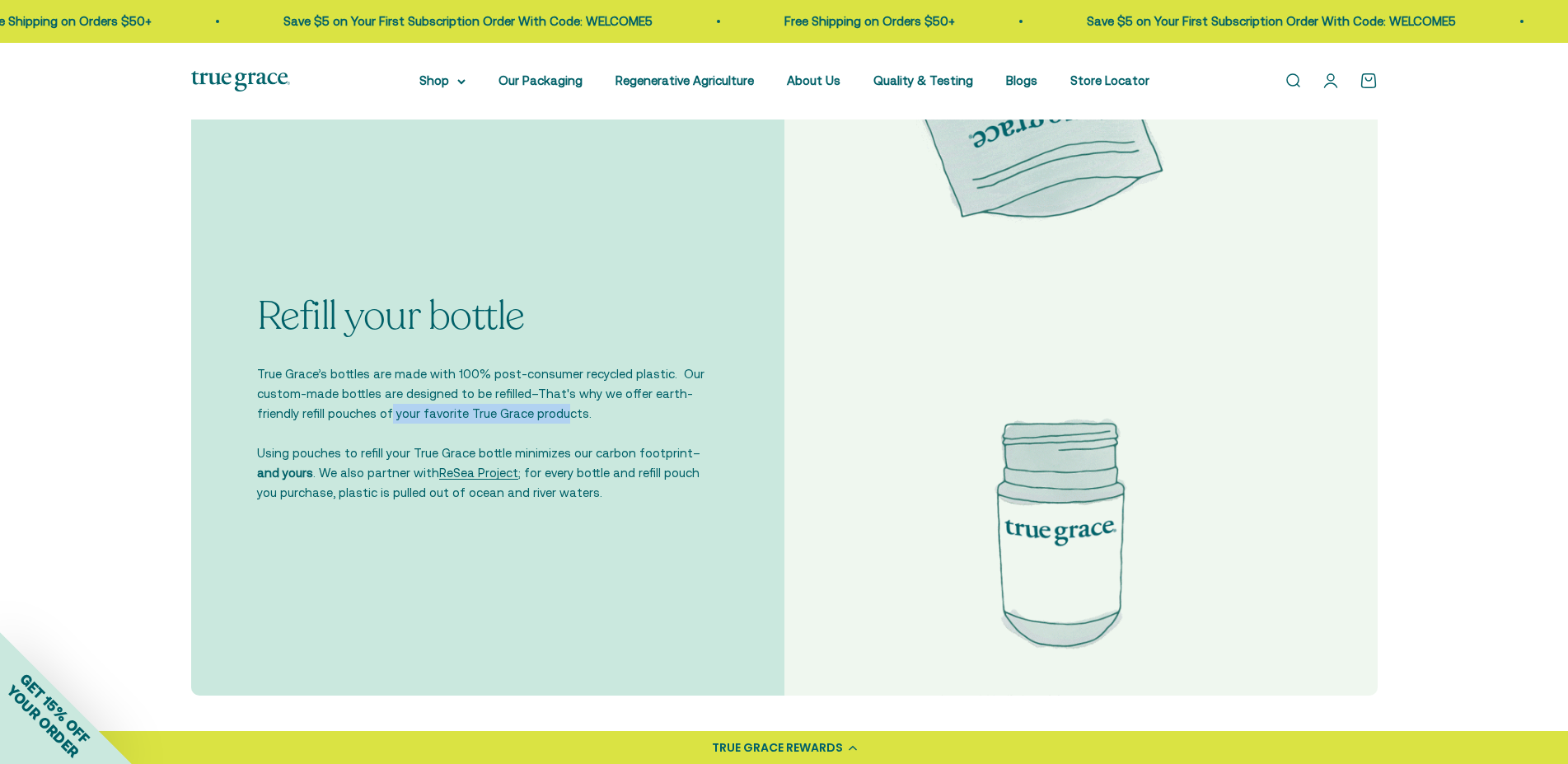
click at [517, 412] on p "True Grace’s bottles are made with 100% post-consumer recycled plastic. Our cus…" at bounding box center [487, 394] width 461 height 60
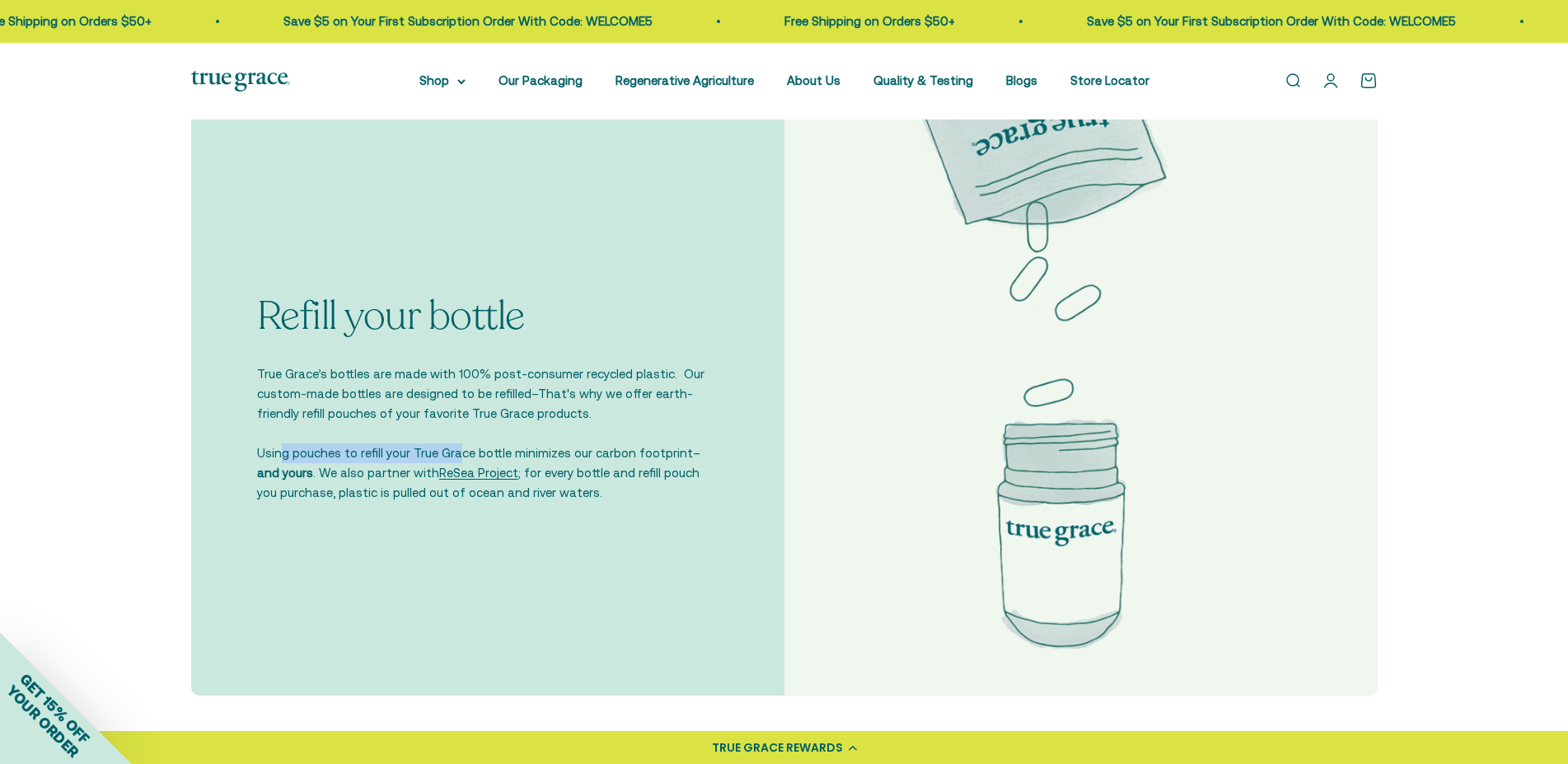
drag, startPoint x: 280, startPoint y: 453, endPoint x: 458, endPoint y: 452, distance: 178.0
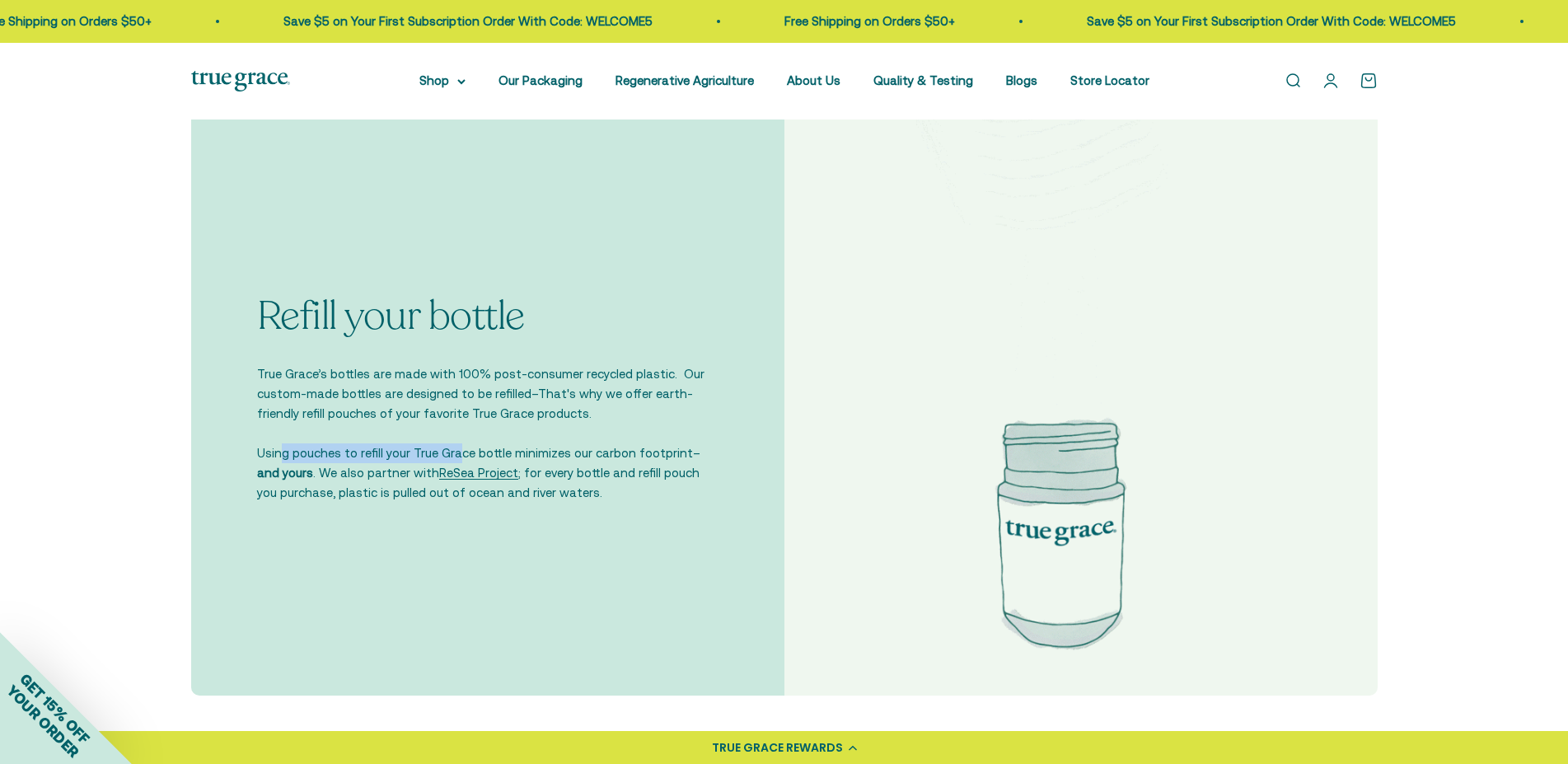
click at [458, 452] on p "Using pouches to refill your True Grace bottle minimizes our carbon footprint– …" at bounding box center [487, 472] width 461 height 60
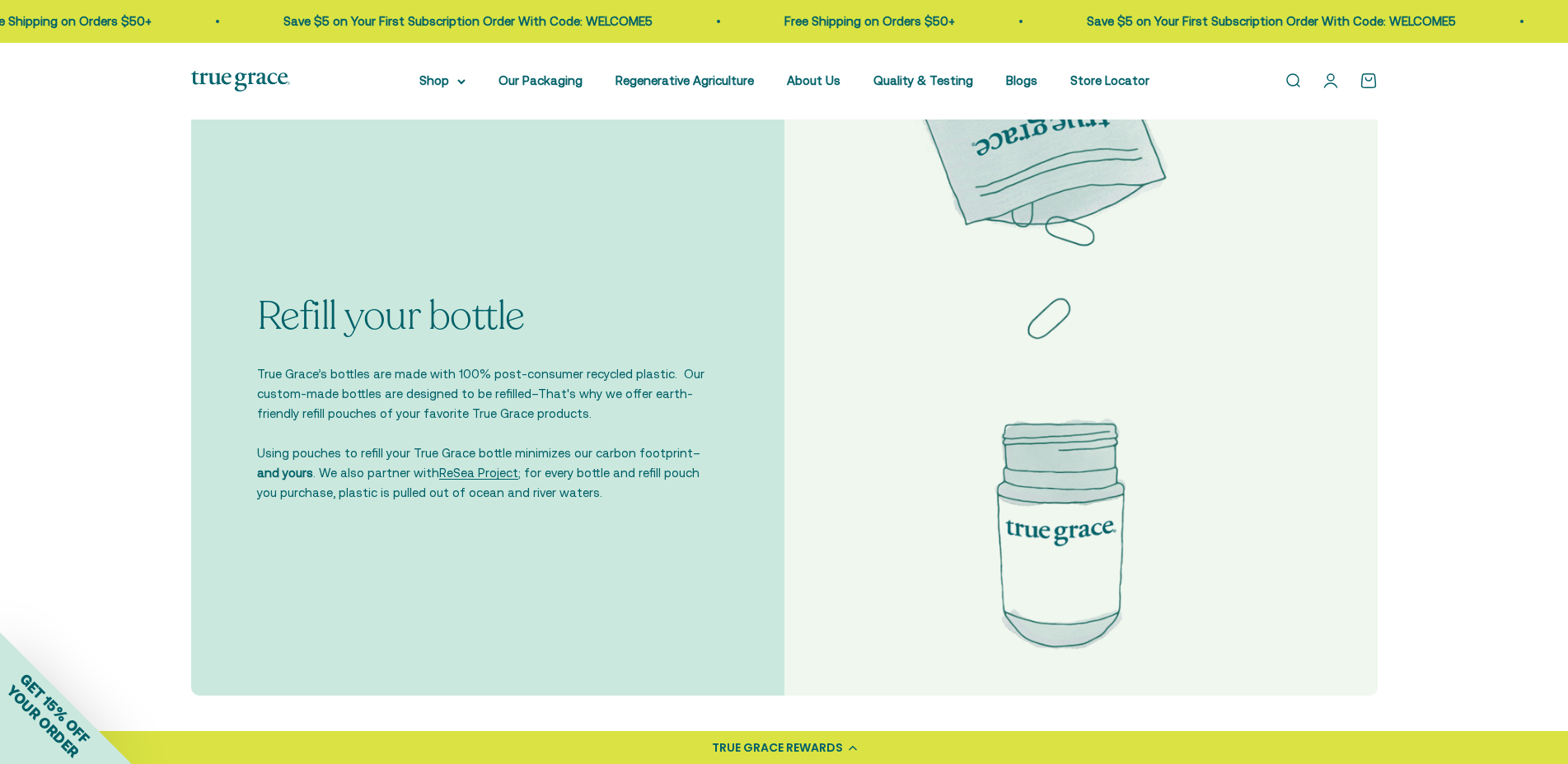
click at [465, 452] on p "Using pouches to refill your True Grace bottle minimizes our carbon footprint– …" at bounding box center [487, 472] width 461 height 60
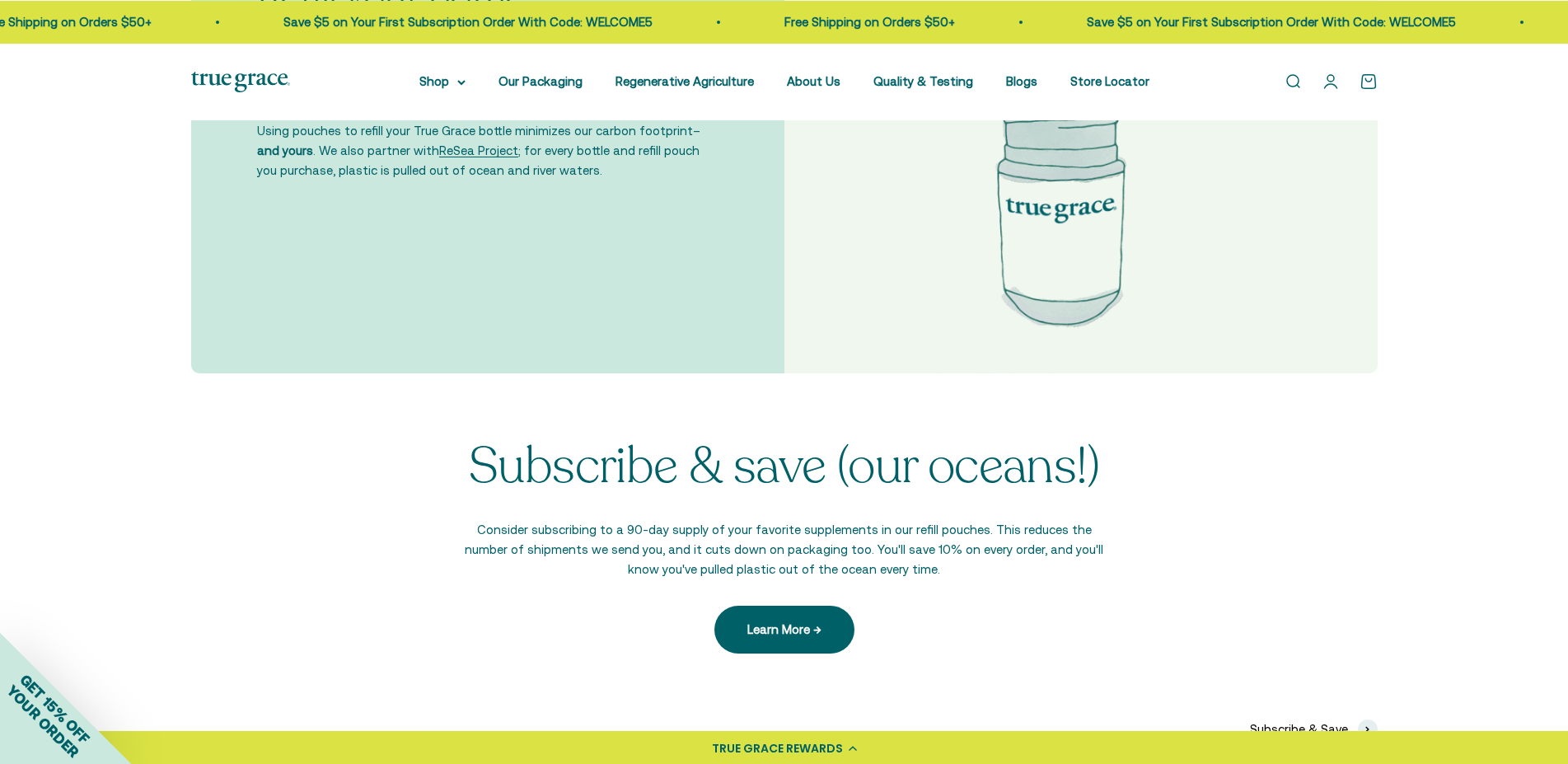
scroll to position [3614, 0]
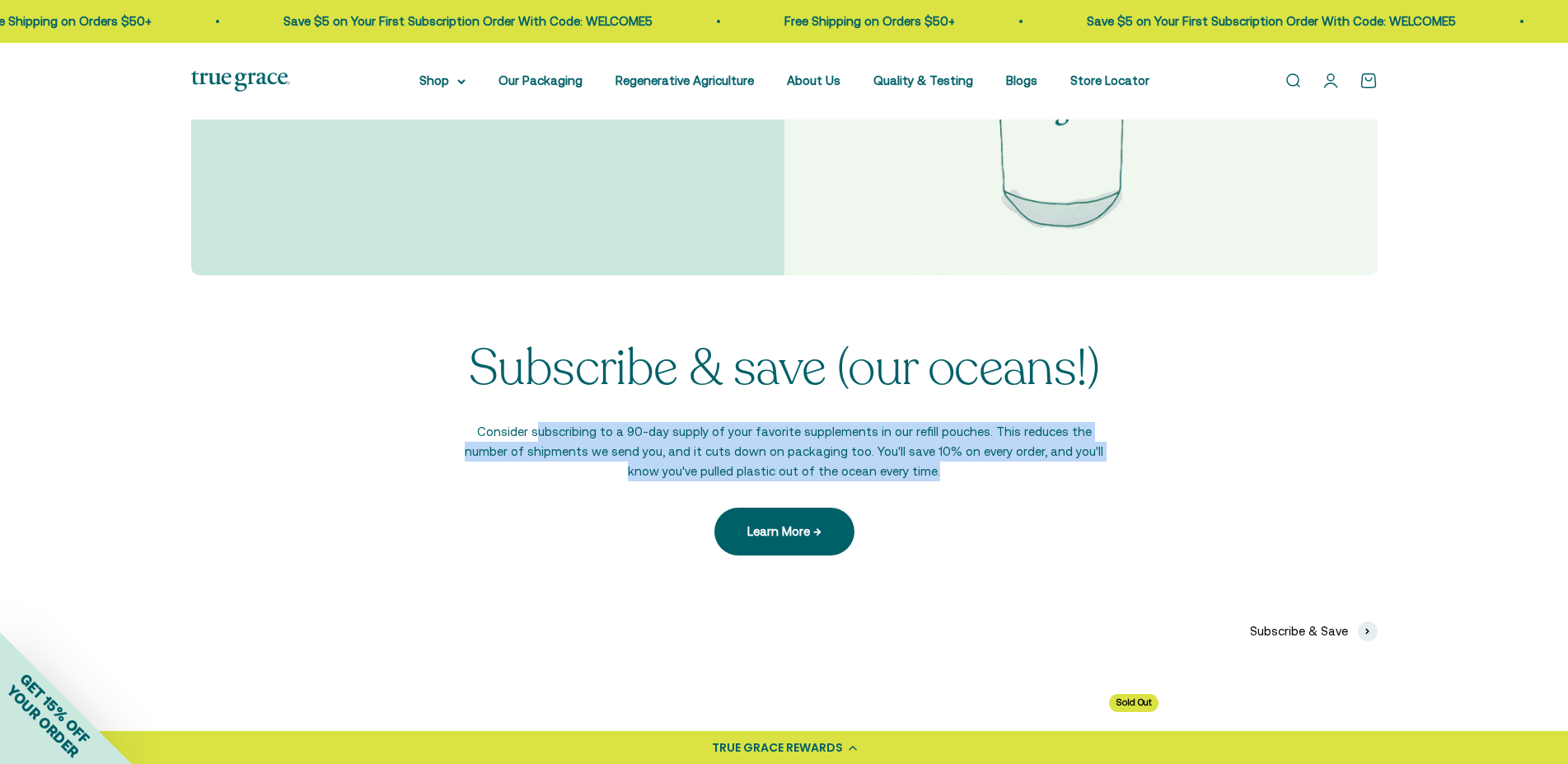
drag, startPoint x: 522, startPoint y: 434, endPoint x: 945, endPoint y: 466, distance: 424.2
click at [945, 466] on p "Consider subscribing to a 90-day supply of your favorite supplements in our ref…" at bounding box center [784, 452] width 643 height 60
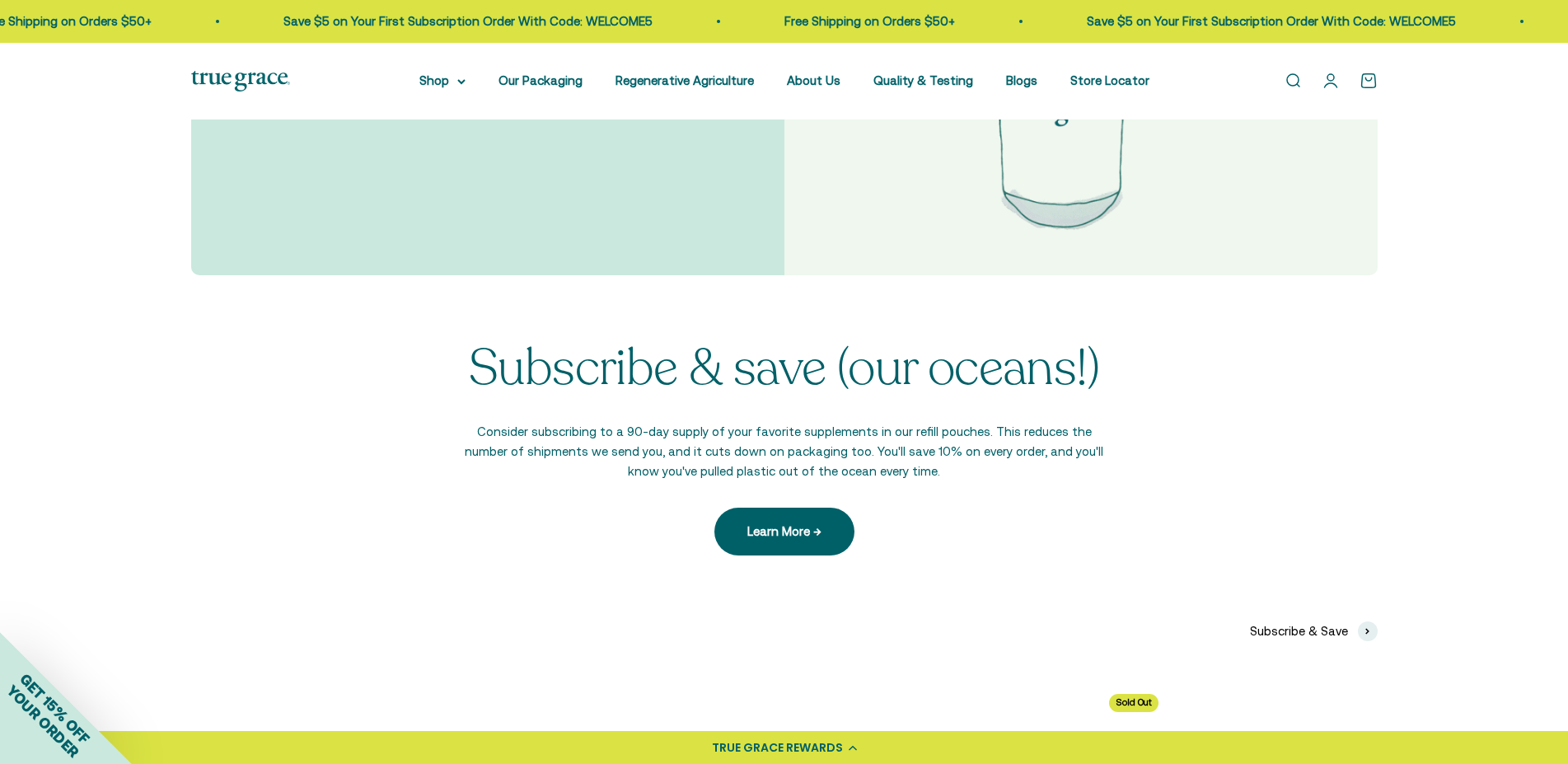
click at [945, 466] on p "Consider subscribing to a 90-day supply of your favorite supplements in our ref…" at bounding box center [784, 452] width 643 height 60
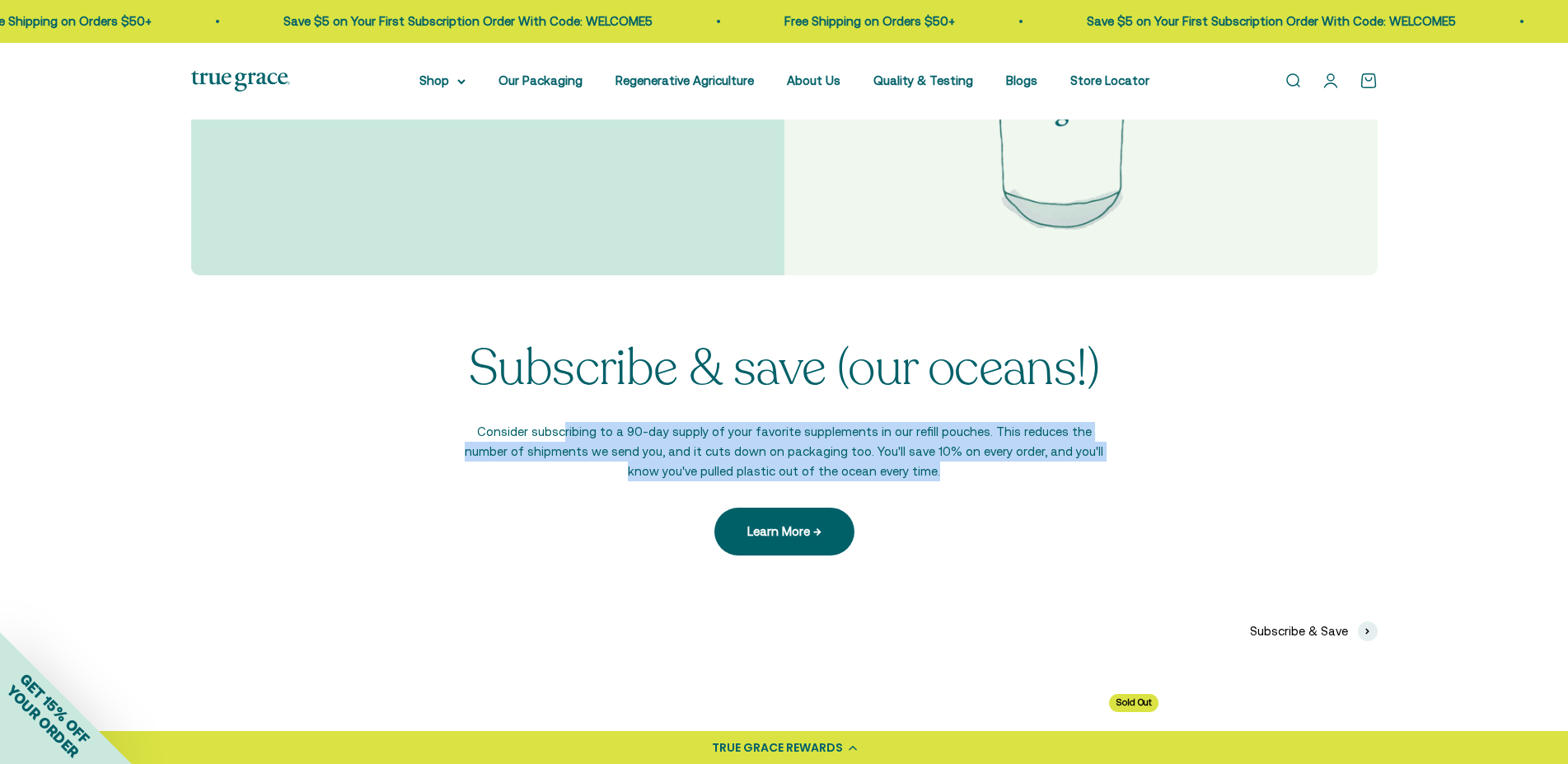
drag, startPoint x: 553, startPoint y: 430, endPoint x: 951, endPoint y: 469, distance: 399.9
click at [951, 469] on p "Consider subscribing to a 90-day supply of your favorite supplements in our ref…" at bounding box center [784, 452] width 643 height 60
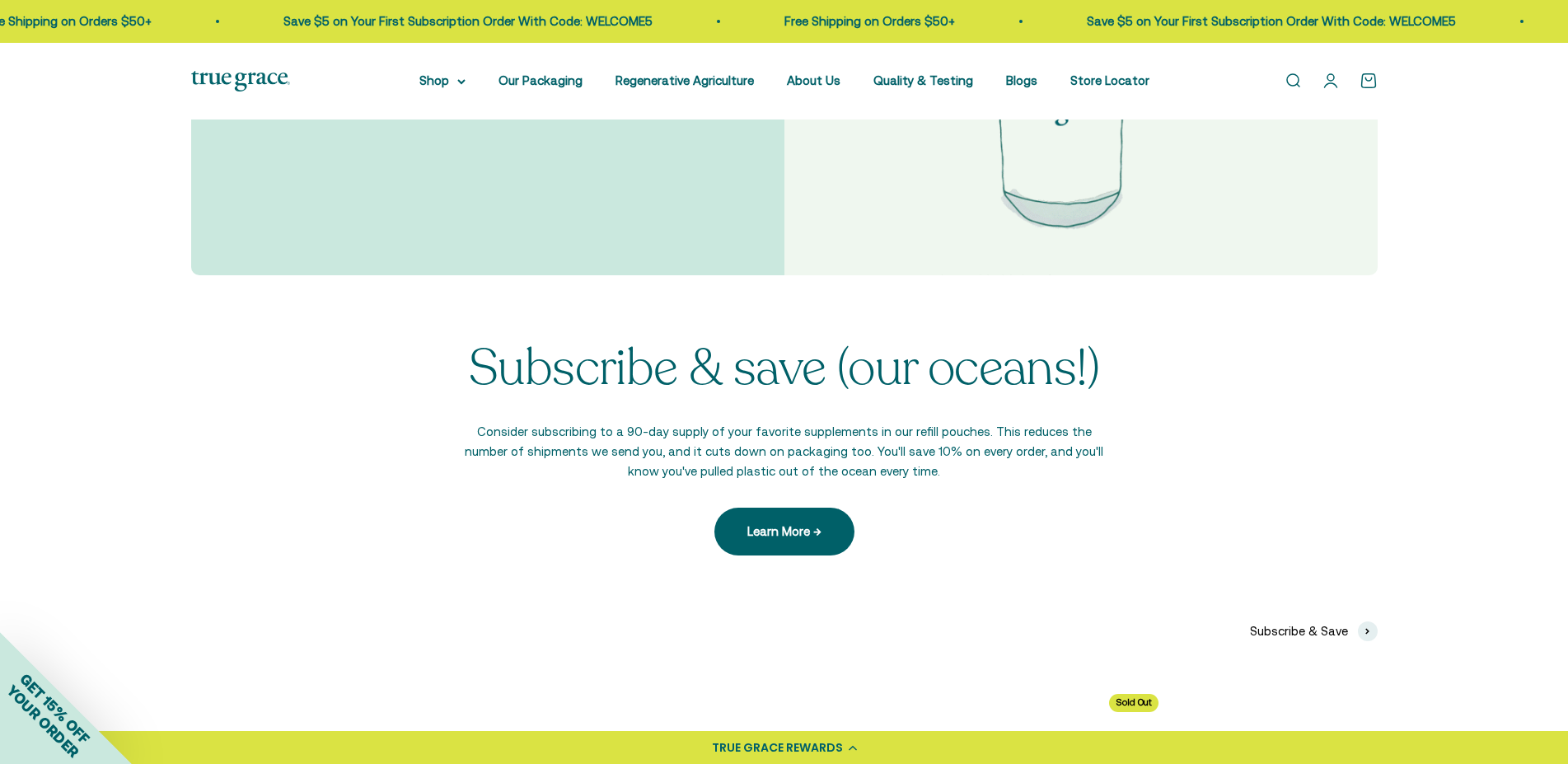
click at [951, 469] on p "Consider subscribing to a 90-day supply of your favorite supplements in our ref…" at bounding box center [784, 452] width 643 height 60
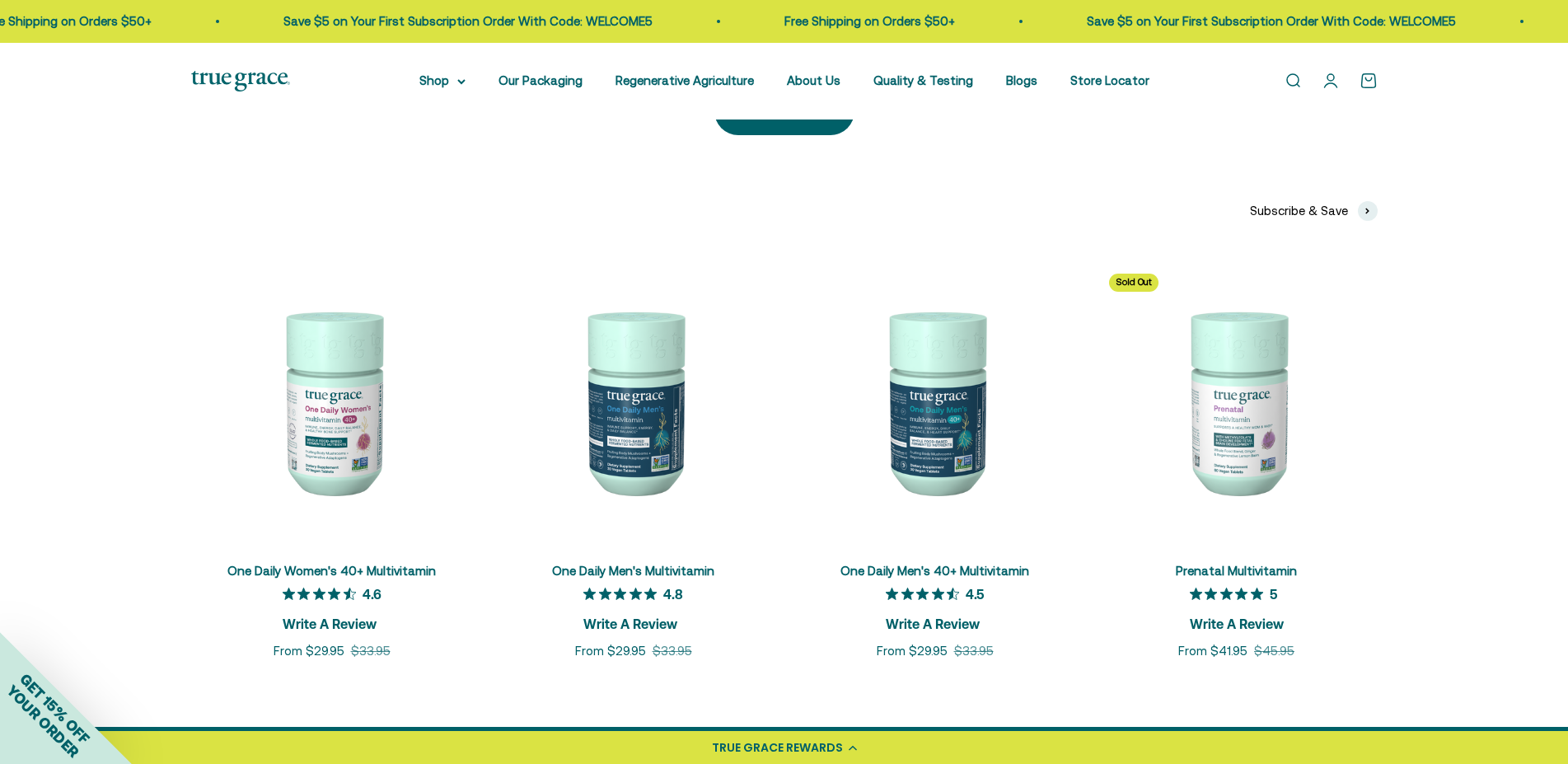
scroll to position [4455, 0]
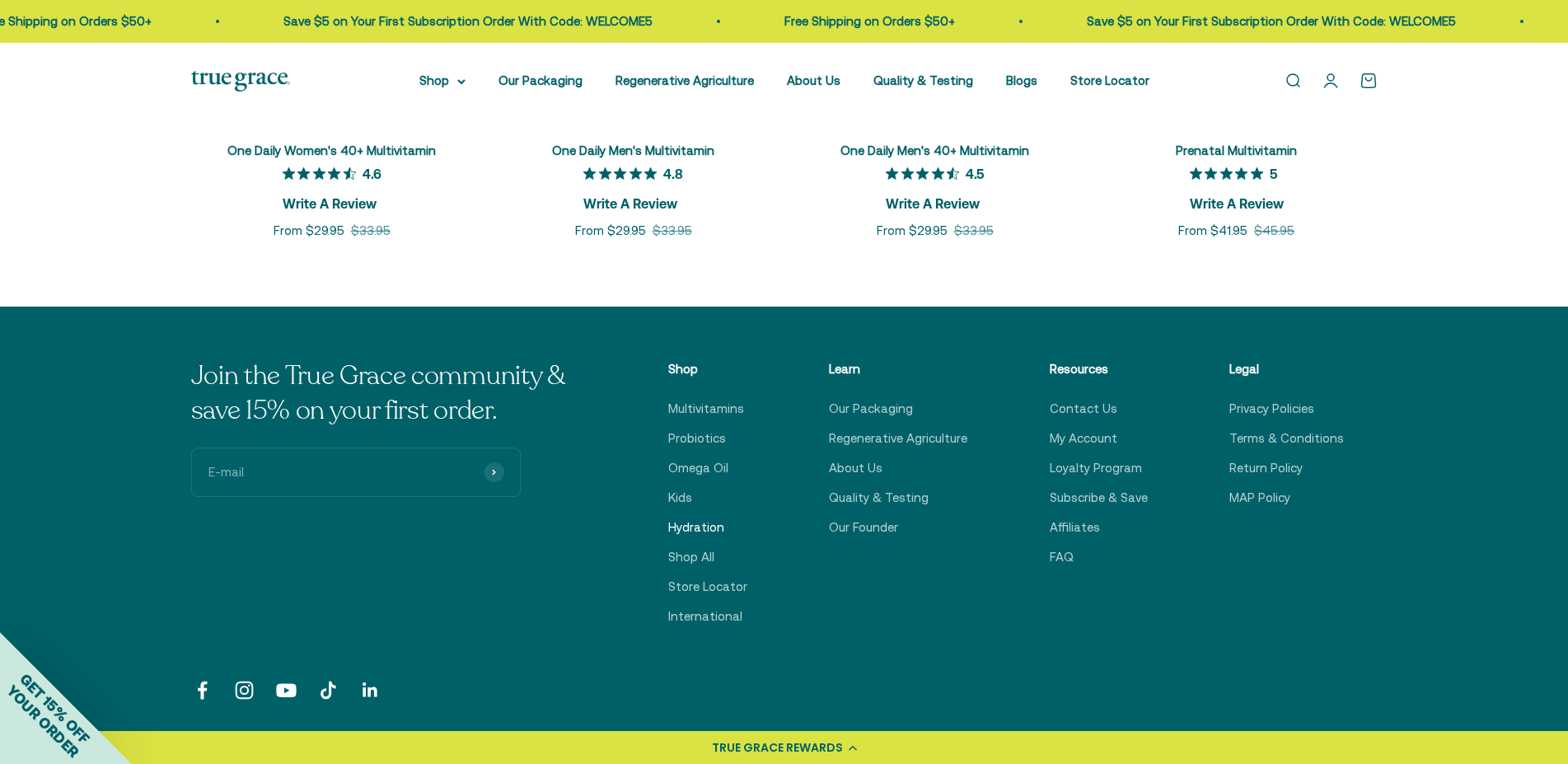
click at [679, 523] on link "Hydration" at bounding box center [696, 527] width 56 height 20
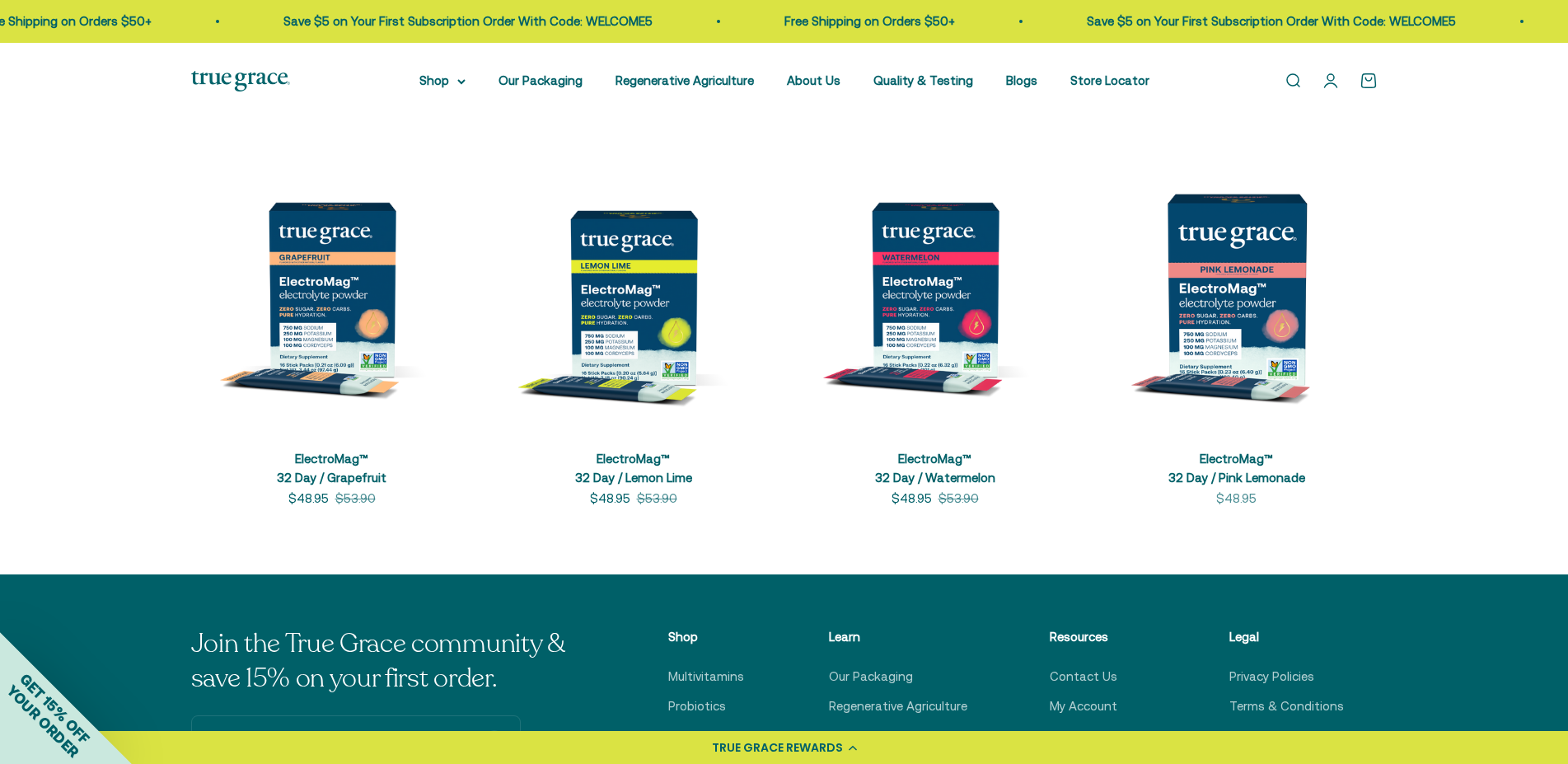
scroll to position [84, 0]
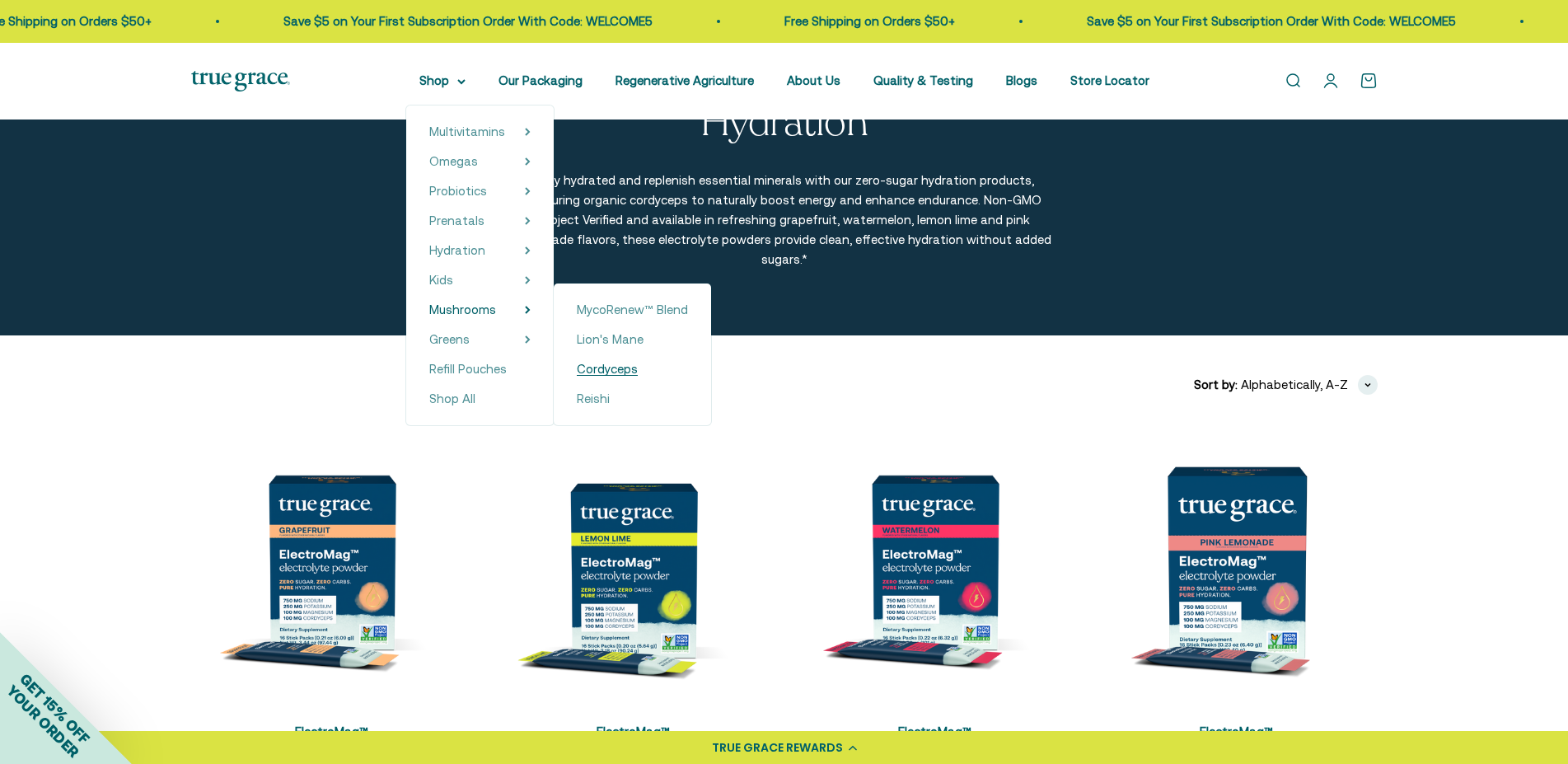
click at [614, 372] on span "Cordyceps" at bounding box center [607, 369] width 61 height 14
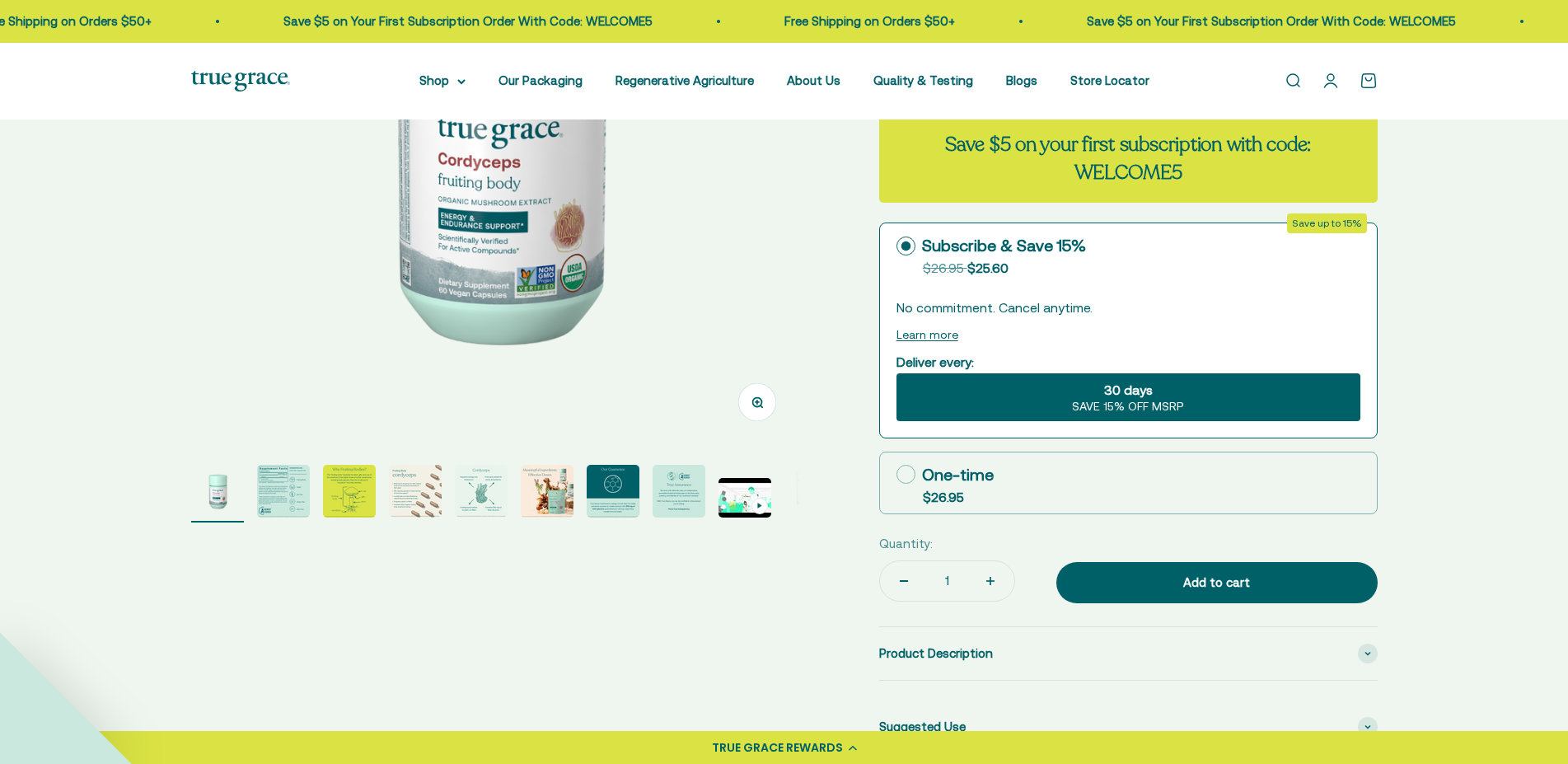
scroll to position [348, 0]
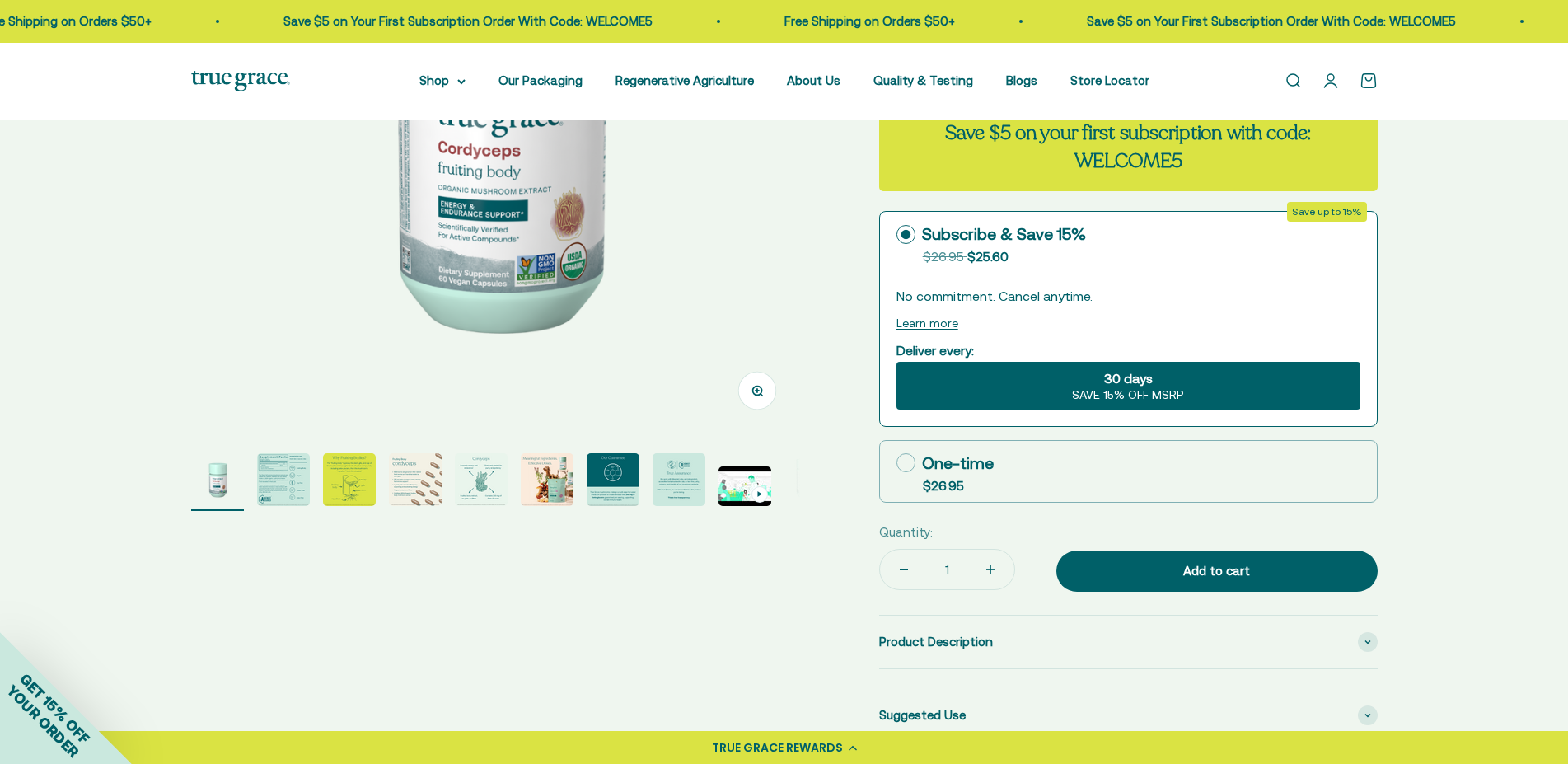
click at [555, 478] on img "Go to item 6" at bounding box center [547, 479] width 53 height 53
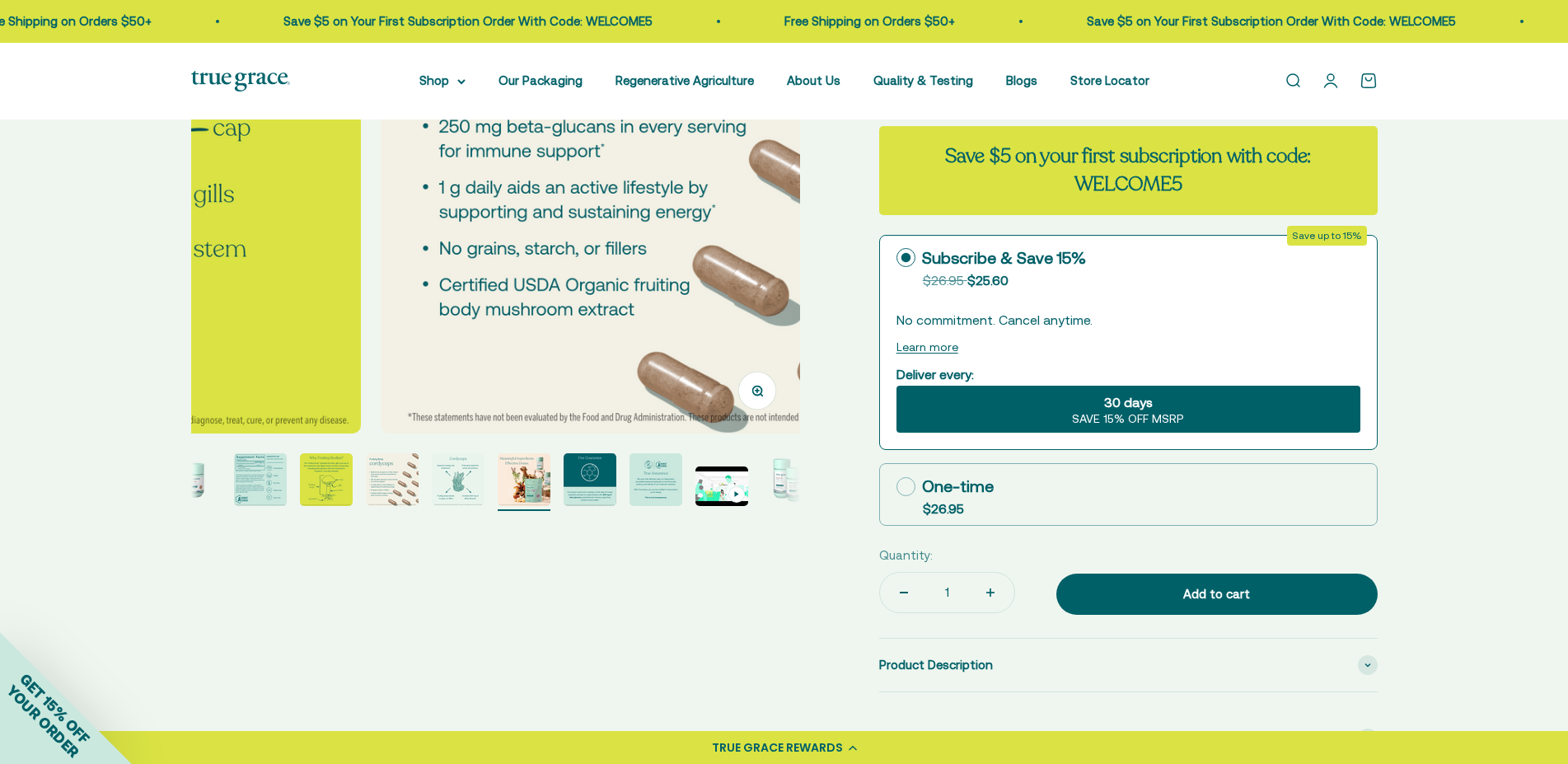
scroll to position [0, 3015]
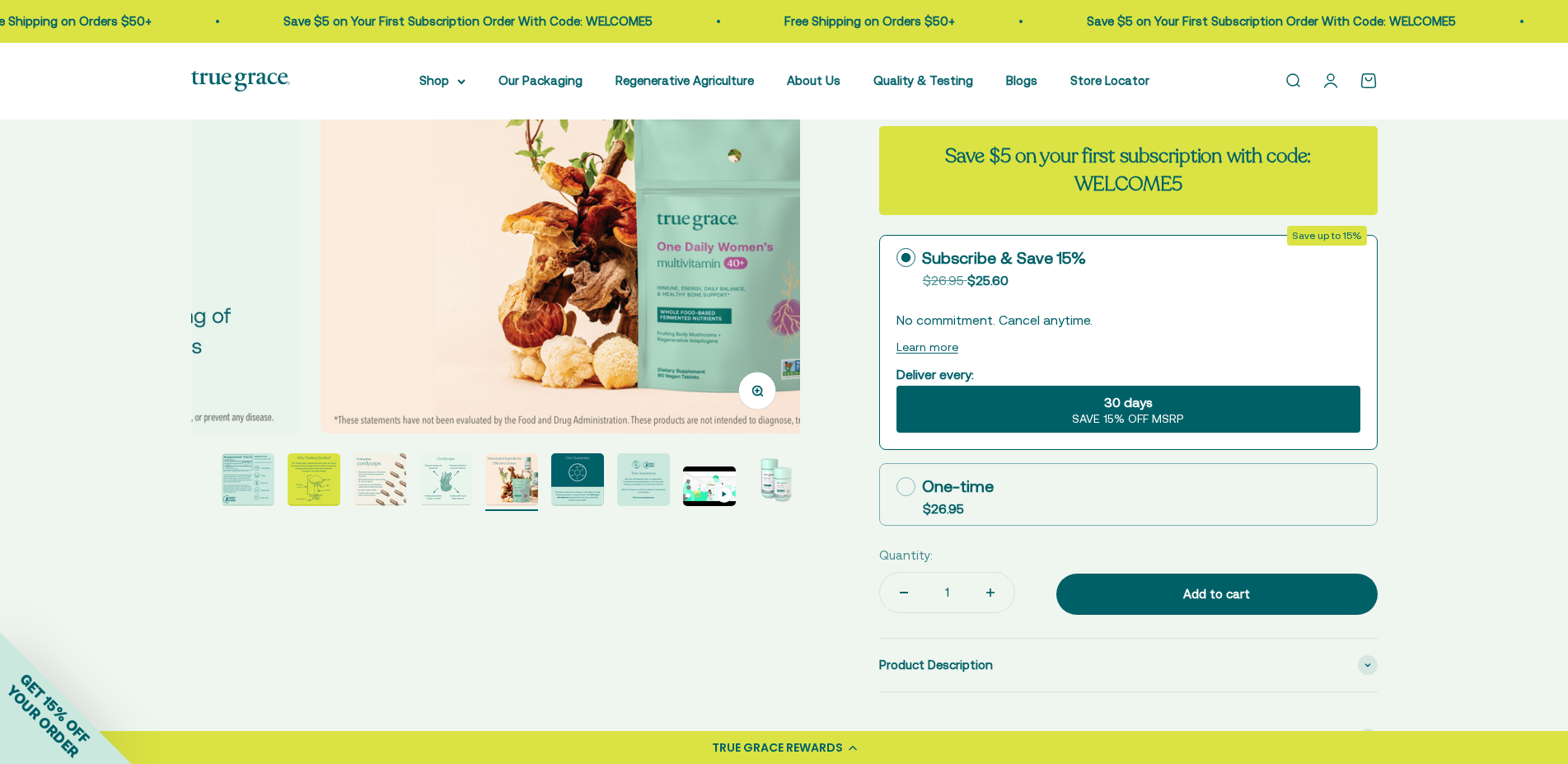
select select "3"
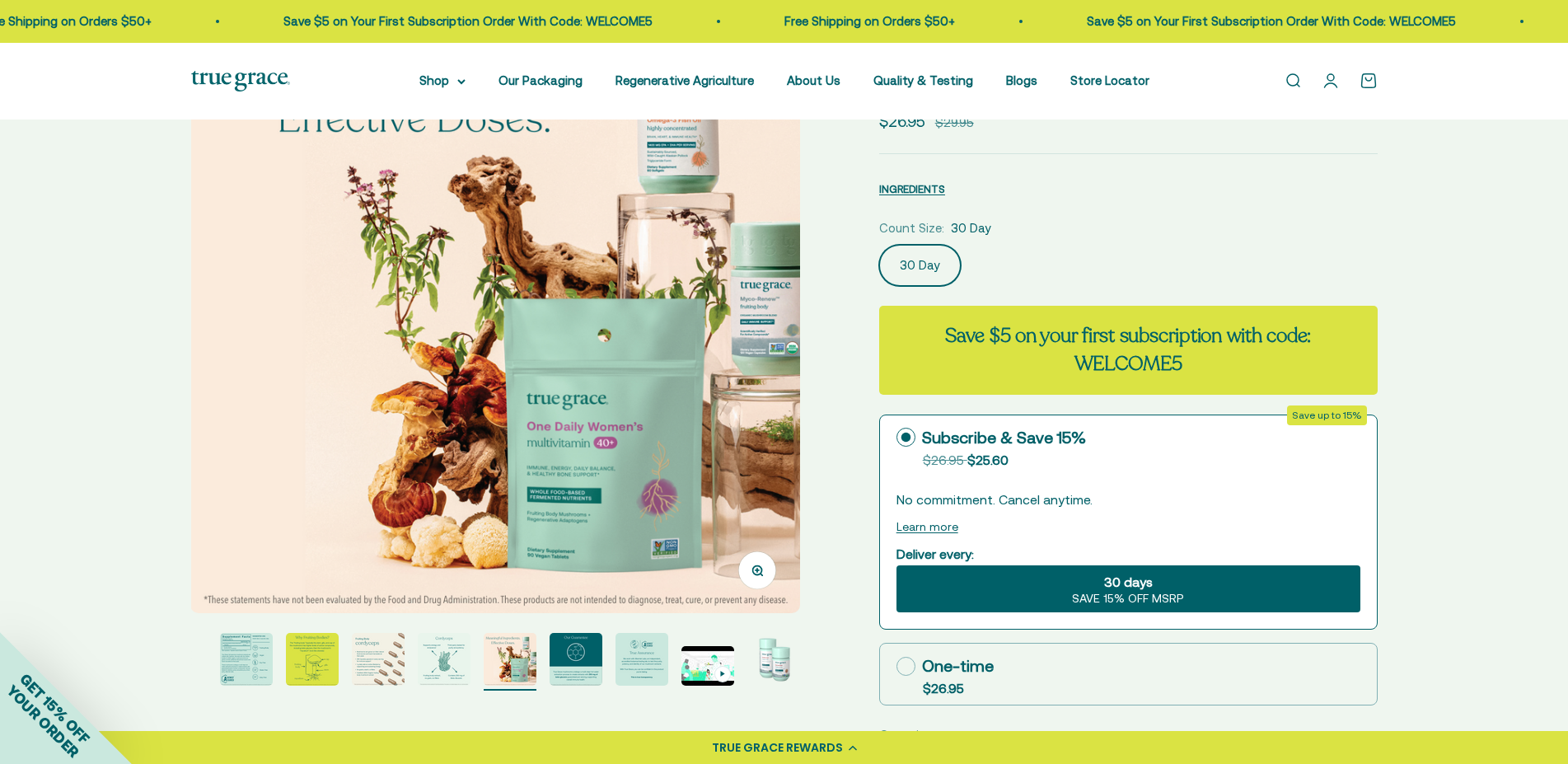
scroll to position [519, 0]
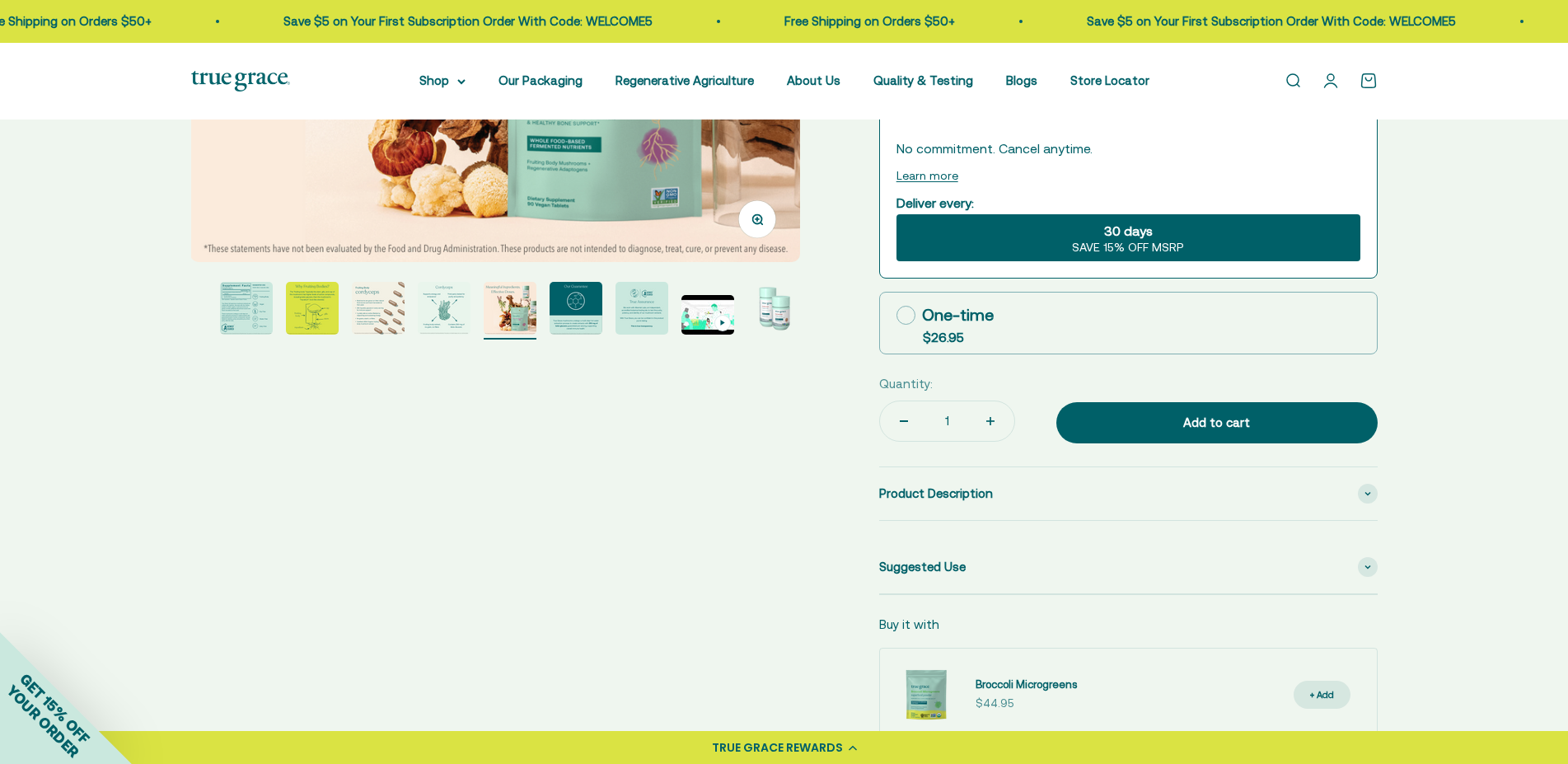
click at [429, 311] on img "Go to item 5" at bounding box center [444, 308] width 53 height 53
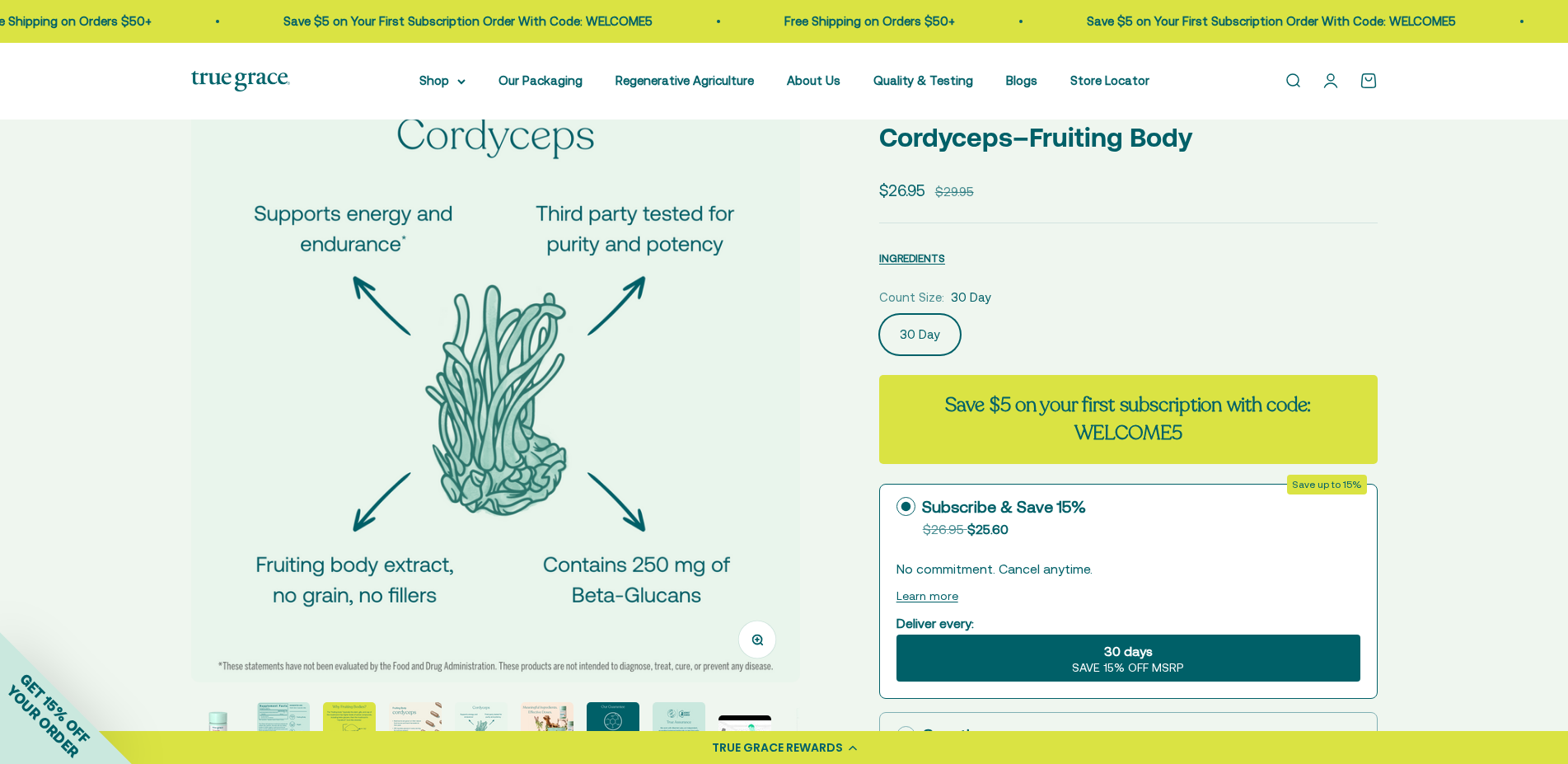
scroll to position [0, 0]
